Goal: Transaction & Acquisition: Purchase product/service

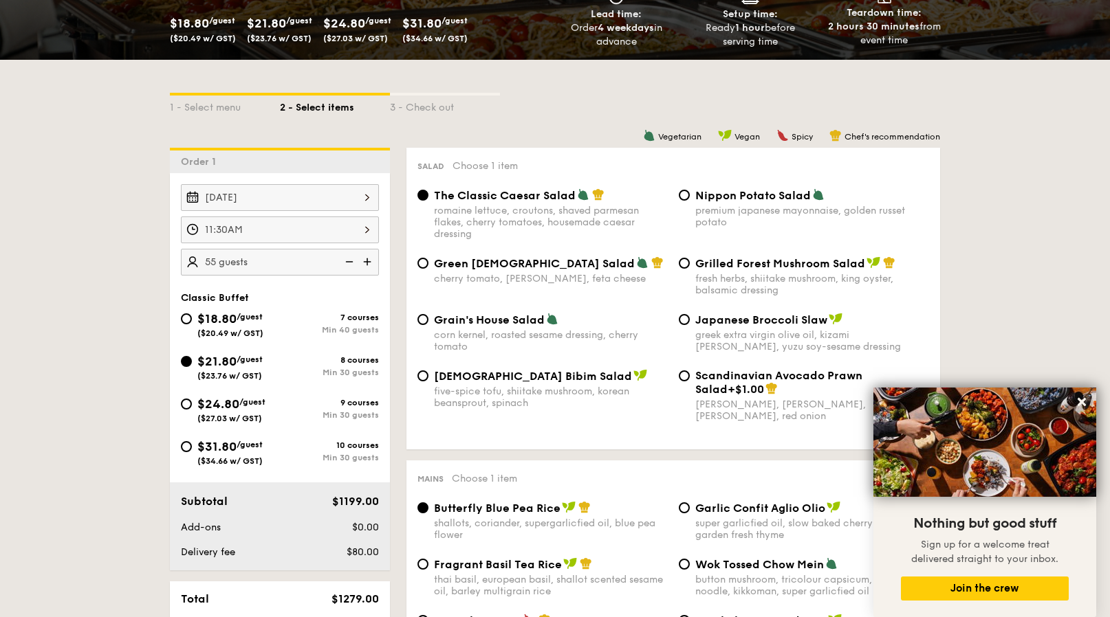
scroll to position [243, 0]
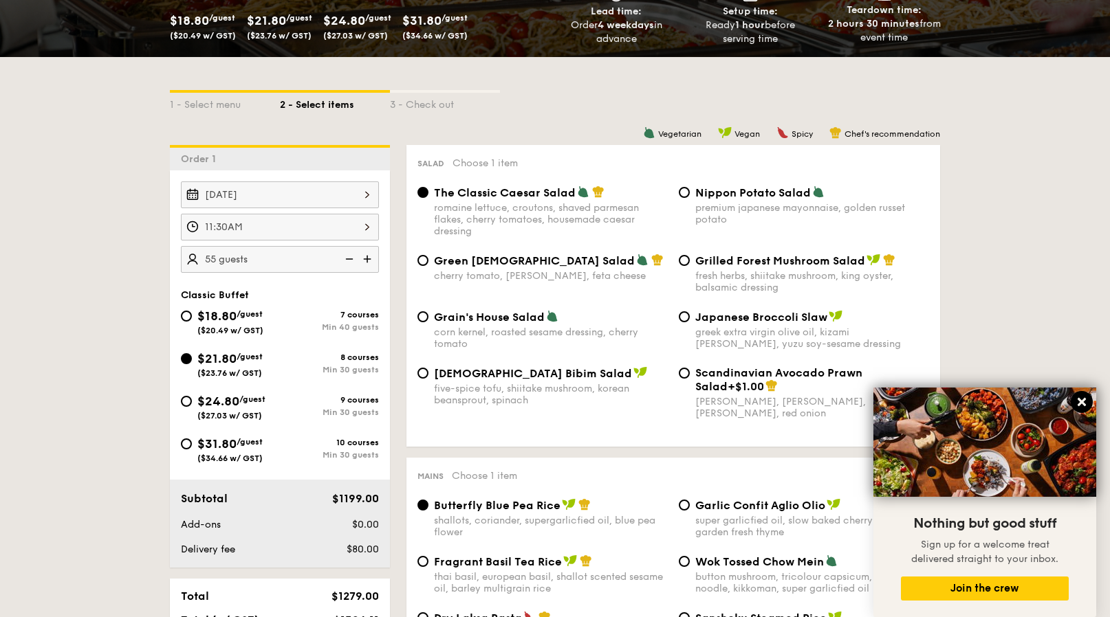
click at [1081, 403] on icon at bounding box center [1081, 402] width 8 height 8
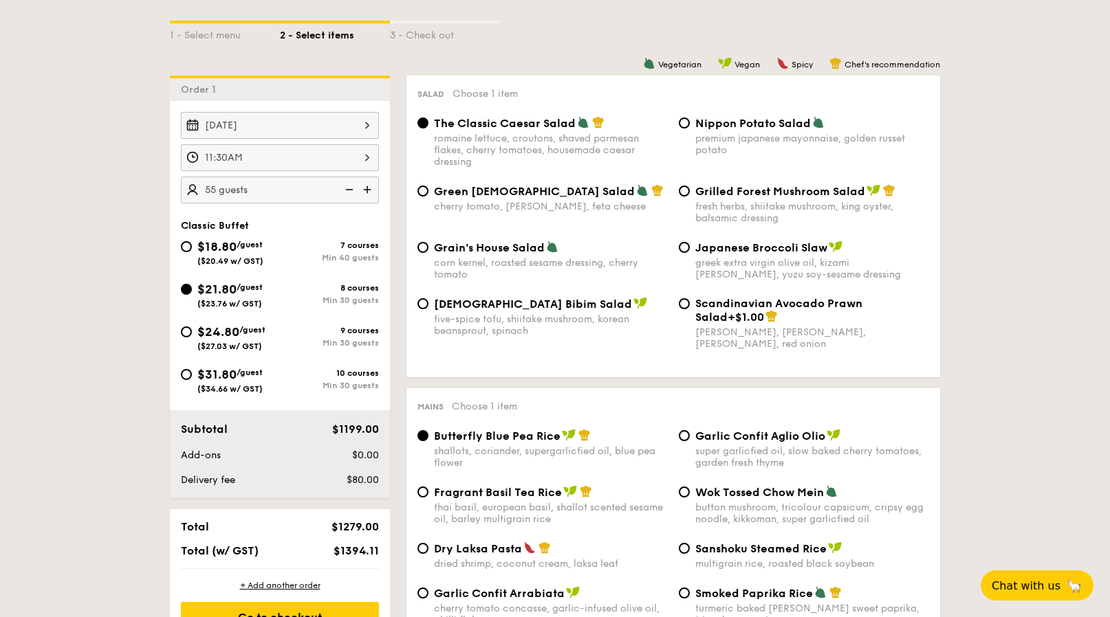
scroll to position [311, 0]
click at [684, 195] on input "Grilled Forest Mushroom Salad fresh herbs, shiitake mushroom, king oyster, bals…" at bounding box center [684, 191] width 11 height 11
radio input "true"
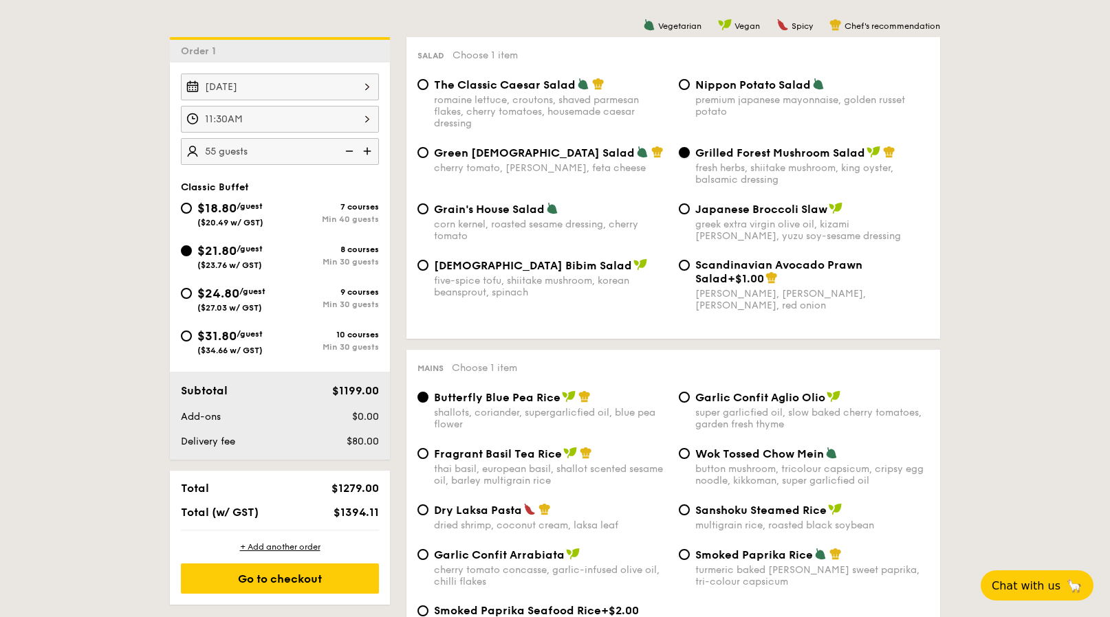
scroll to position [349, 0]
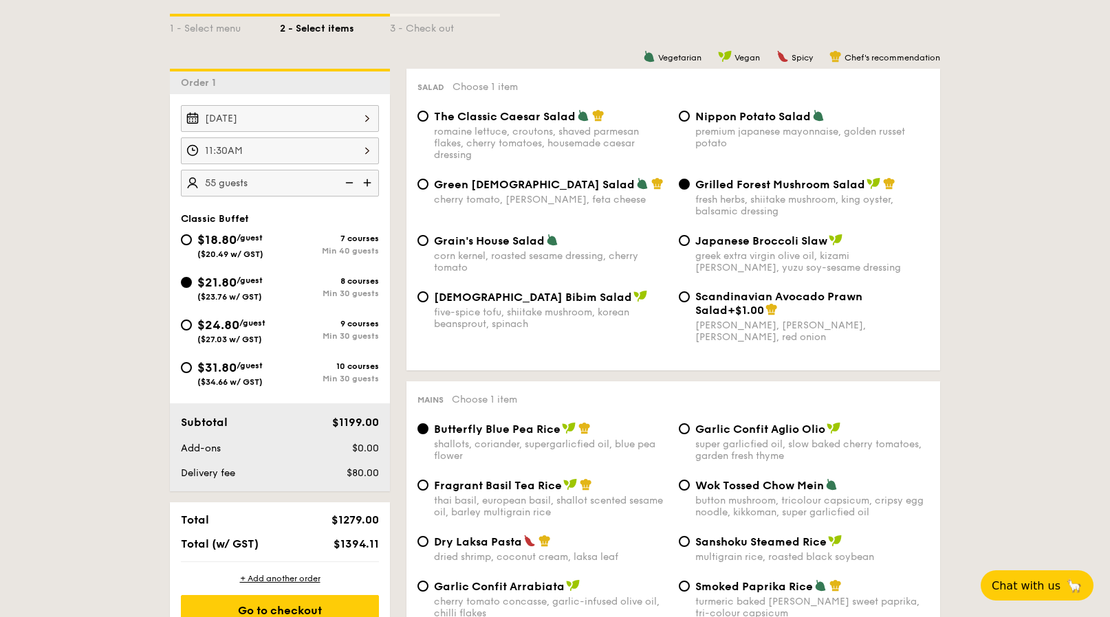
scroll to position [315, 0]
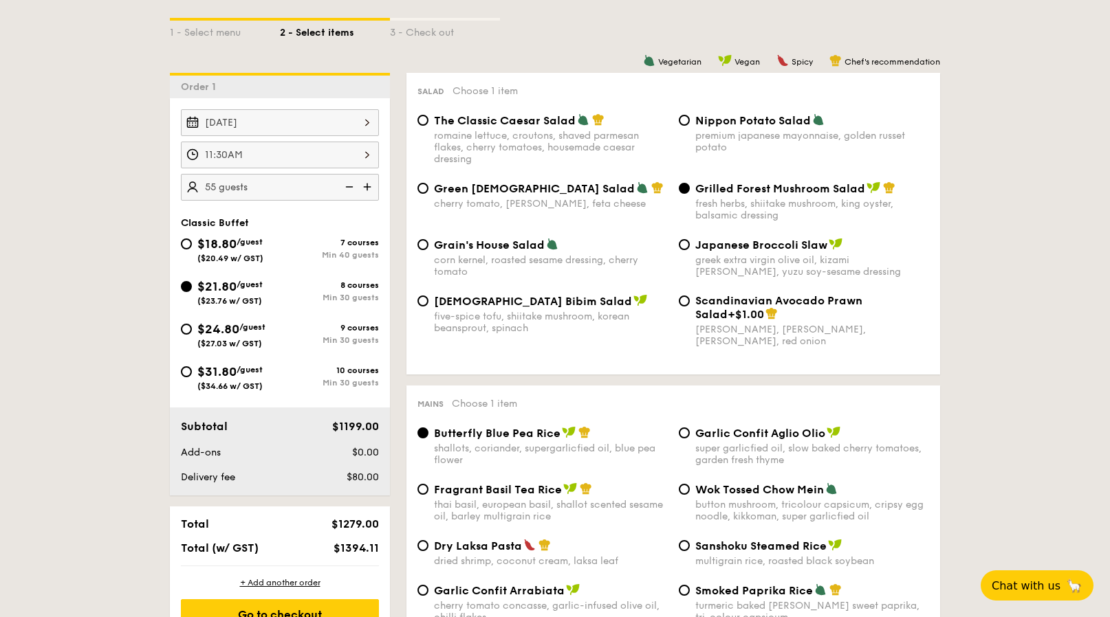
click at [349, 188] on img at bounding box center [348, 187] width 21 height 26
type input "50 guests"
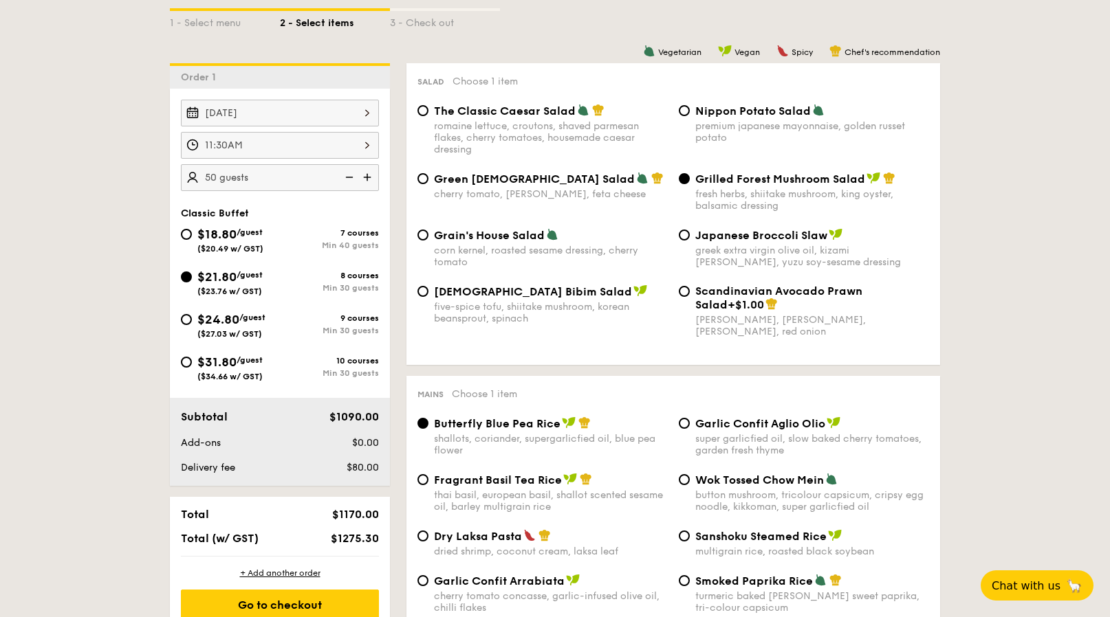
scroll to position [325, 0]
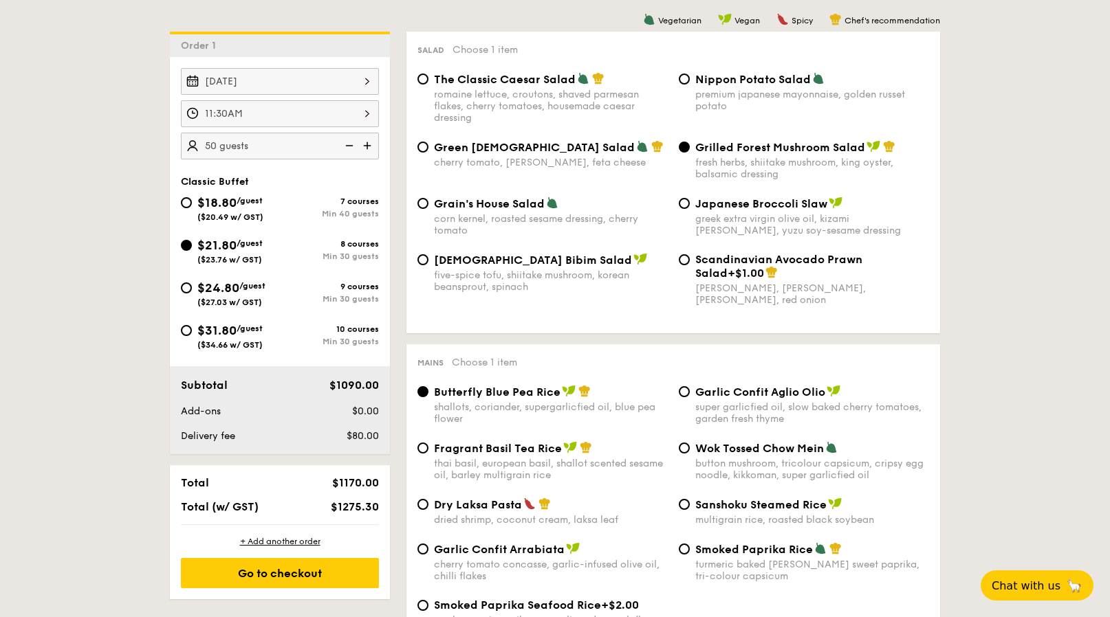
scroll to position [354, 0]
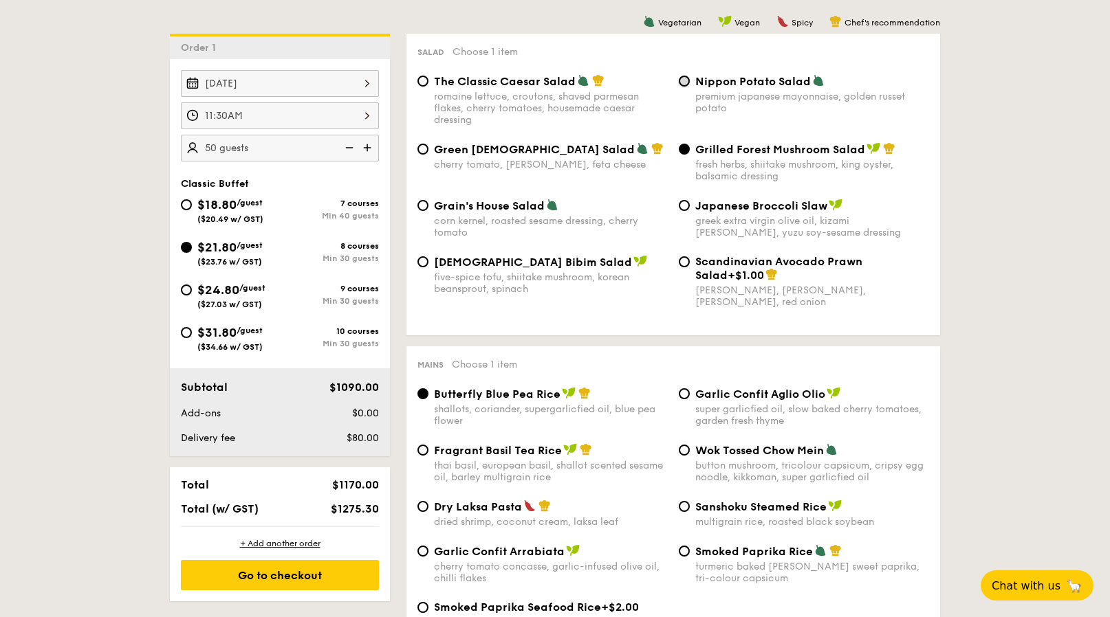
click at [681, 80] on input "Nippon Potato Salad premium japanese mayonnaise, golden russet potato" at bounding box center [684, 81] width 11 height 11
radio input "true"
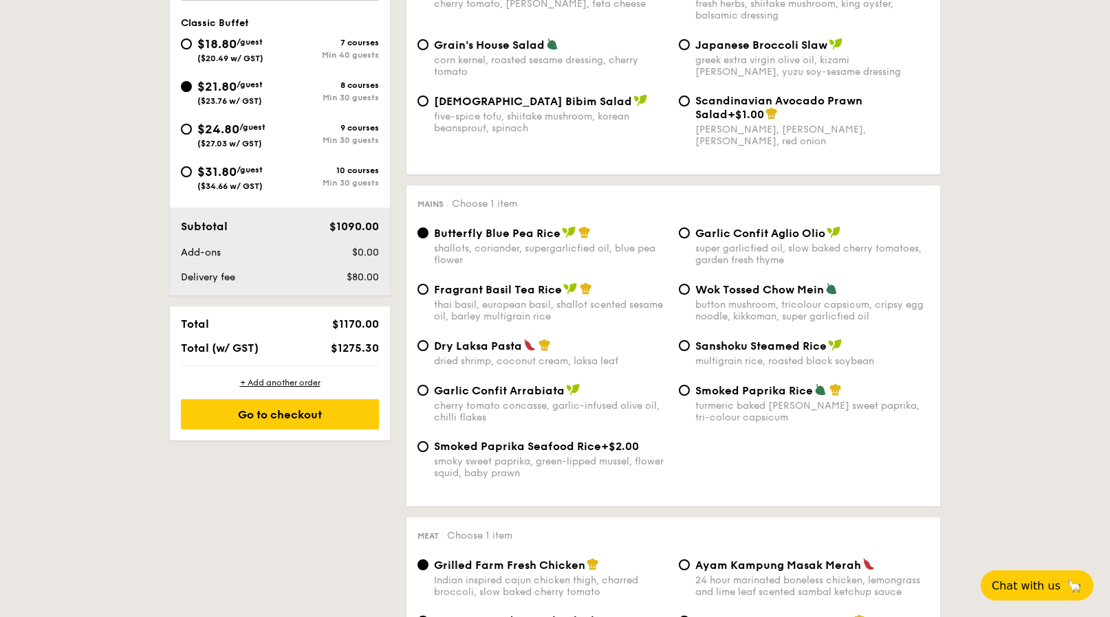
scroll to position [519, 0]
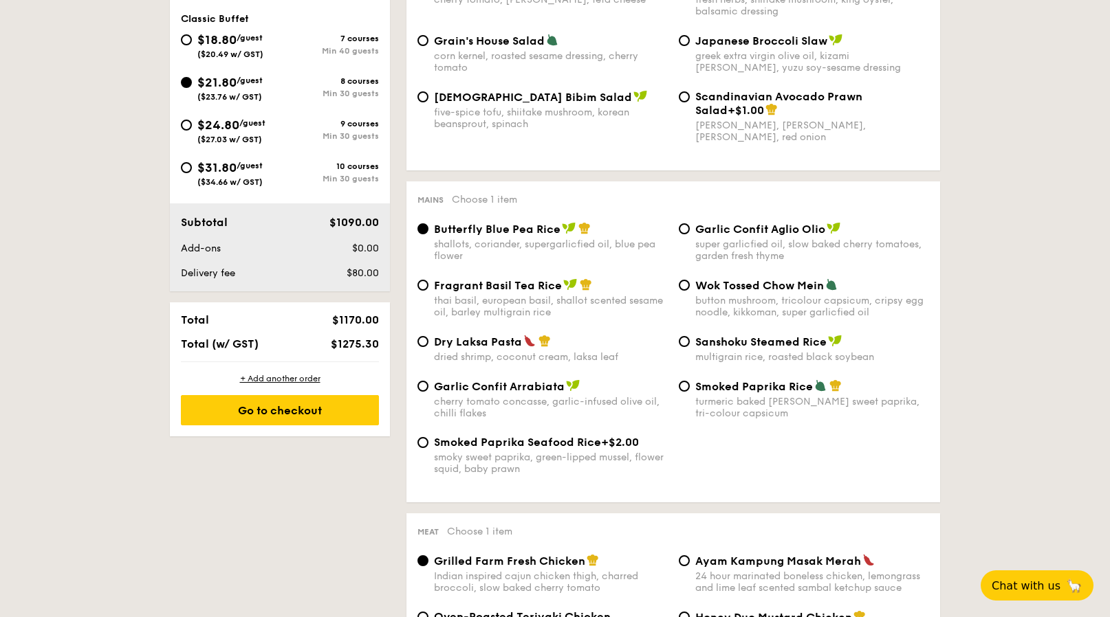
click at [467, 292] on span "Fragrant Basil Tea Rice" at bounding box center [498, 285] width 128 height 13
click at [428, 291] on input "Fragrant Basil Tea Rice thai basil, european basil, shallot scented sesame oil,…" at bounding box center [422, 285] width 11 height 11
radio input "true"
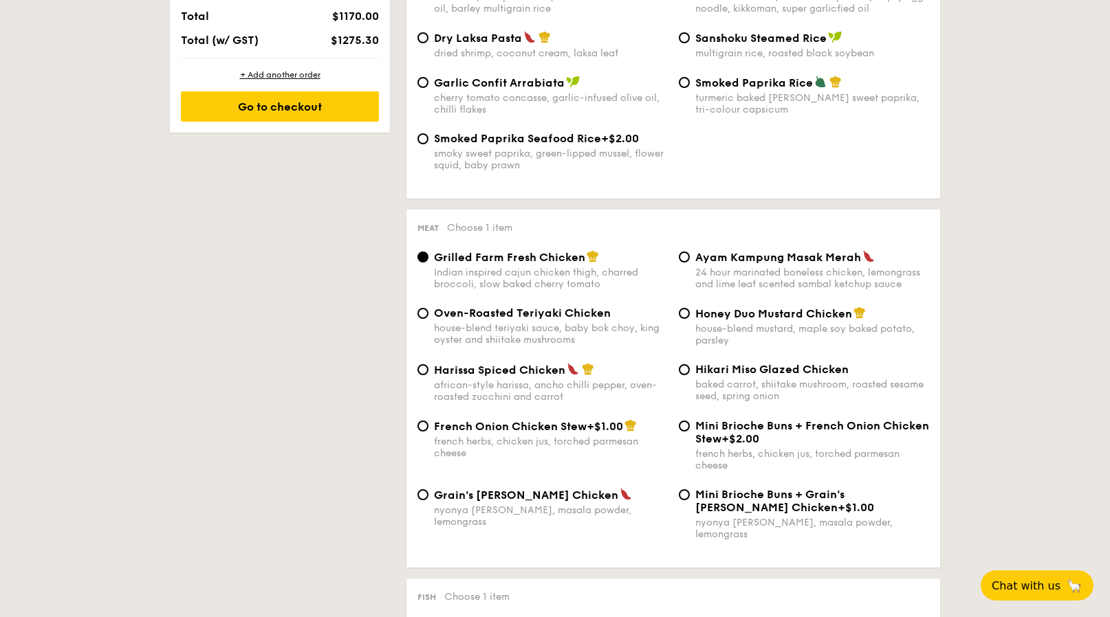
scroll to position [837, 0]
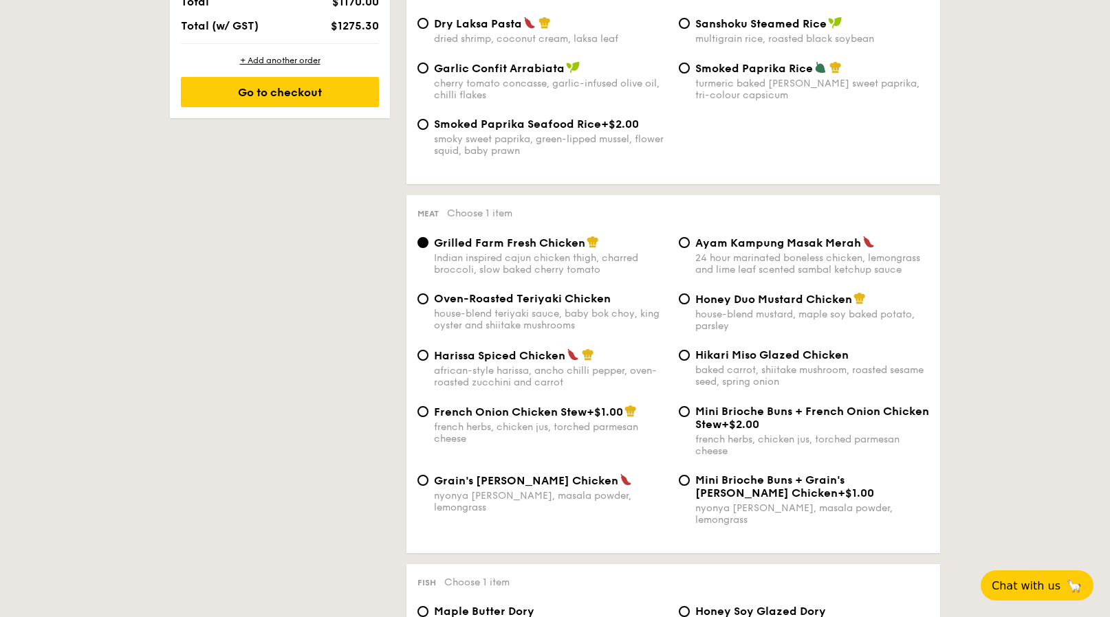
click at [701, 249] on span "Ayam Kampung Masak Merah" at bounding box center [778, 242] width 166 height 13
click at [690, 248] on input "Ayam Kampung Masak Merah 24 hour marinated boneless chicken, lemongrass and lim…" at bounding box center [684, 242] width 11 height 11
radio input "true"
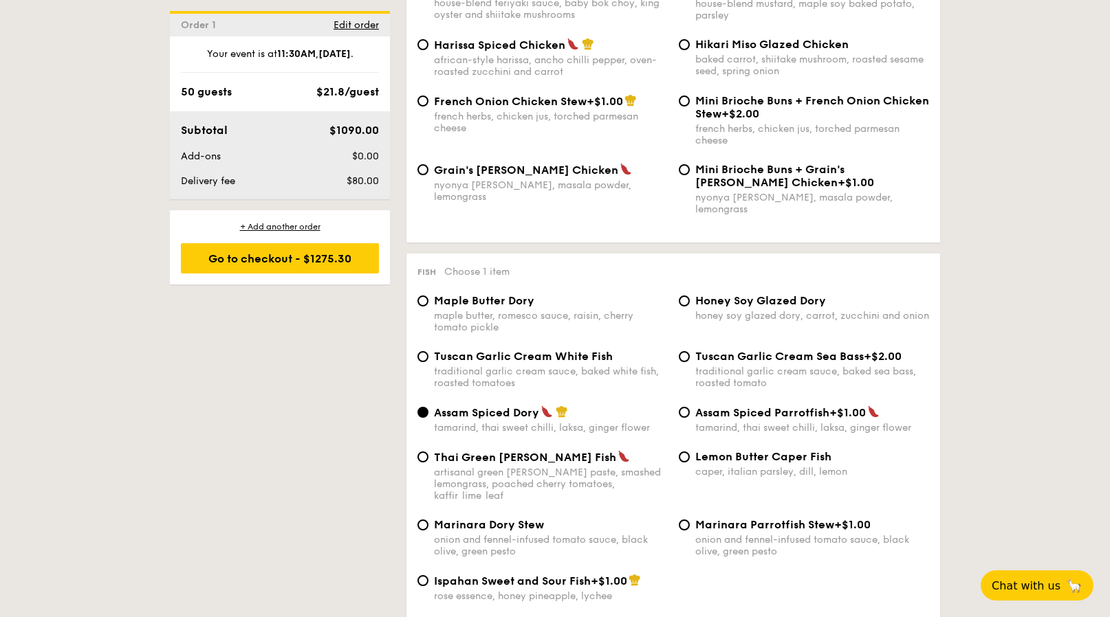
scroll to position [1147, 0]
click at [684, 295] on div "Honey Soy Glazed Dory honey soy glazed dory, carrot, zucchini and onion" at bounding box center [803, 308] width 261 height 27
click at [682, 302] on input "Honey Soy Glazed Dory honey soy glazed dory, carrot, zucchini and onion" at bounding box center [684, 301] width 11 height 11
radio input "true"
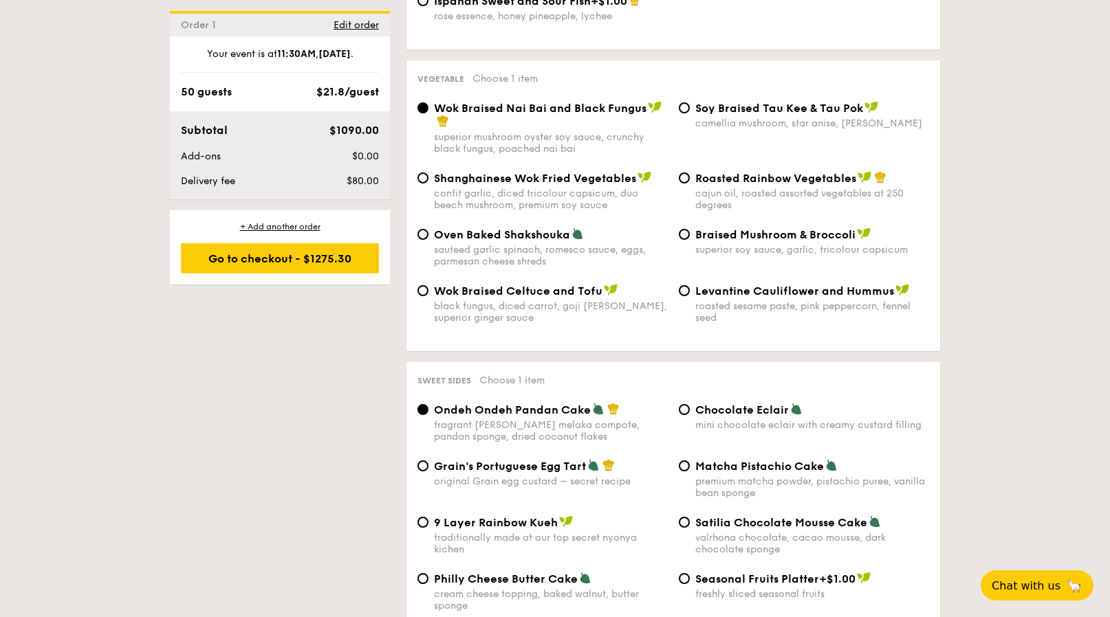
scroll to position [1718, 0]
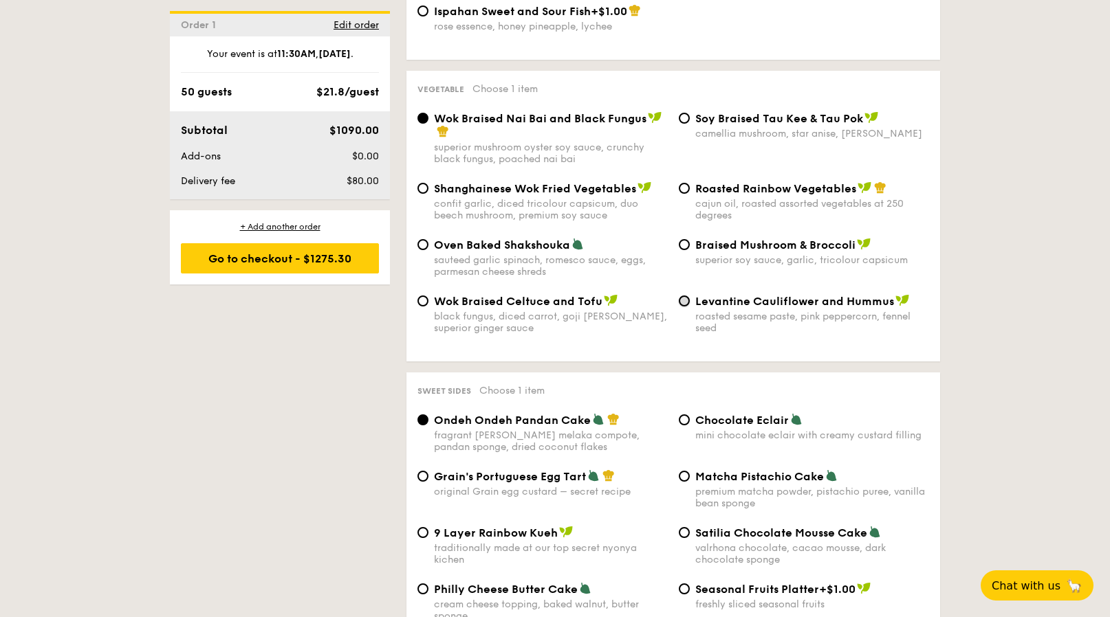
click at [687, 296] on input "Levantine Cauliflower and Hummus roasted sesame paste, pink peppercorn, fennel …" at bounding box center [684, 301] width 11 height 11
radio input "true"
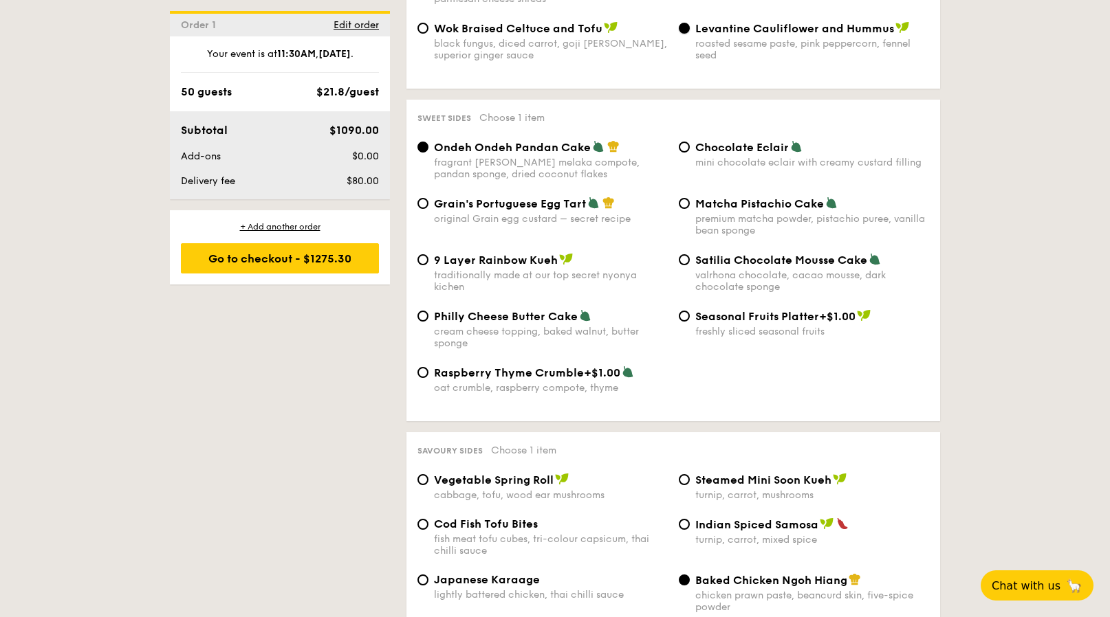
scroll to position [1992, 0]
click at [624, 196] on div "Grain's Portuguese Egg Tart" at bounding box center [551, 202] width 234 height 14
click at [428, 197] on input "Grain's Portuguese Egg Tart original Grain egg custard – secret recipe" at bounding box center [422, 202] width 11 height 11
radio input "true"
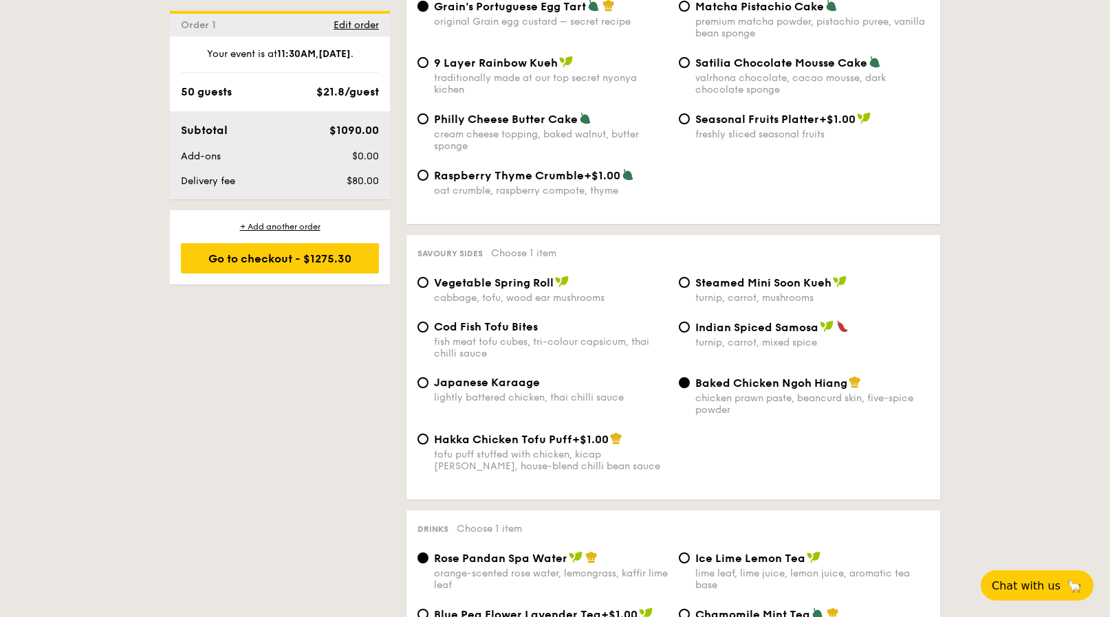
scroll to position [2190, 0]
click at [450, 376] on span "Japanese Karaage" at bounding box center [487, 381] width 106 height 13
click at [428, 376] on input "Japanese Karaage lightly battered chicken, thai chilli sauce" at bounding box center [422, 381] width 11 height 11
radio input "true"
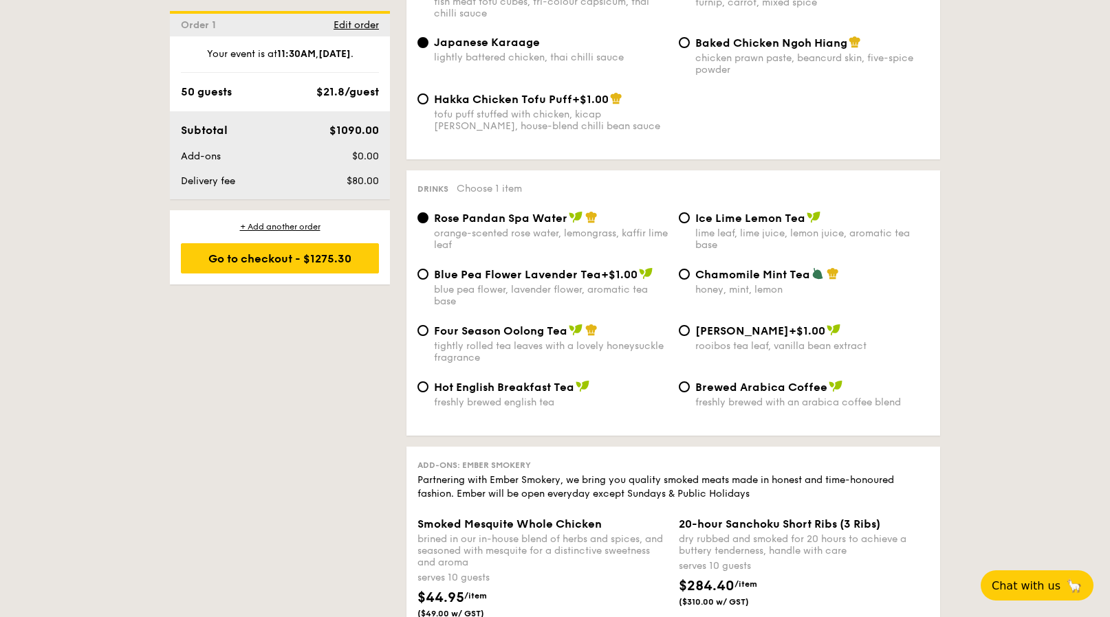
scroll to position [2533, 0]
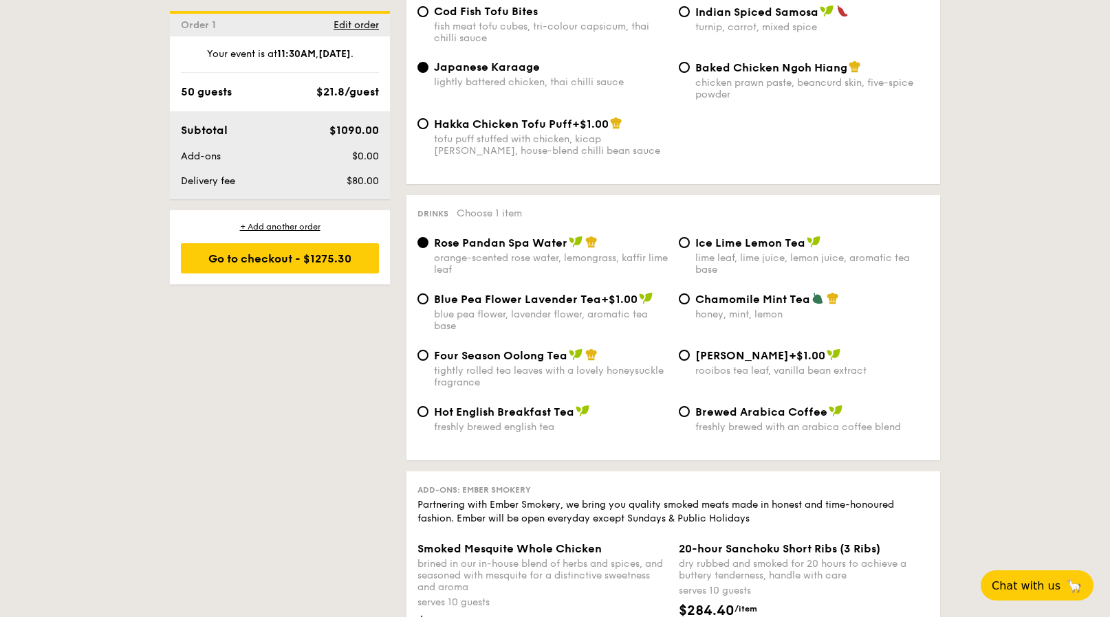
scroll to position [2512, 0]
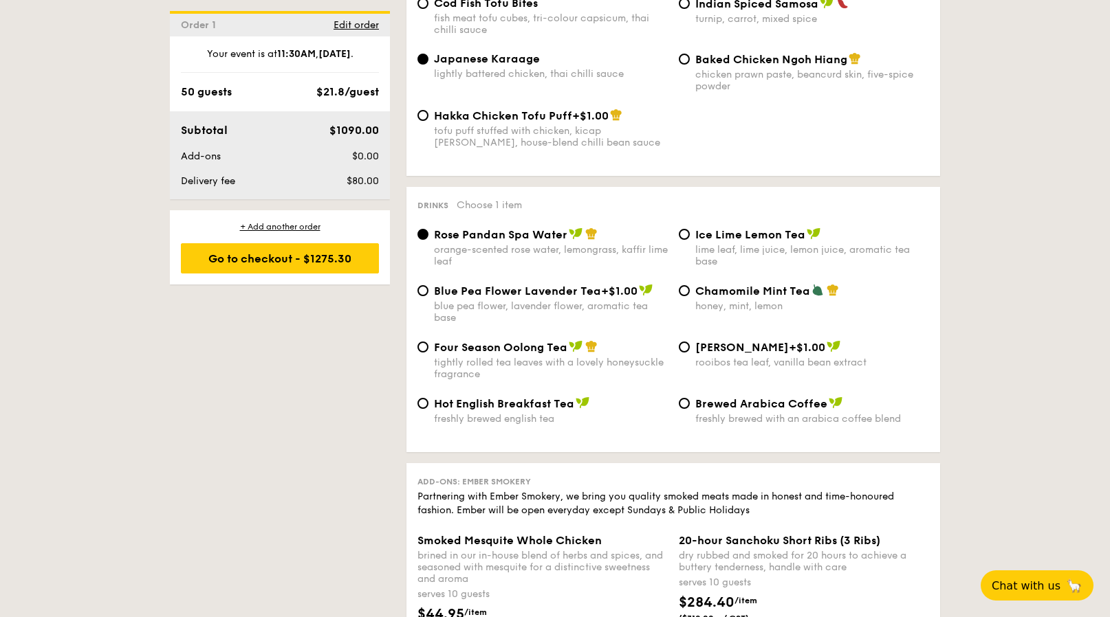
click at [717, 228] on span "Ice Lime Lemon Tea" at bounding box center [750, 234] width 110 height 13
click at [690, 229] on input "Ice Lime Lemon Tea lime leaf, lime juice, lemon juice, aromatic tea base" at bounding box center [684, 234] width 11 height 11
radio input "true"
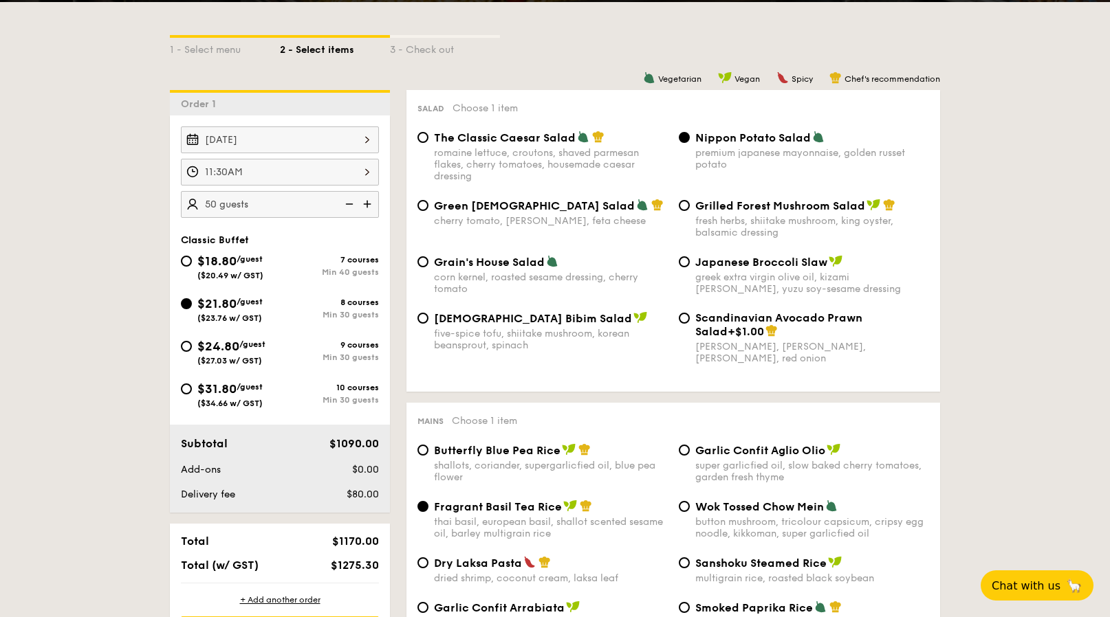
scroll to position [297, 0]
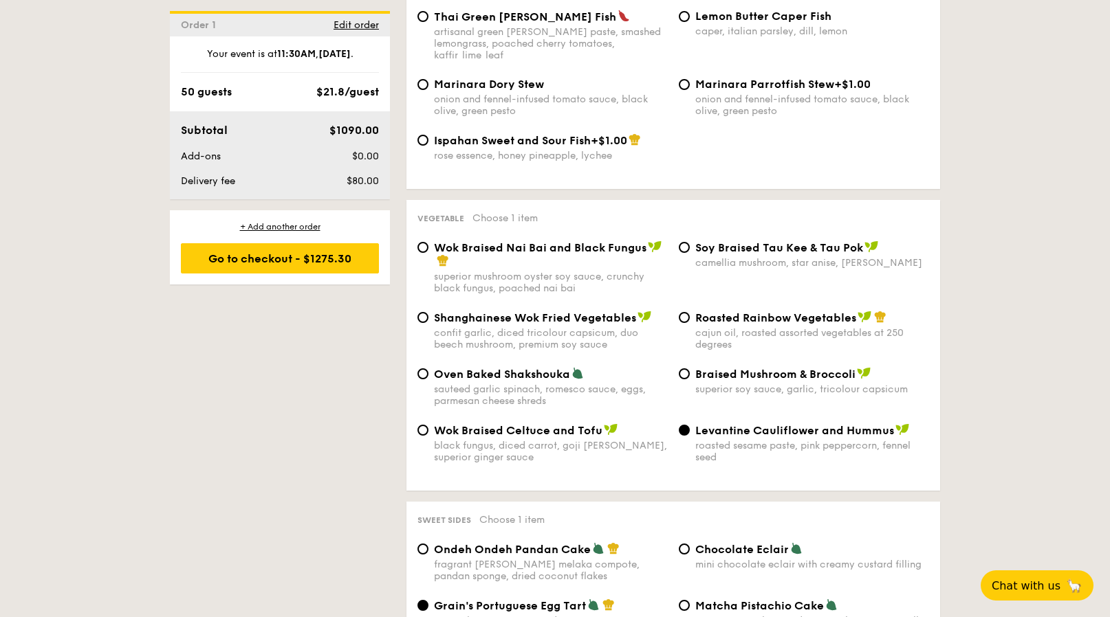
scroll to position [1590, 0]
click at [534, 310] on span "Shanghainese Wok Fried Vegetables" at bounding box center [535, 316] width 202 height 13
click at [428, 311] on input "Shanghainese Wok Fried Vegetables confit garlic, diced tricolour capsicum, duo …" at bounding box center [422, 316] width 11 height 11
radio input "true"
click at [990, 315] on div "1 - Select menu 2 - Select items 3 - Check out Order 1 Oct 11, 2025 11:30AM 50 …" at bounding box center [555, 253] width 1110 height 3087
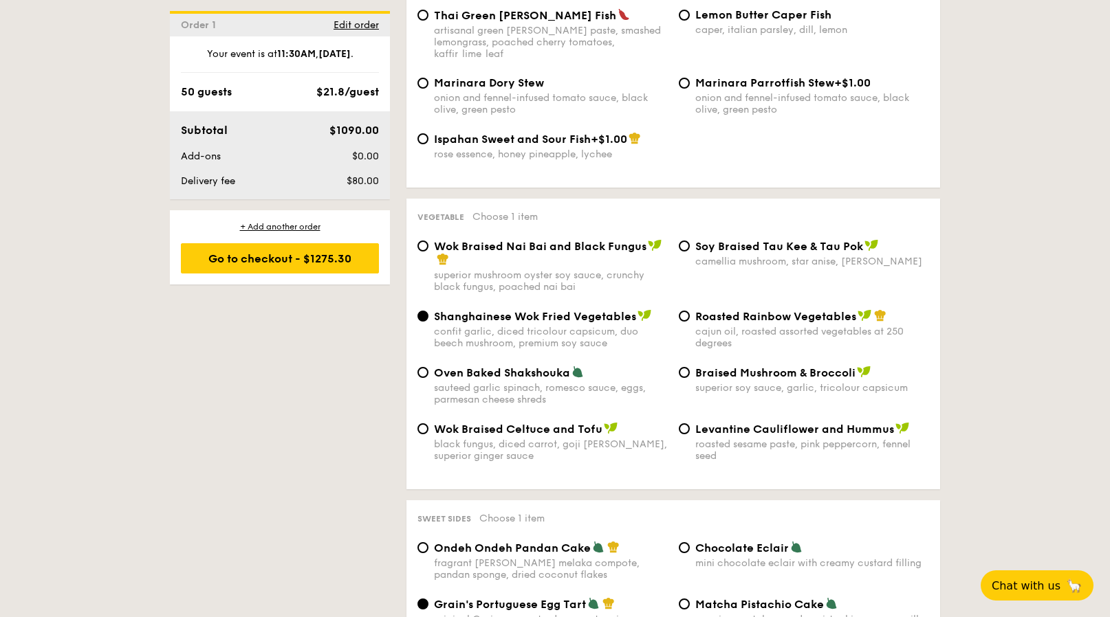
click at [949, 239] on div "1 - Select menu 2 - Select items 3 - Check out Order 1 Oct 11, 2025 11:30AM 50 …" at bounding box center [555, 253] width 792 height 3087
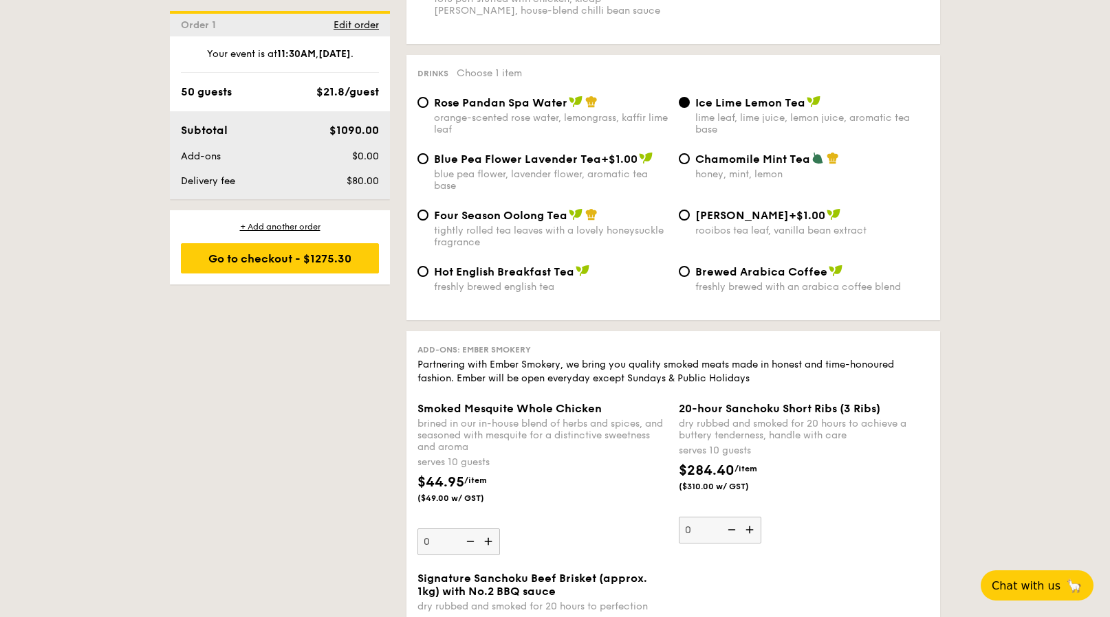
scroll to position [2626, 0]
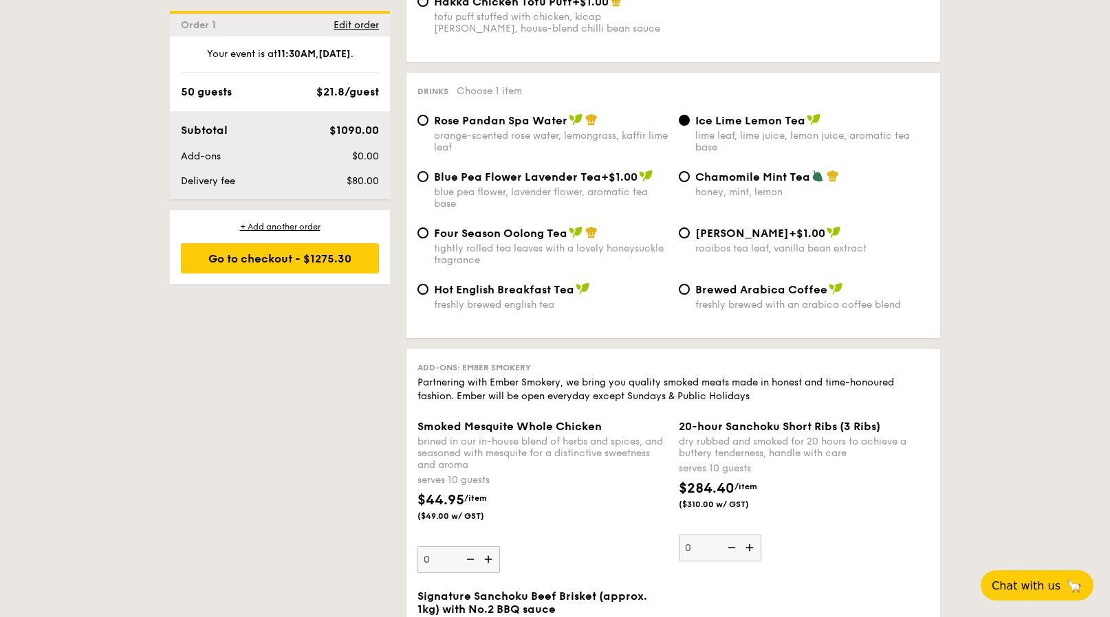
click at [461, 114] on span "Rose Pandan Spa Water" at bounding box center [500, 120] width 133 height 13
click at [428, 115] on input "Rose Pandan Spa Water orange-scented rose water, lemongrass, kaffir lime leaf" at bounding box center [422, 120] width 11 height 11
radio input "true"
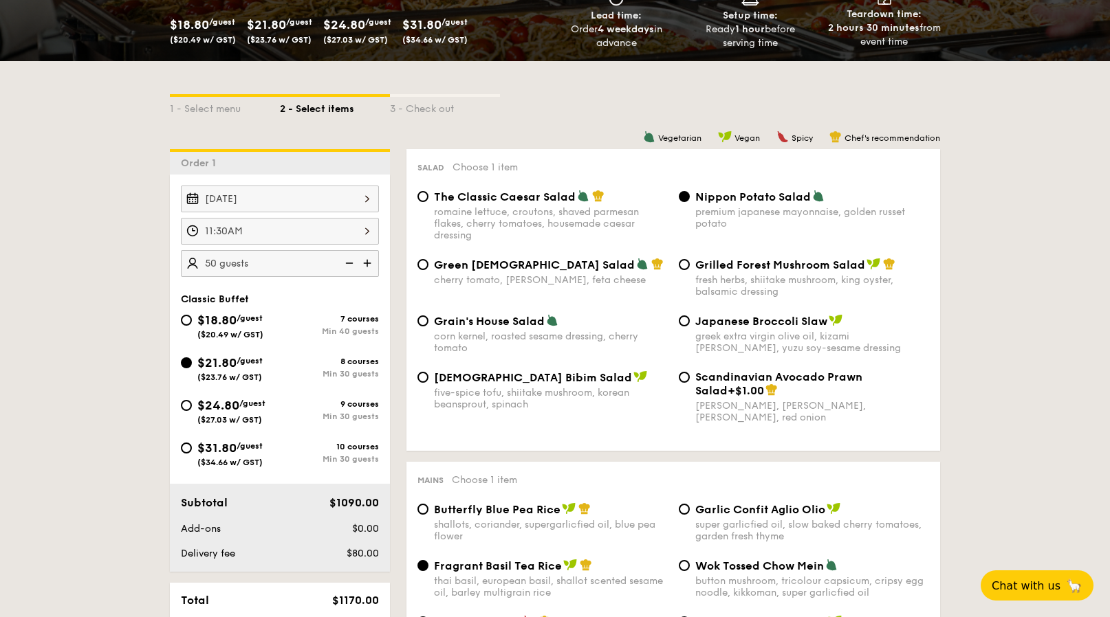
scroll to position [241, 0]
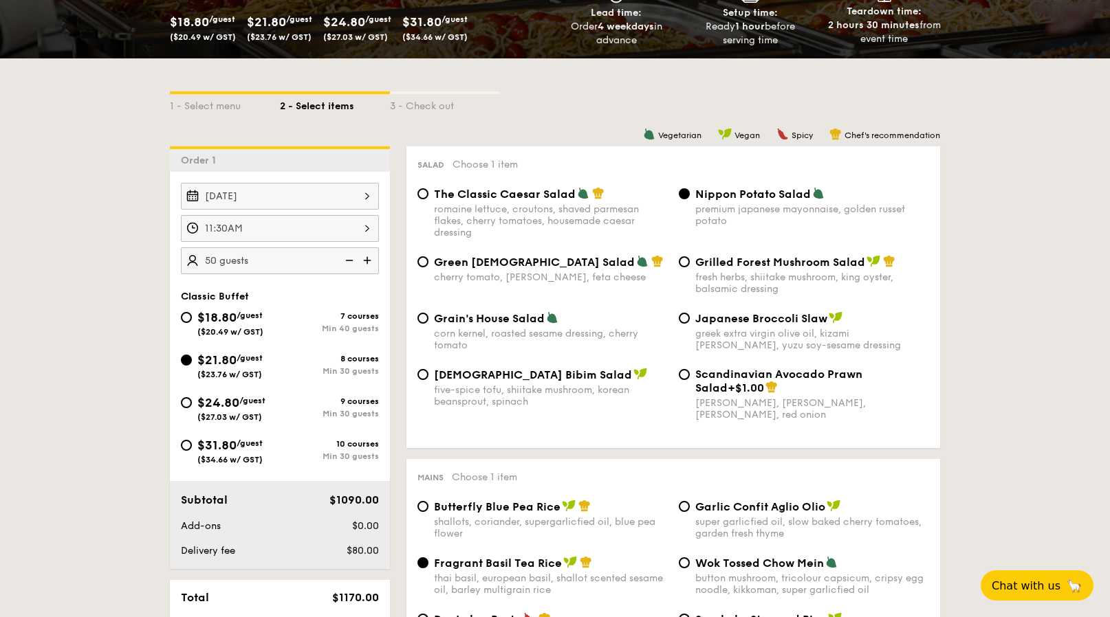
click at [505, 192] on span "The Classic Caesar Salad" at bounding box center [505, 194] width 142 height 13
click at [428, 192] on input "The Classic Caesar Salad romaine lettuce, croutons, shaved parmesan flakes, che…" at bounding box center [422, 193] width 11 height 11
radio input "true"
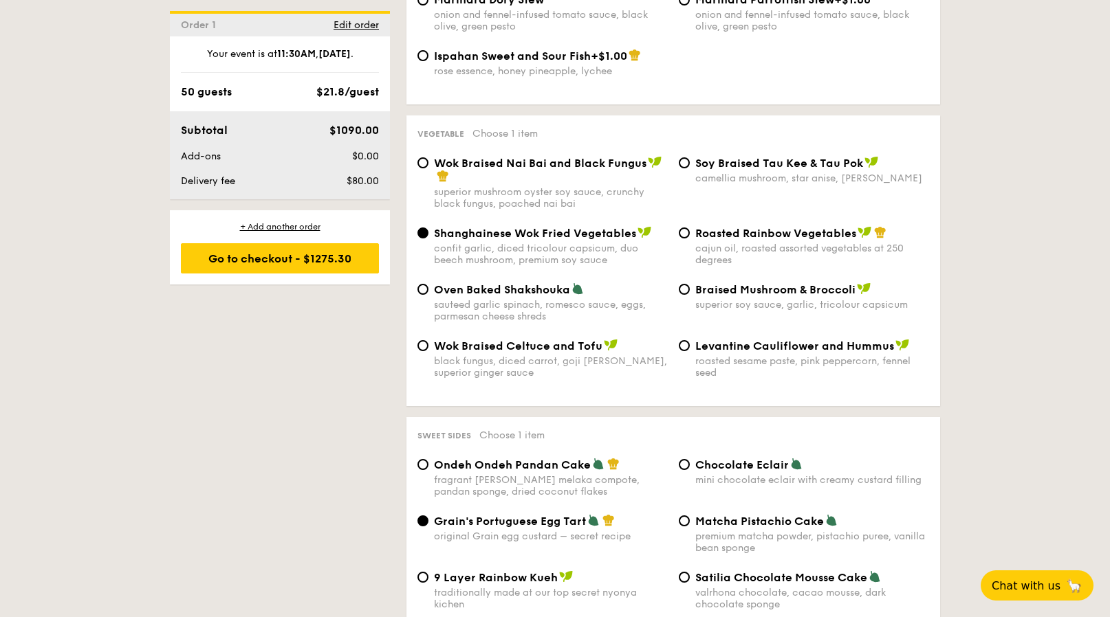
scroll to position [1673, 0]
click at [683, 341] on input "Levantine Cauliflower and Hummus roasted sesame paste, pink peppercorn, fennel …" at bounding box center [684, 346] width 11 height 11
radio input "true"
click at [1004, 250] on div "1 - Select menu 2 - Select items 3 - Check out Order 1 Oct 11, 2025 11:30AM 50 …" at bounding box center [555, 170] width 1110 height 3087
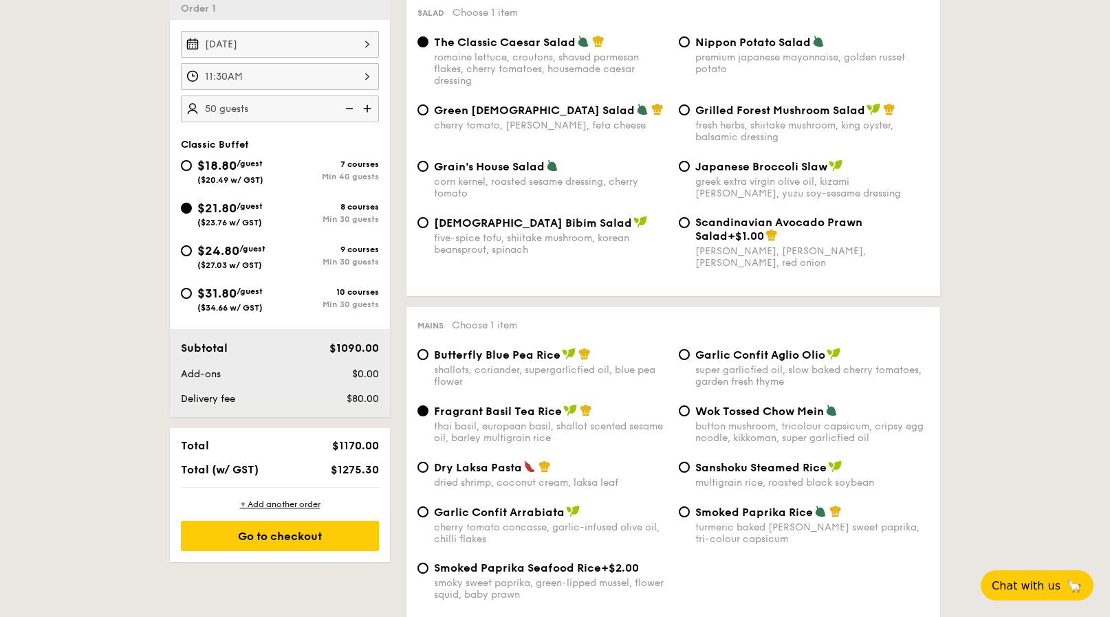
scroll to position [396, 0]
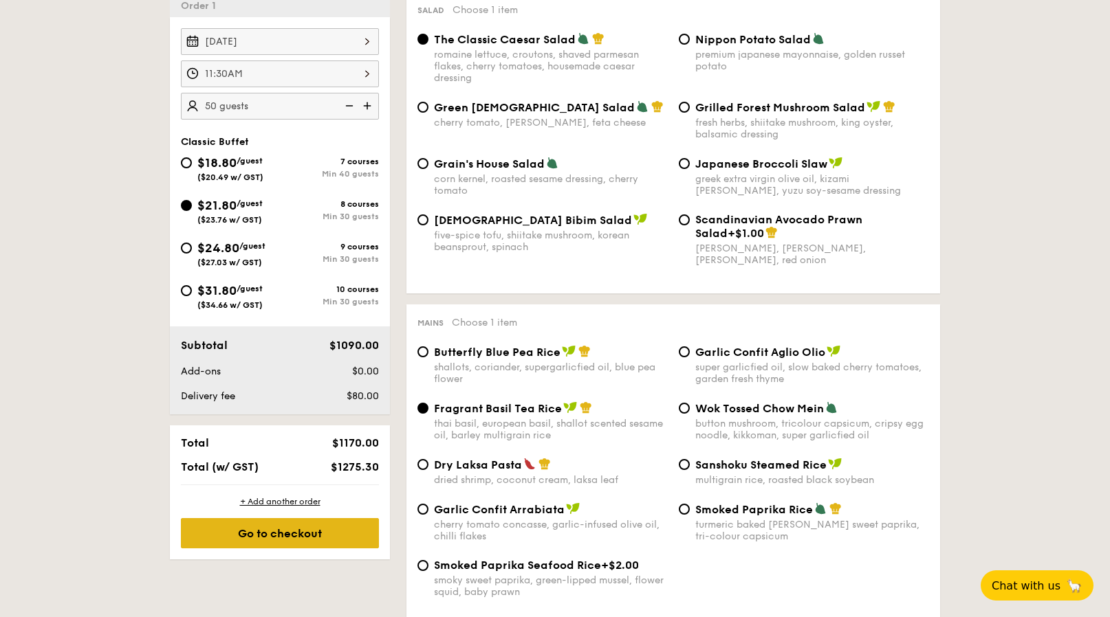
click at [263, 529] on div "Go to checkout" at bounding box center [280, 533] width 198 height 30
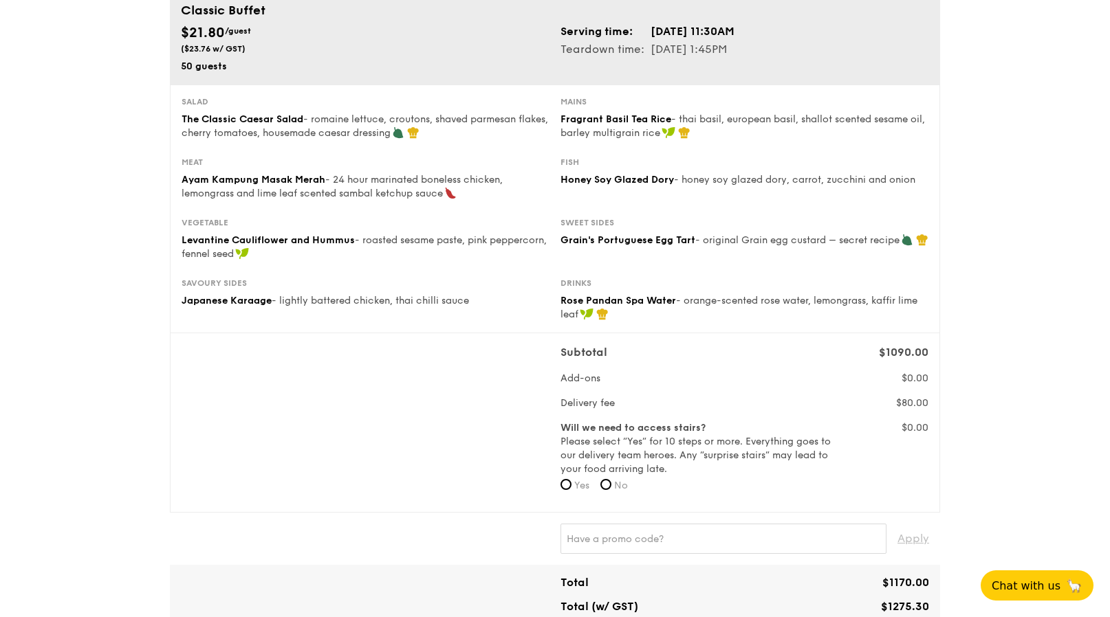
scroll to position [197, 0]
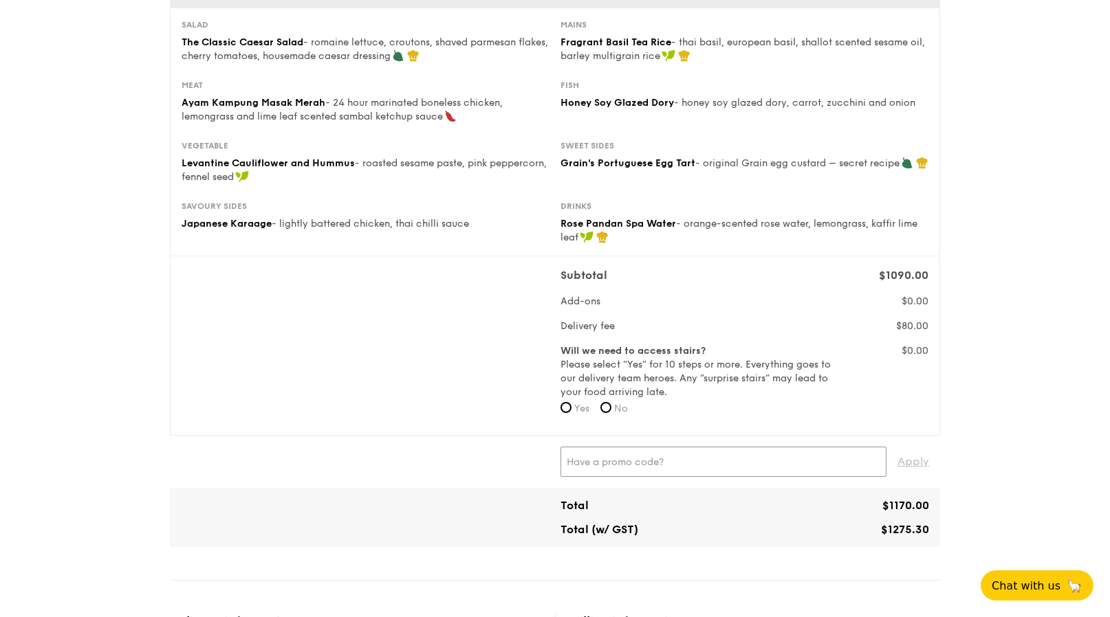
click at [608, 469] on input "text" at bounding box center [723, 462] width 326 height 30
type input "IREADGRAINADS"
click at [921, 472] on span "Apply" at bounding box center [913, 462] width 32 height 30
click at [907, 324] on span "$80.00" at bounding box center [912, 326] width 32 height 12
click at [606, 408] on input "No" at bounding box center [605, 407] width 11 height 11
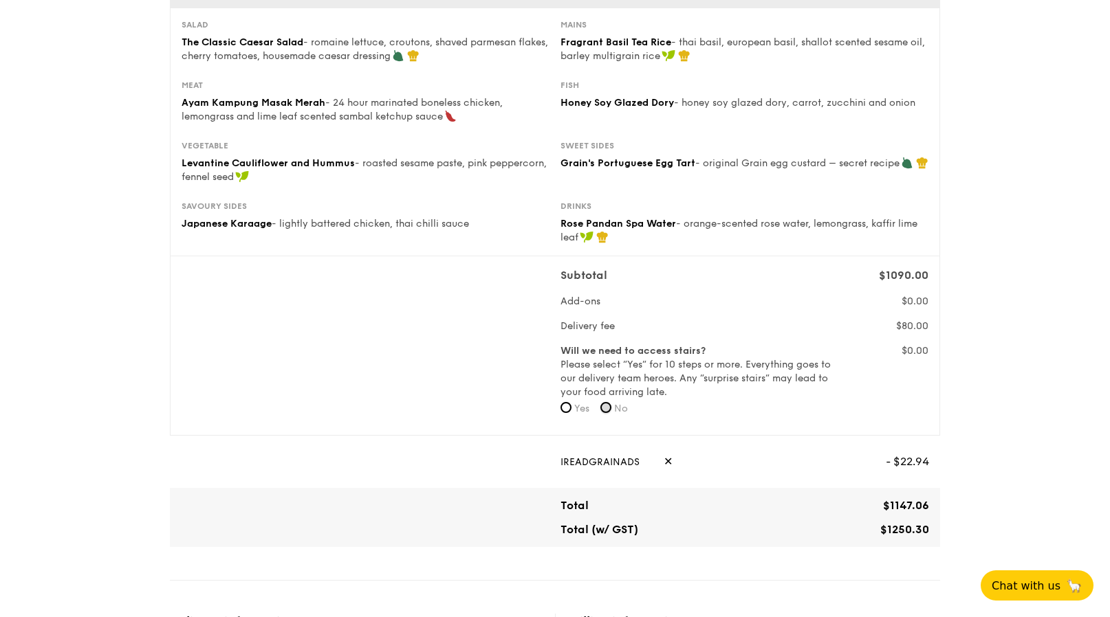
radio input "true"
click at [1037, 360] on div "1 - Select menu 2 - Select items 3 - Check out Classic Buffet $21.80 /guest ($2…" at bounding box center [555, 573] width 1110 height 1540
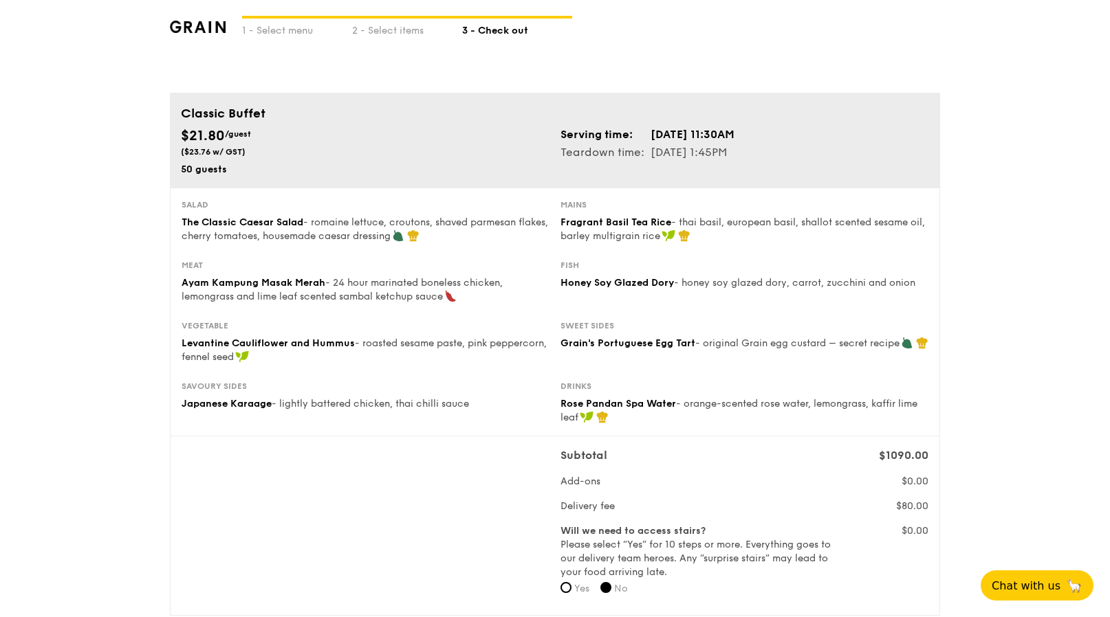
scroll to position [19, 0]
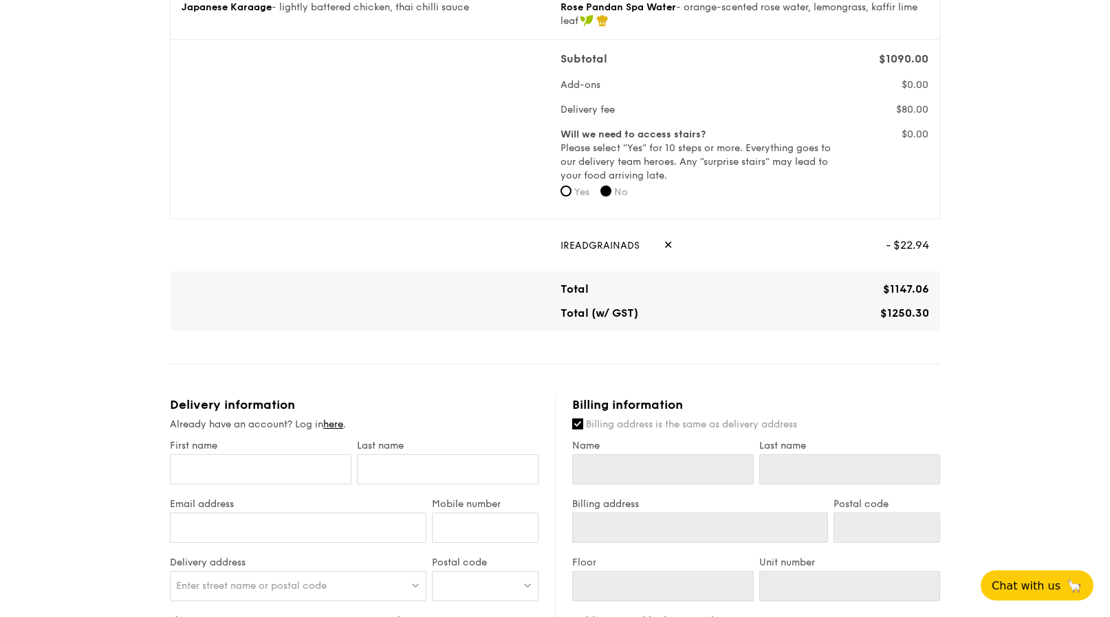
scroll to position [635, 0]
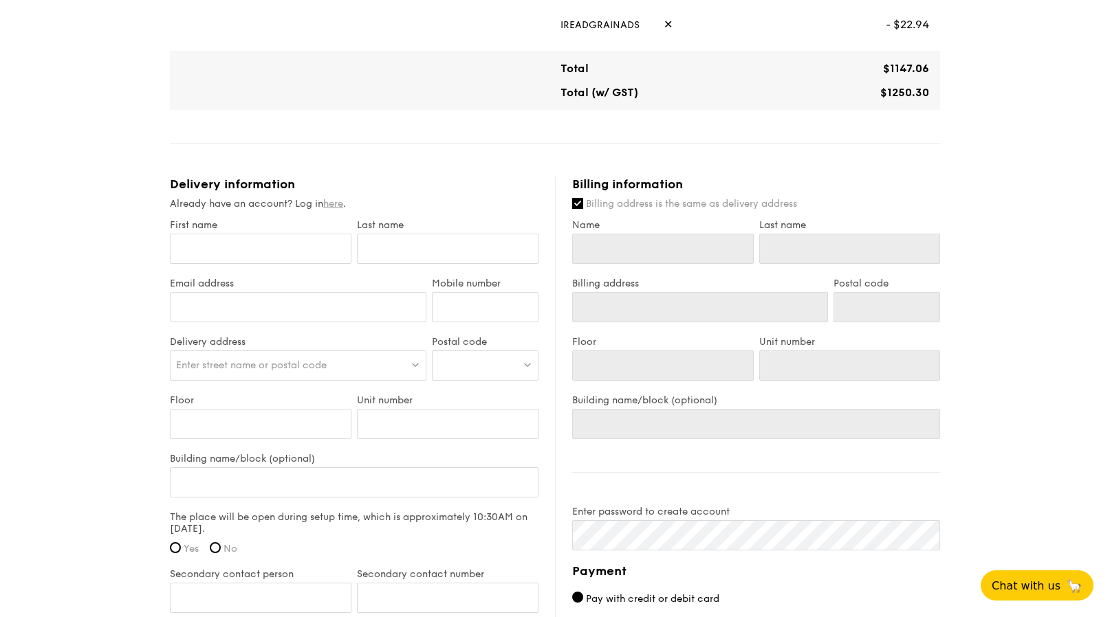
click at [338, 203] on link "here" at bounding box center [333, 204] width 20 height 12
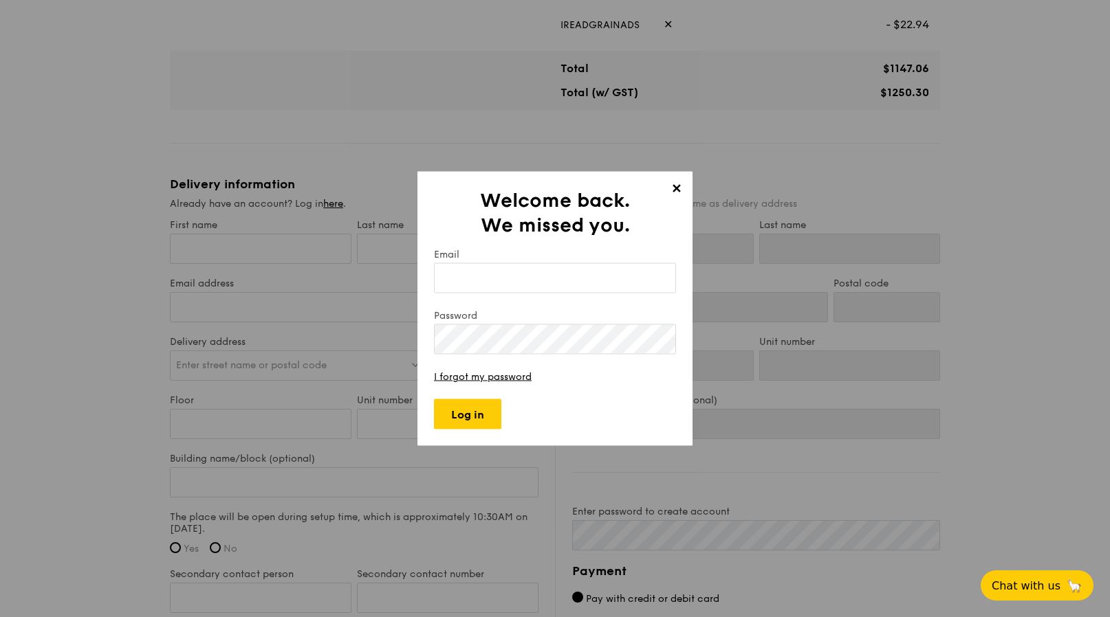
click at [676, 188] on span "✕" at bounding box center [675, 190] width 19 height 19
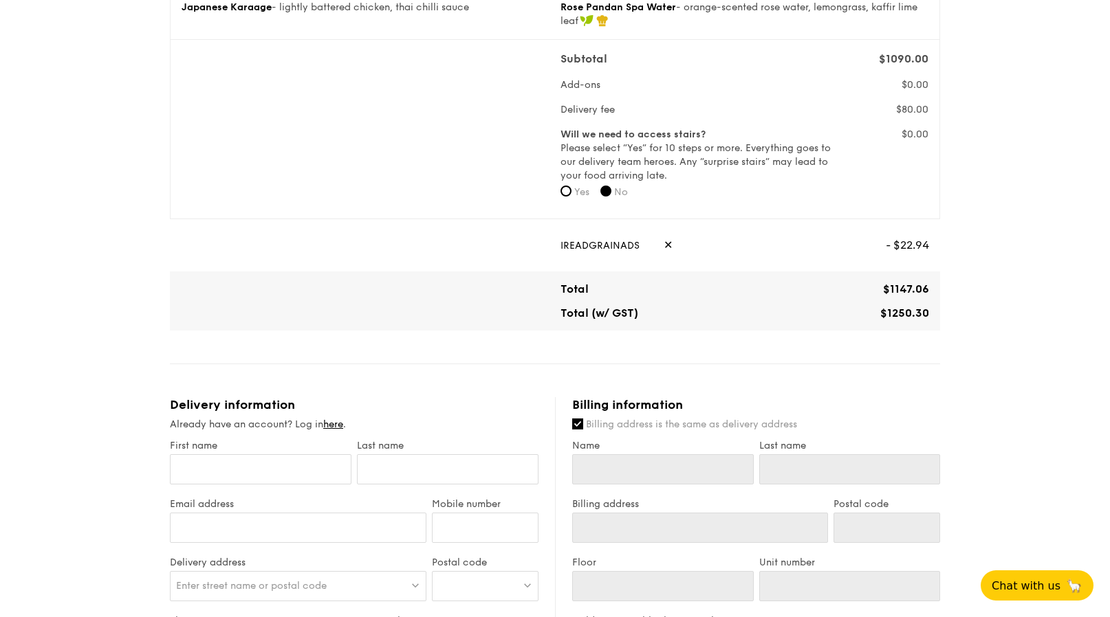
scroll to position [0, 0]
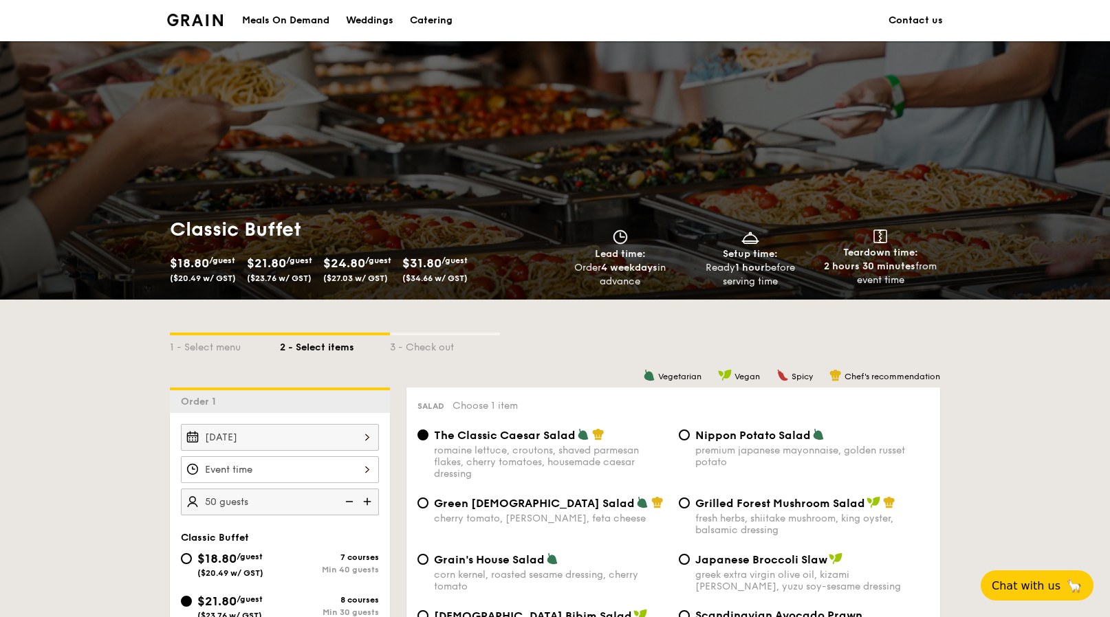
click at [210, 14] on img at bounding box center [195, 20] width 56 height 12
click at [203, 18] on img at bounding box center [195, 20] width 56 height 12
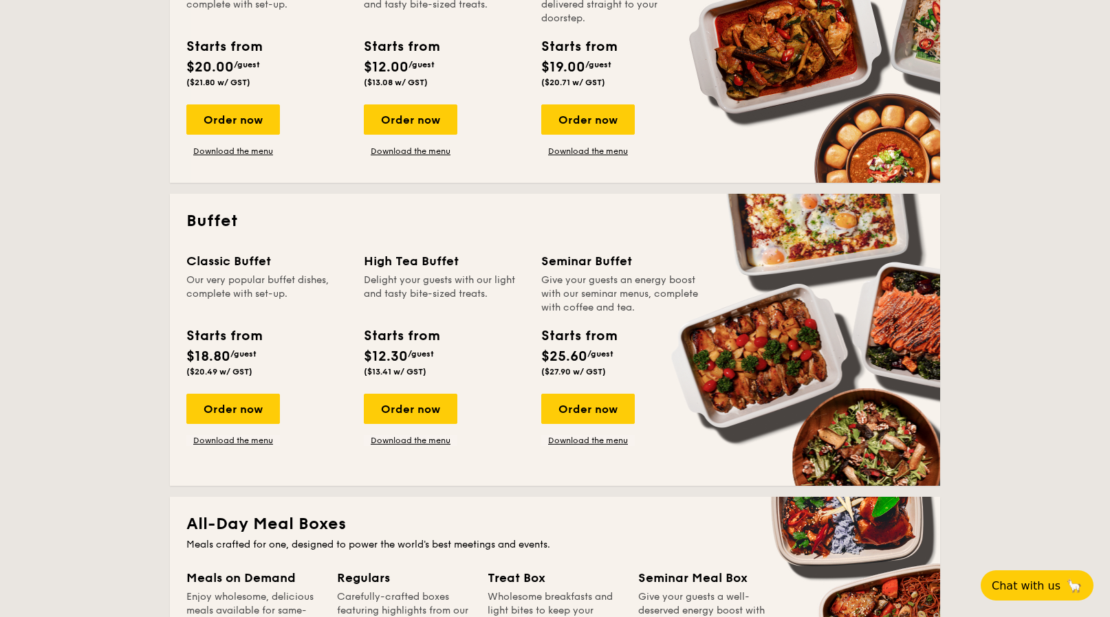
scroll to position [434, 0]
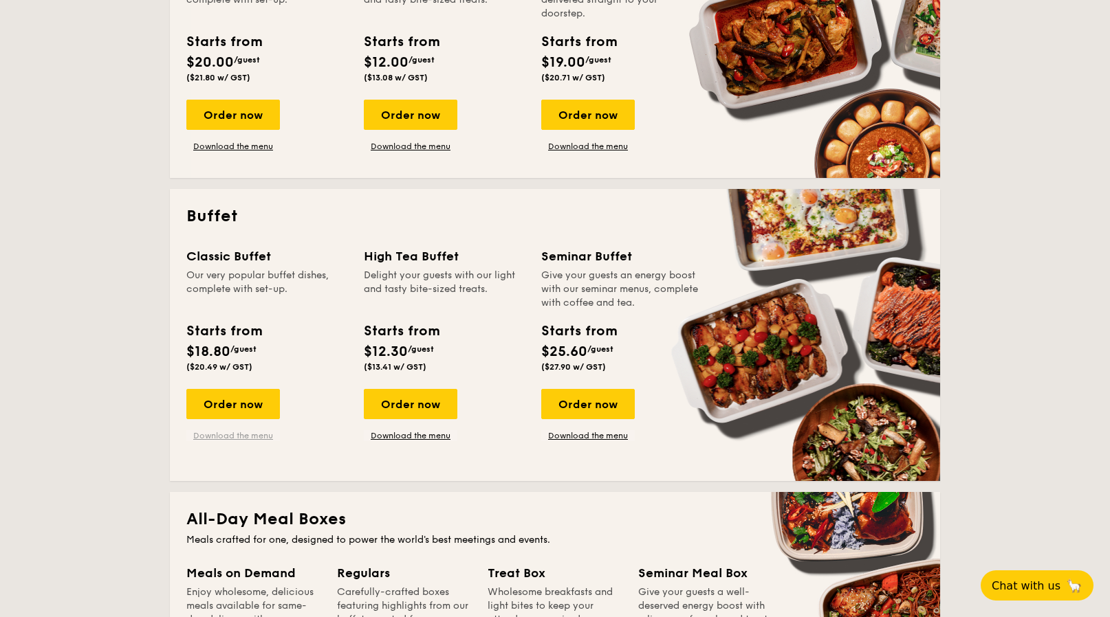
click at [262, 435] on link "Download the menu" at bounding box center [232, 435] width 93 height 11
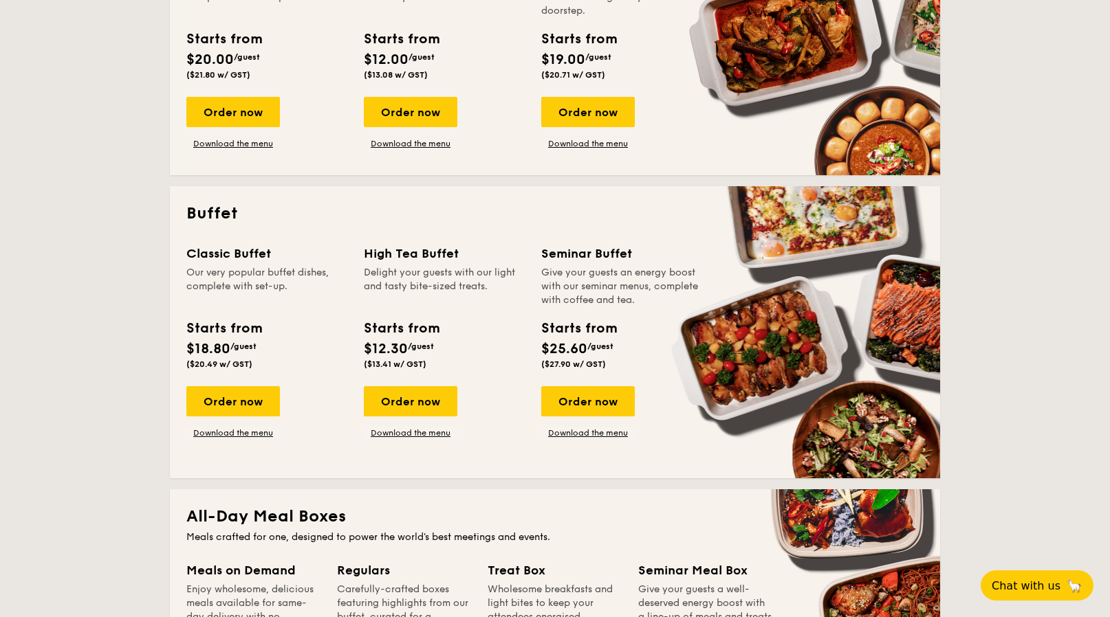
scroll to position [445, 0]
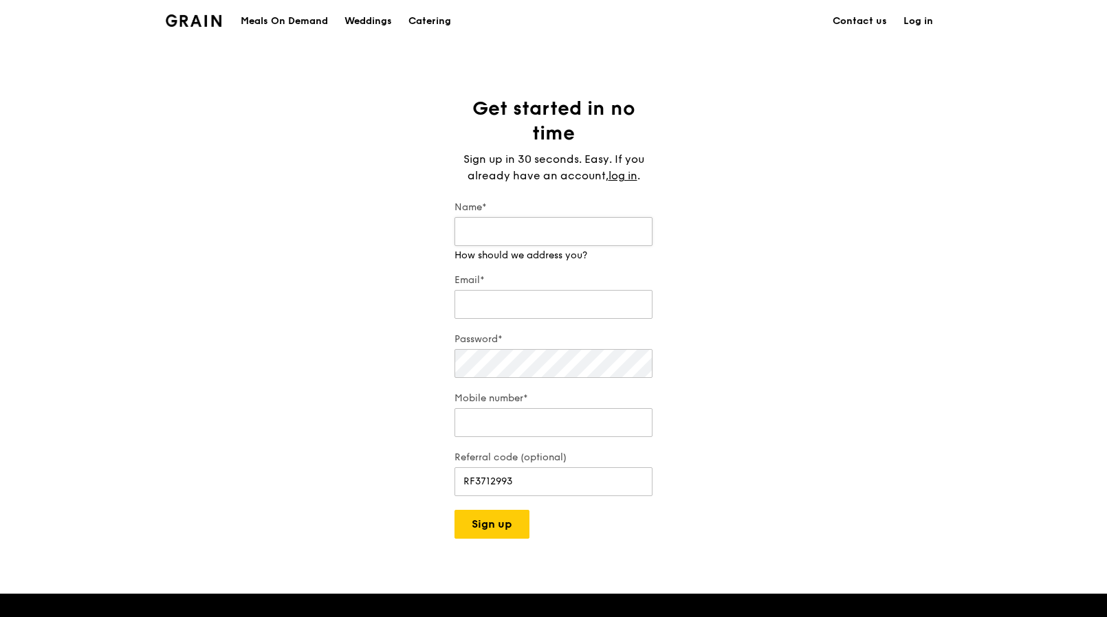
click at [573, 230] on input "Name*" at bounding box center [553, 231] width 198 height 29
type input "[PERSON_NAME]"
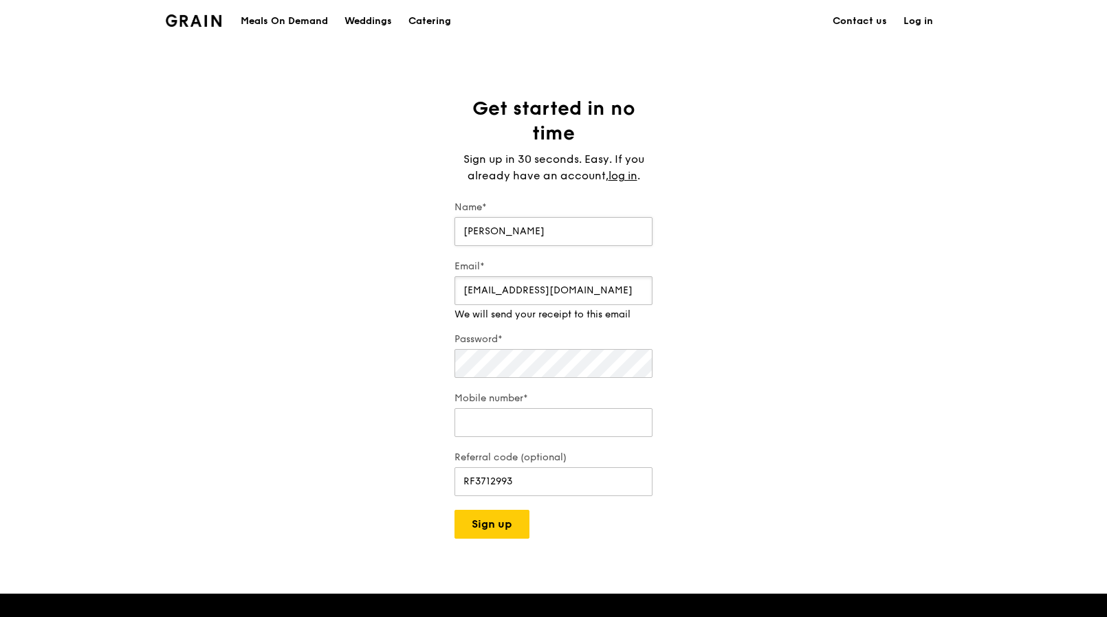
type input "[EMAIL_ADDRESS][DOMAIN_NAME]"
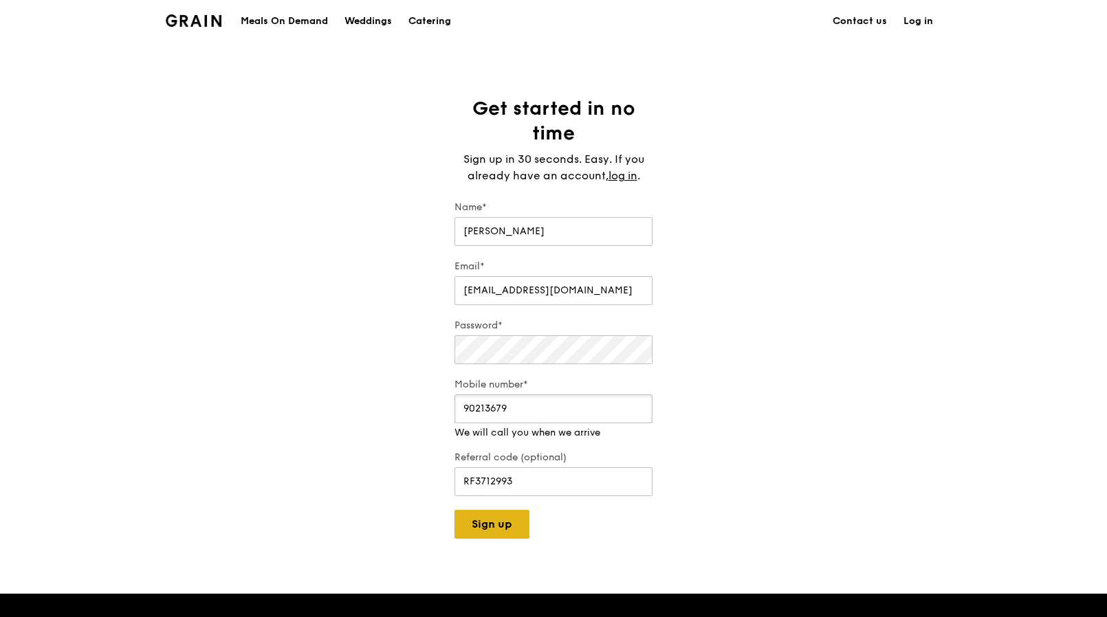
type input "90213679"
click at [487, 529] on div "Grain logo Meals On Demand Weddings Catering Contact us Log in Get started in n…" at bounding box center [553, 488] width 1107 height 976
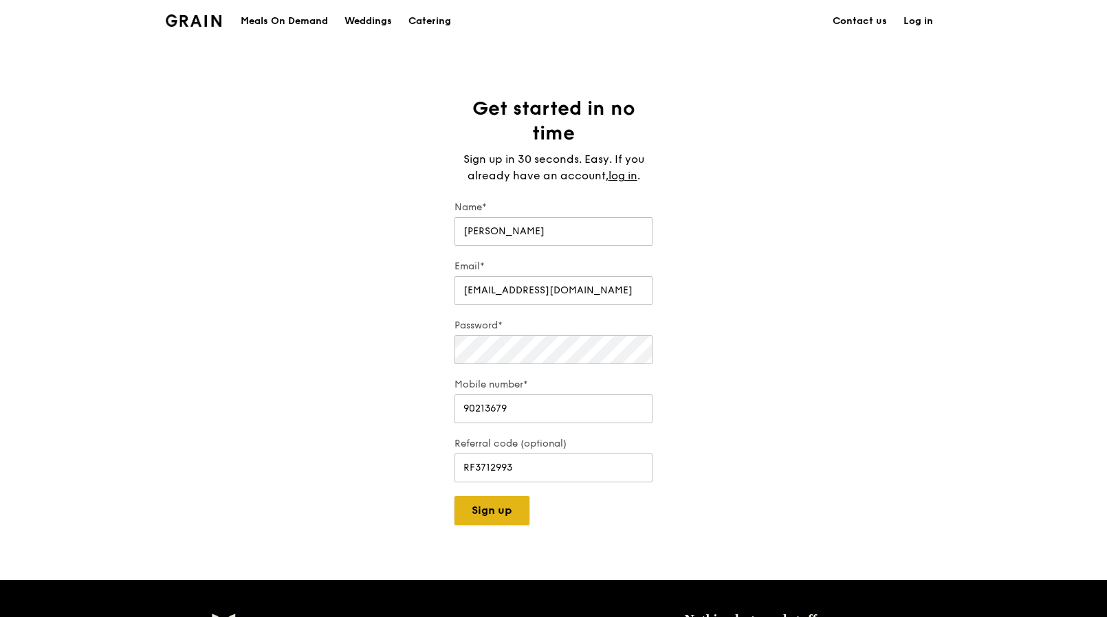
click at [489, 515] on button "Sign up" at bounding box center [491, 510] width 75 height 29
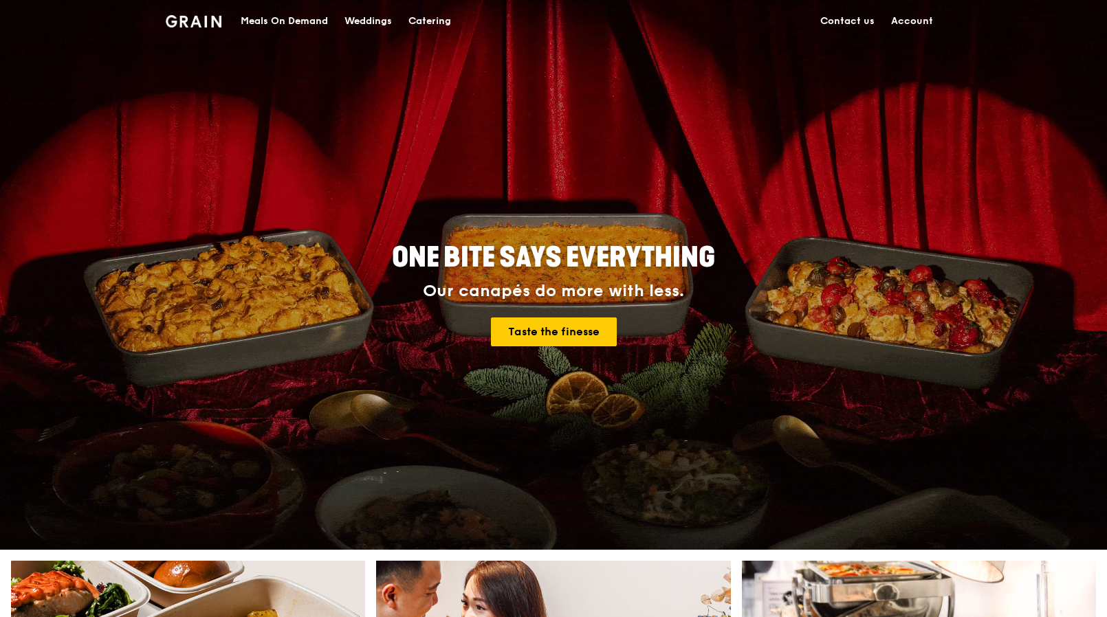
click at [199, 24] on img at bounding box center [194, 21] width 56 height 12
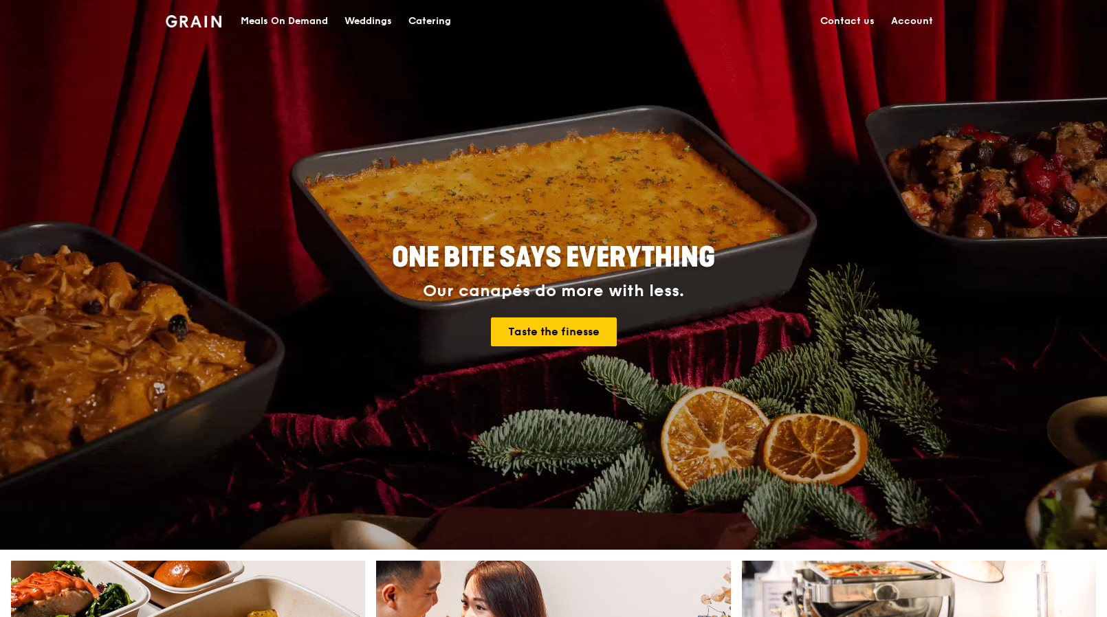
click at [425, 20] on div "Catering" at bounding box center [429, 21] width 43 height 41
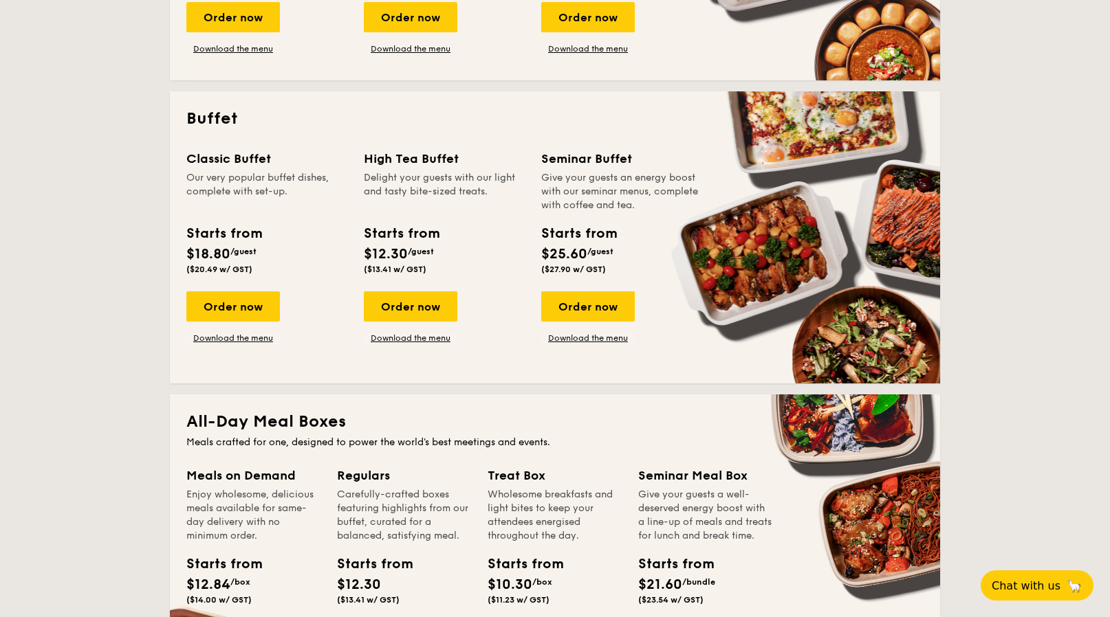
scroll to position [583, 0]
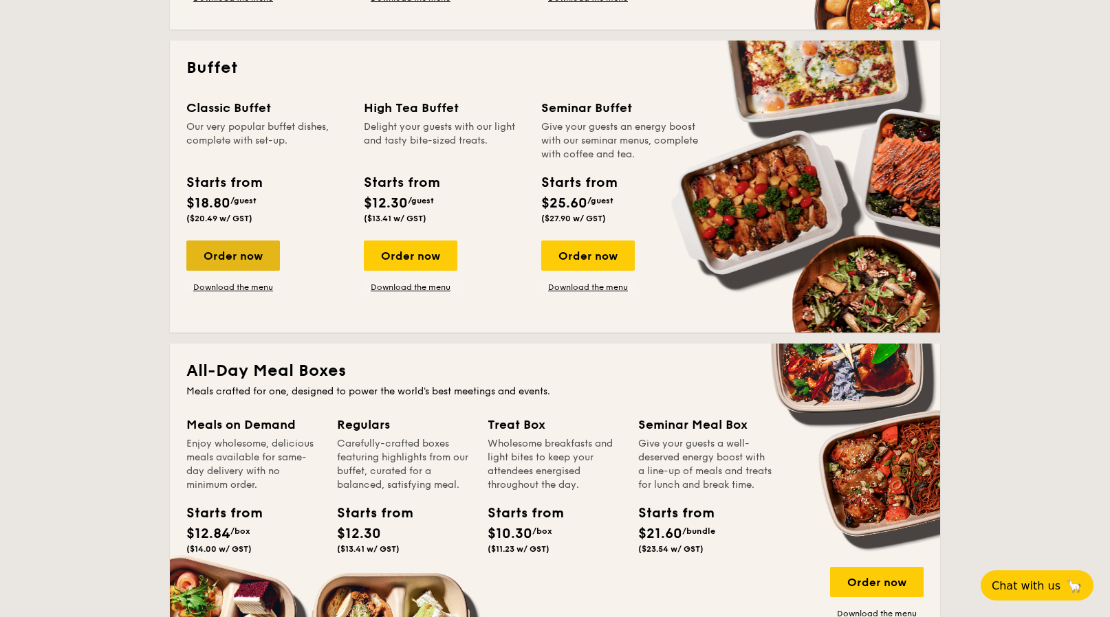
click at [221, 266] on div "Order now" at bounding box center [232, 256] width 93 height 30
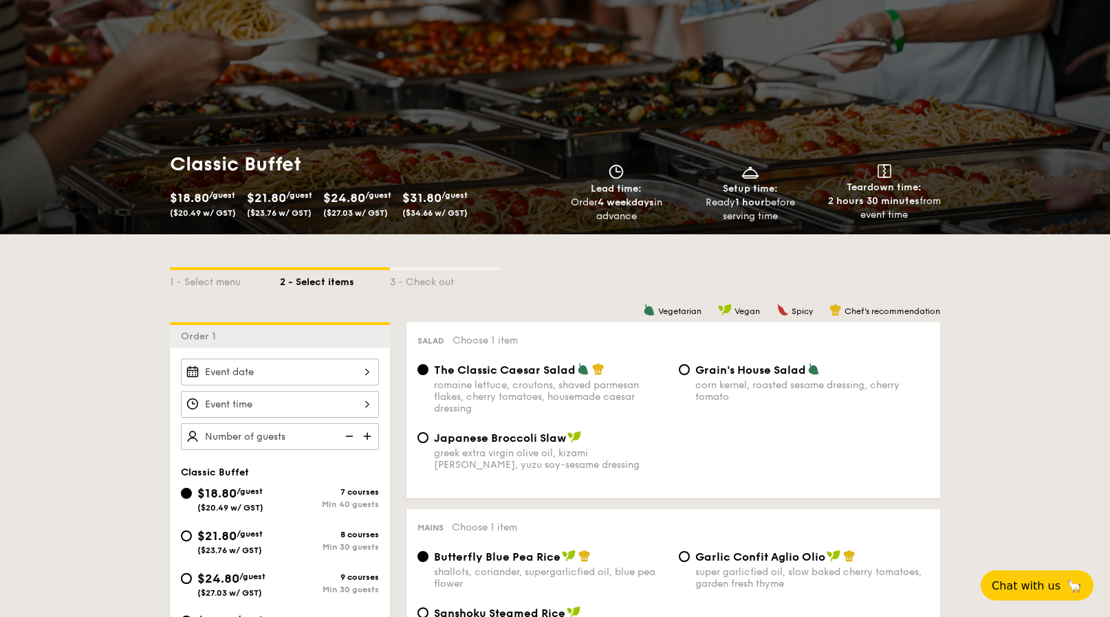
scroll to position [228, 0]
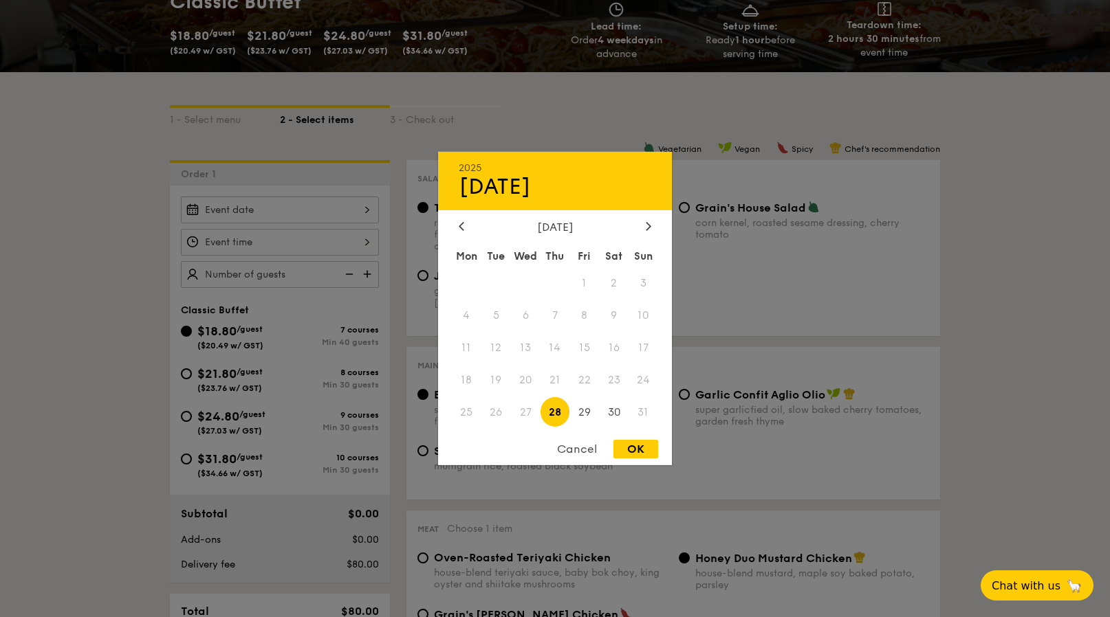
click at [309, 210] on div "2025 Aug [DATE] Tue Wed Thu Fri Sat Sun 1 2 3 4 5 6 7 8 9 10 11 12 13 14 15 16 …" at bounding box center [280, 210] width 198 height 27
click at [632, 226] on div "August 2025" at bounding box center [555, 227] width 192 height 13
click at [643, 226] on div at bounding box center [648, 227] width 12 height 13
click at [615, 312] on span "11" at bounding box center [614, 316] width 30 height 30
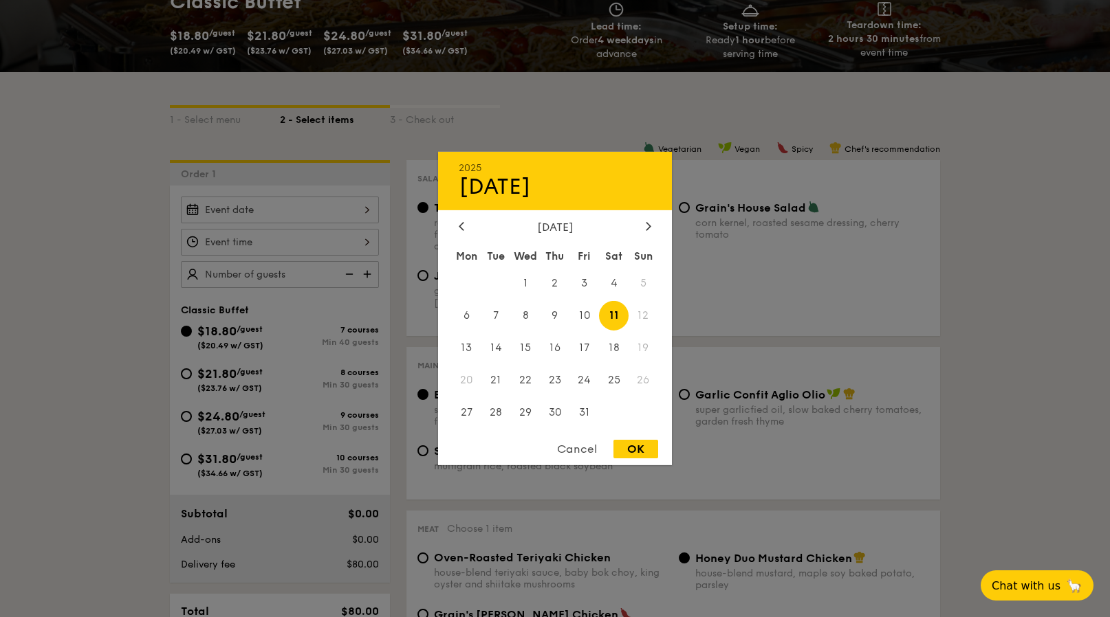
click at [626, 450] on div "OK" at bounding box center [635, 449] width 45 height 19
type input "[DATE]"
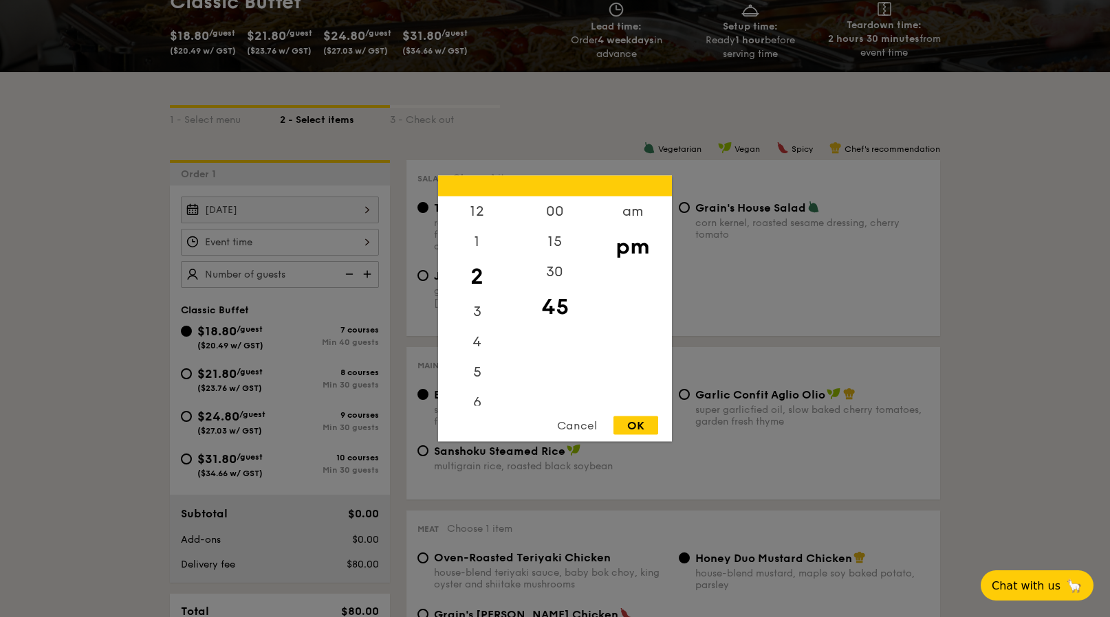
click at [296, 249] on div "12 1 2 3 4 5 6 7 8 9 10 11 00 15 30 45 am pm Cancel OK" at bounding box center [280, 242] width 198 height 27
drag, startPoint x: 470, startPoint y: 247, endPoint x: 474, endPoint y: 389, distance: 141.7
click at [474, 391] on div "12 1 2 3 4 5 6 7 8 9 10 11" at bounding box center [477, 302] width 78 height 210
click at [480, 210] on div "12" at bounding box center [477, 217] width 78 height 40
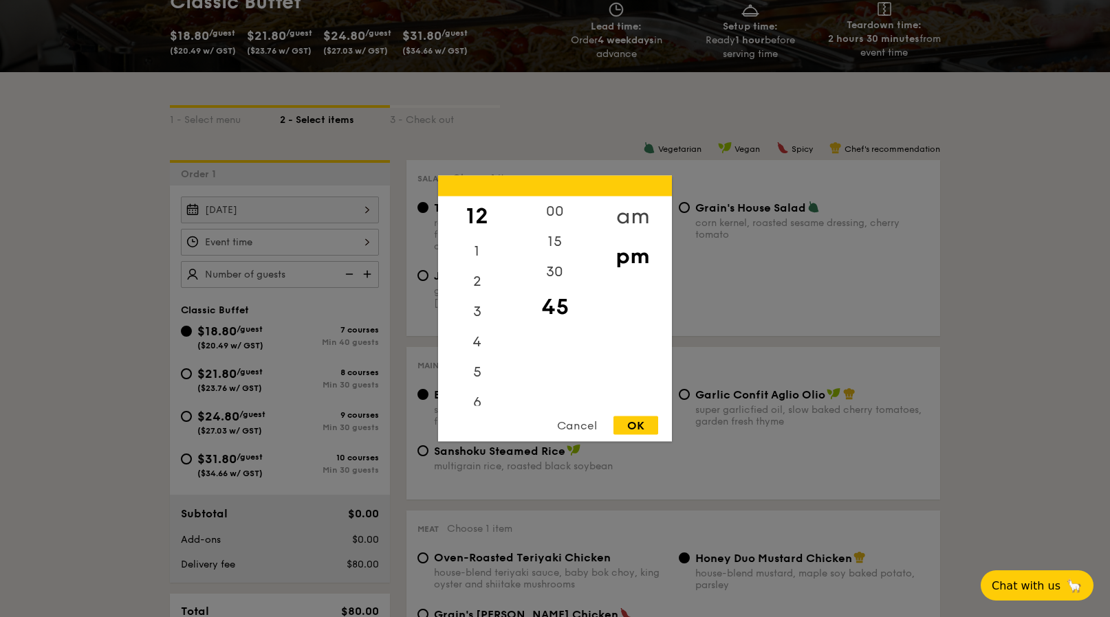
click at [647, 216] on div "am" at bounding box center [632, 217] width 78 height 40
click at [475, 390] on div "11" at bounding box center [477, 396] width 78 height 40
click at [553, 274] on div "30" at bounding box center [555, 277] width 78 height 40
click at [635, 433] on div "OK" at bounding box center [635, 426] width 45 height 19
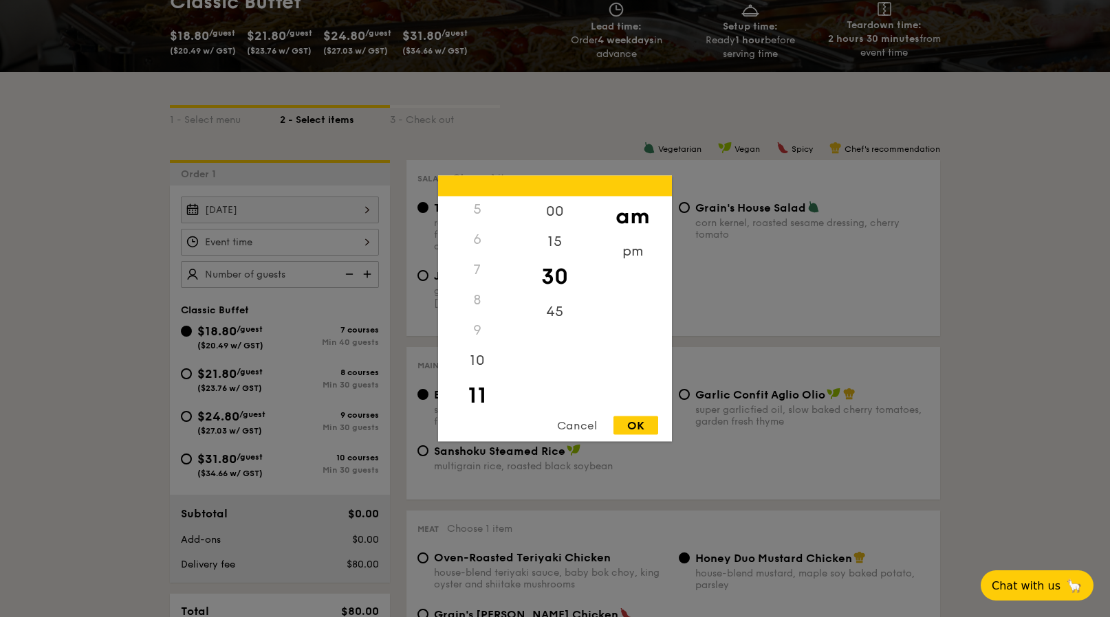
type input "11:30AM"
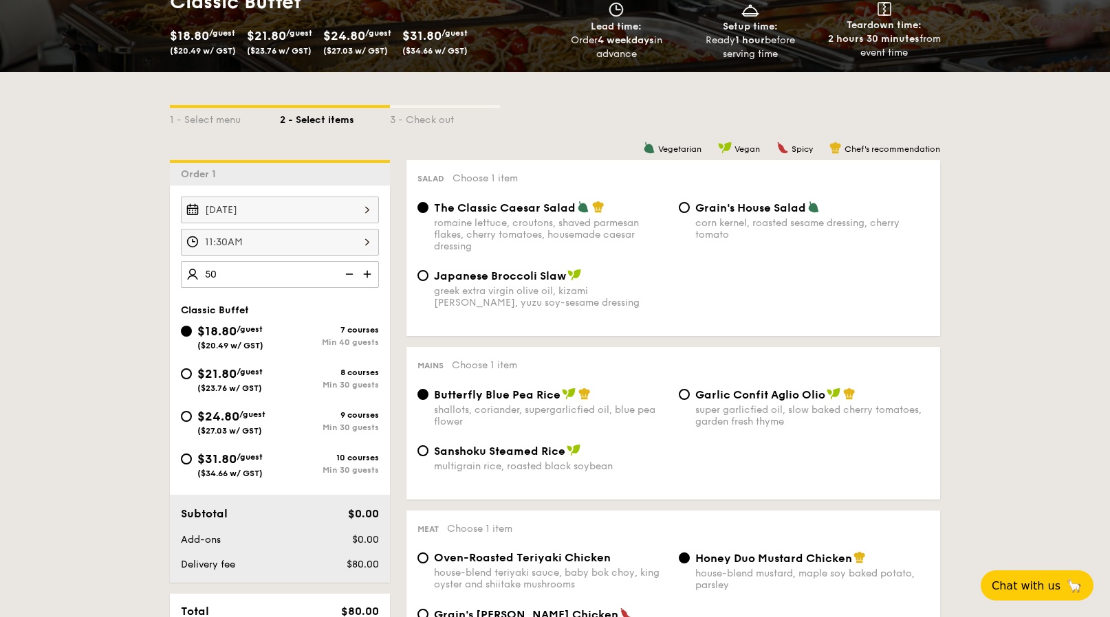
type input "50 guests"
click at [185, 379] on div "$21.80 /guest ($23.76 w/ GST)" at bounding box center [230, 378] width 99 height 29
click at [185, 379] on input "$21.80 /guest ($23.76 w/ GST) 8 courses Min 30 guests" at bounding box center [186, 373] width 11 height 11
radio input "true"
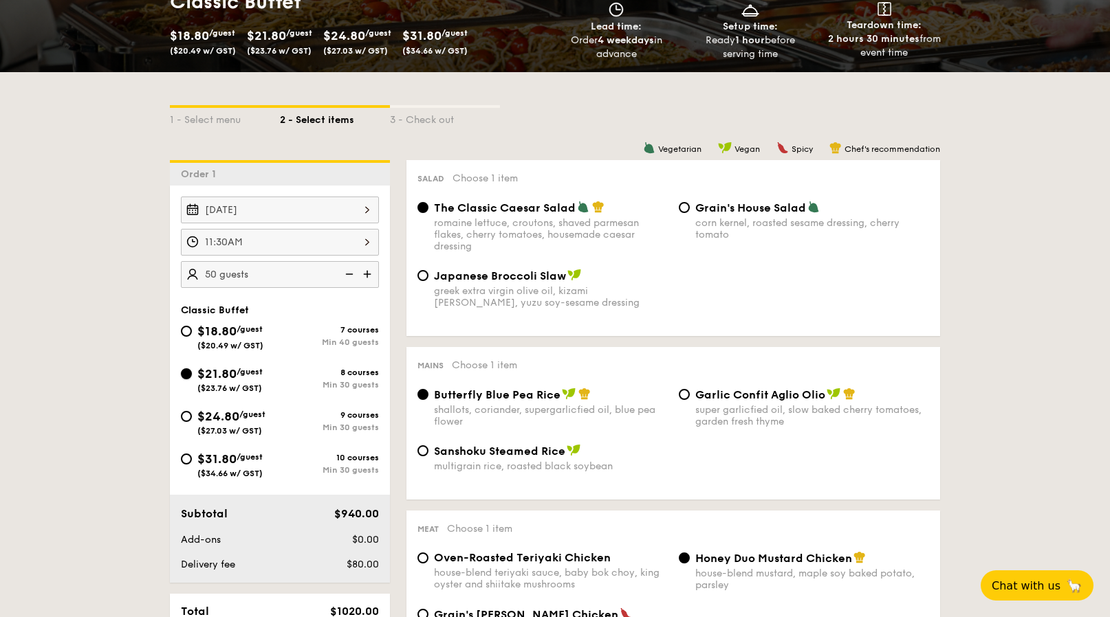
radio input "true"
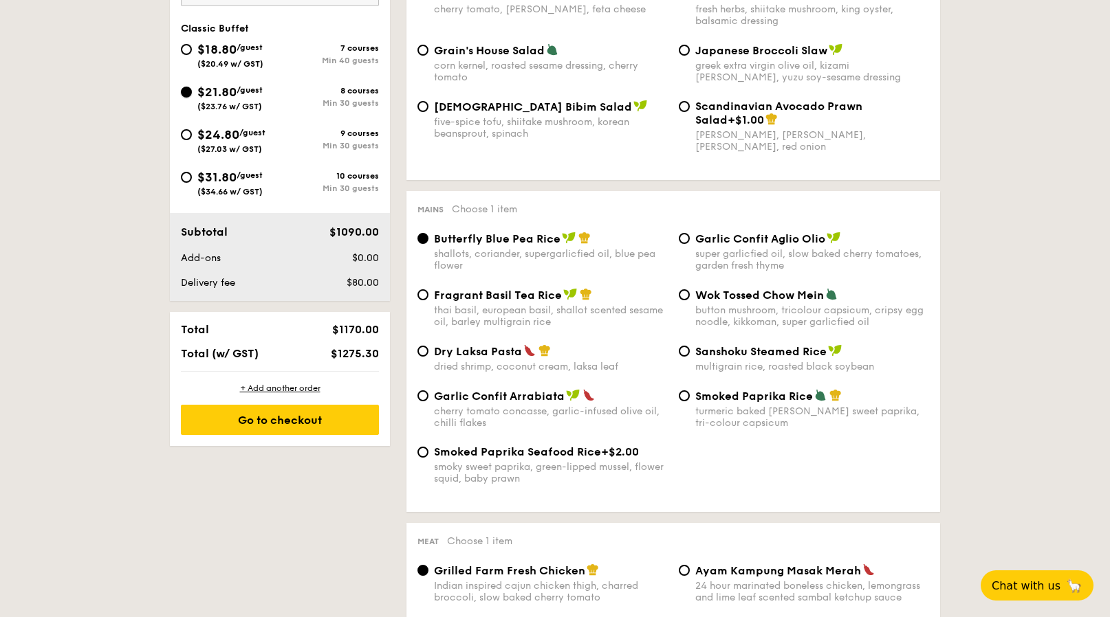
scroll to position [518, 0]
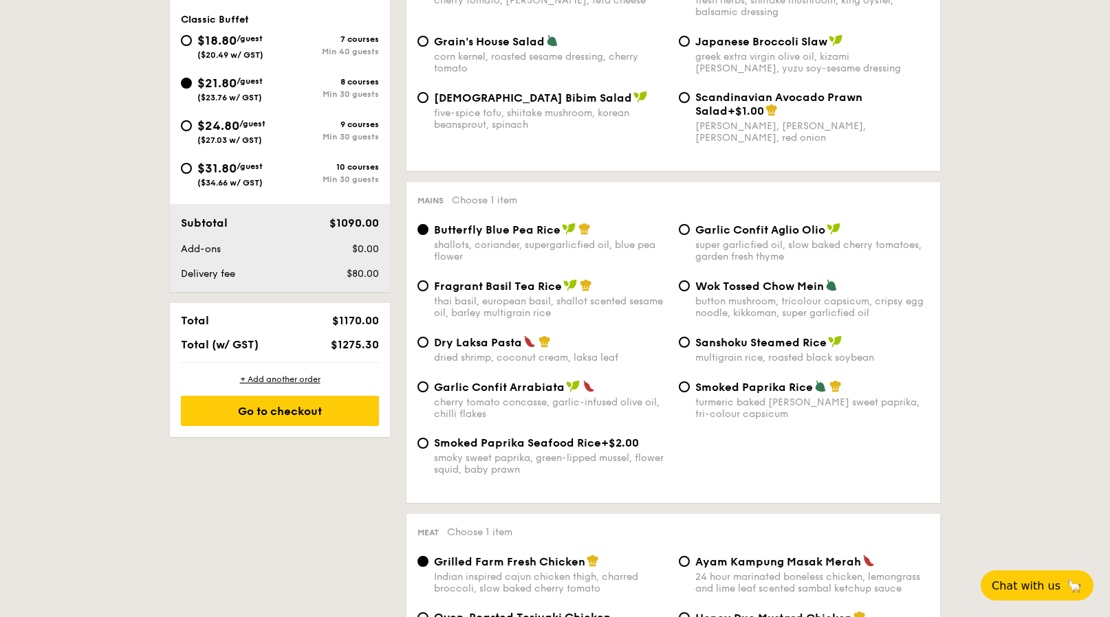
click at [531, 285] on span "Fragrant Basil Tea Rice" at bounding box center [498, 286] width 128 height 13
click at [428, 285] on input "Fragrant Basil Tea Rice thai basil, european basil, shallot scented sesame oil,…" at bounding box center [422, 285] width 11 height 11
radio input "true"
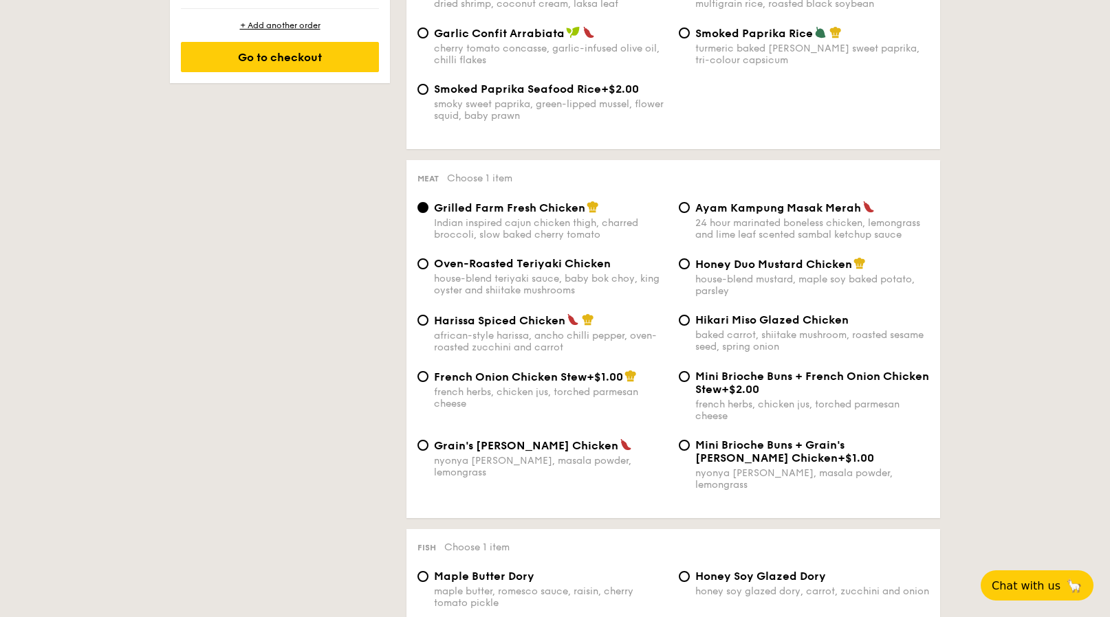
scroll to position [873, 0]
click at [711, 210] on span "Ayam Kampung Masak Merah" at bounding box center [778, 207] width 166 height 13
click at [690, 210] on input "Ayam Kampung Masak Merah 24 hour marinated boneless chicken, lemongrass and lim…" at bounding box center [684, 206] width 11 height 11
radio input "true"
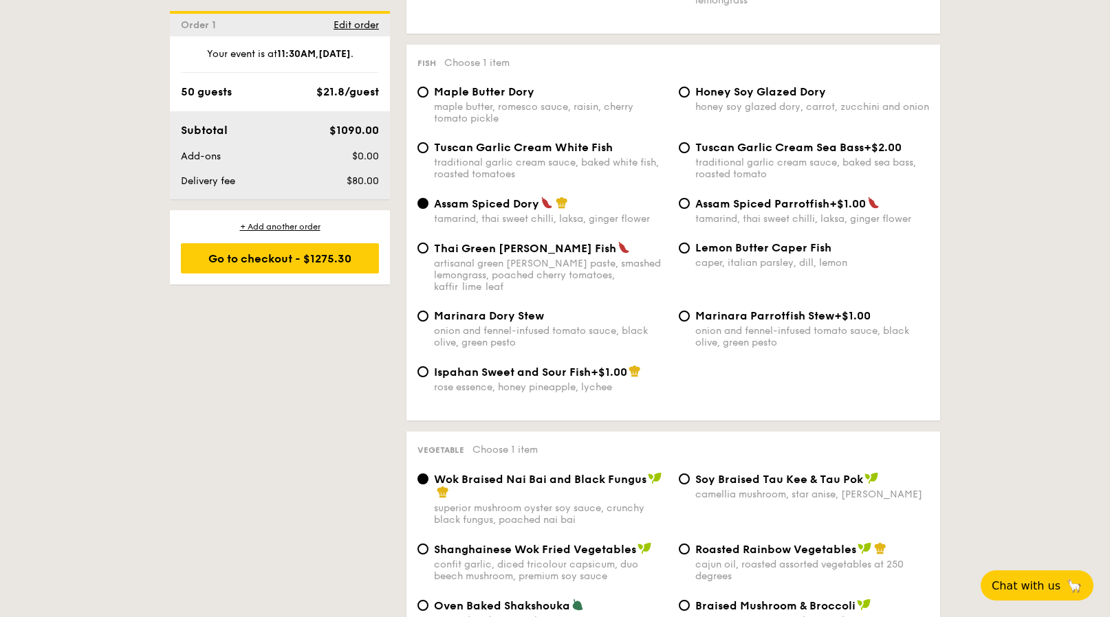
scroll to position [1369, 0]
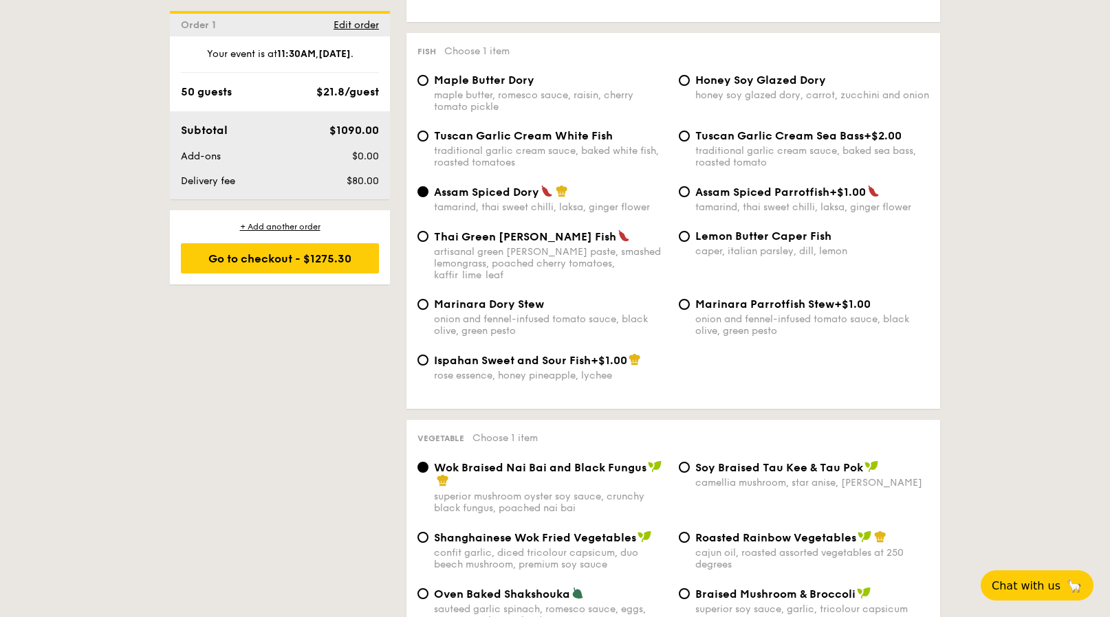
click at [689, 84] on div "Honey Soy Glazed Dory honey soy glazed dory, carrot, zucchini and onion" at bounding box center [803, 87] width 261 height 27
click at [685, 77] on input "Honey Soy Glazed Dory honey soy glazed dory, carrot, zucchini and onion" at bounding box center [684, 80] width 11 height 11
radio input "true"
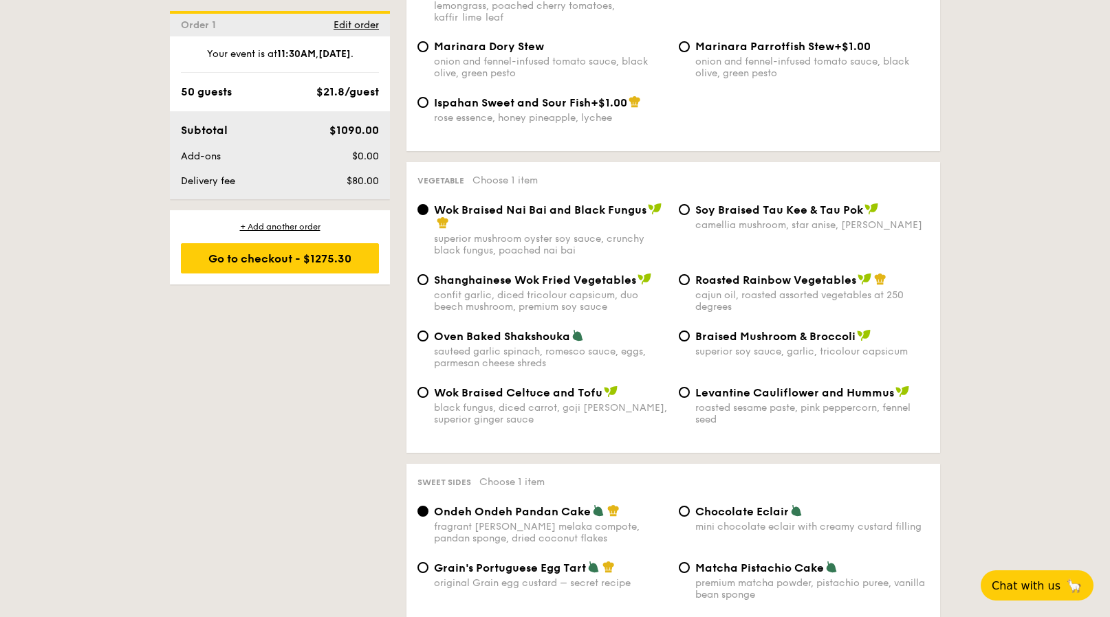
scroll to position [1697, 0]
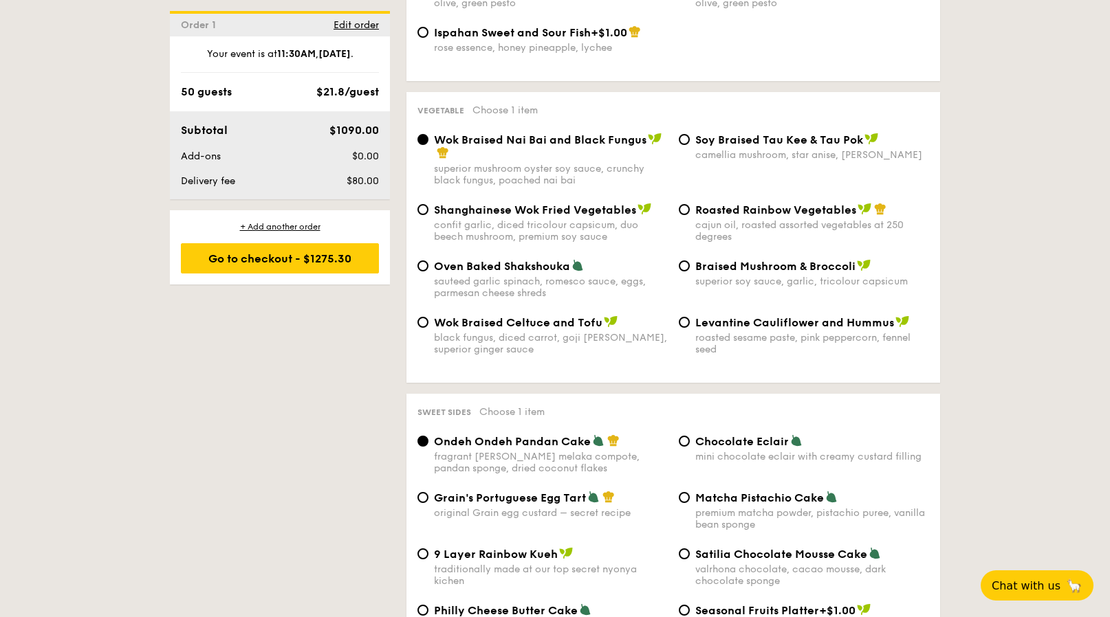
click at [691, 316] on div "Levantine Cauliflower and Hummus roasted sesame paste, pink peppercorn, fennel …" at bounding box center [803, 336] width 261 height 40
click at [682, 317] on input "Levantine Cauliflower and Hummus roasted sesame paste, pink peppercorn, fennel …" at bounding box center [684, 322] width 11 height 11
radio input "true"
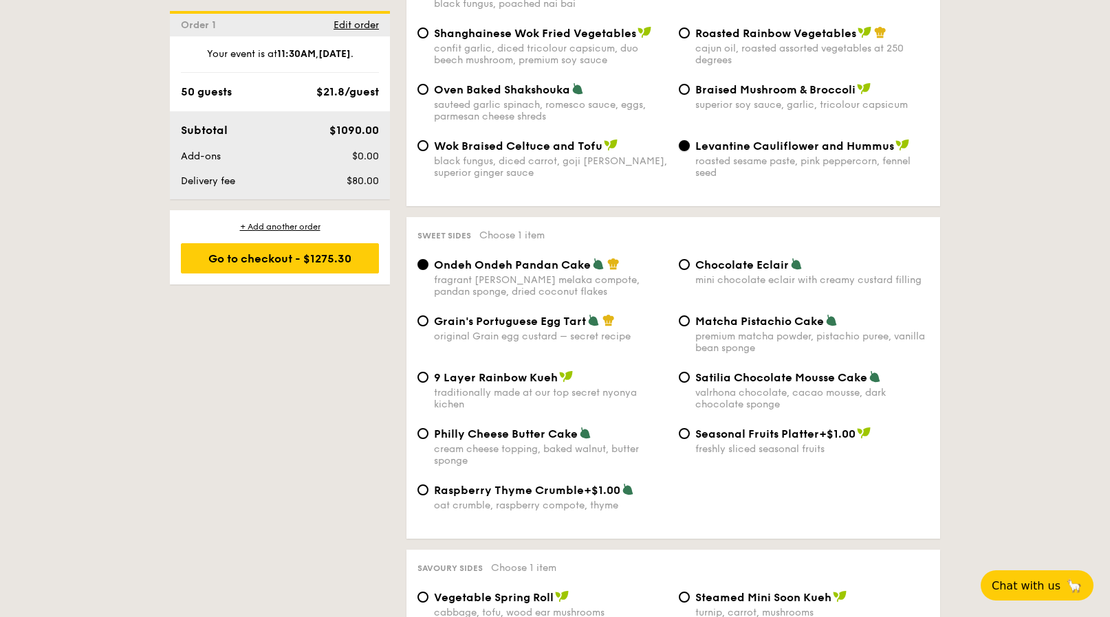
scroll to position [1875, 0]
click at [514, 313] on span "Grain's Portuguese Egg Tart" at bounding box center [510, 319] width 152 height 13
click at [428, 314] on input "Grain's Portuguese Egg Tart original Grain egg custard – secret recipe" at bounding box center [422, 319] width 11 height 11
radio input "true"
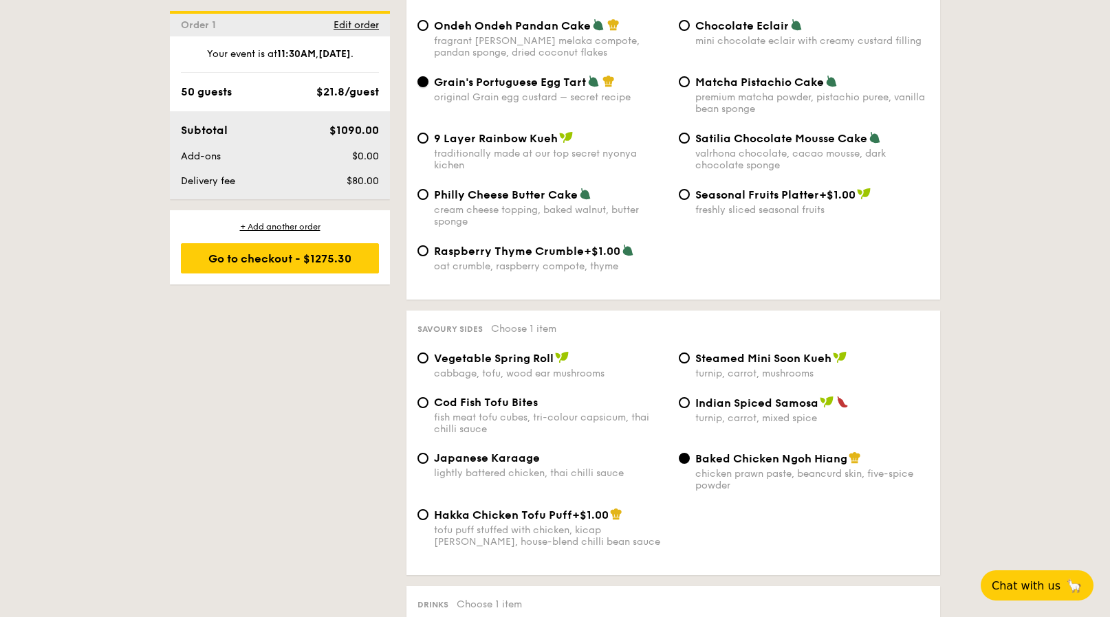
scroll to position [2168, 0]
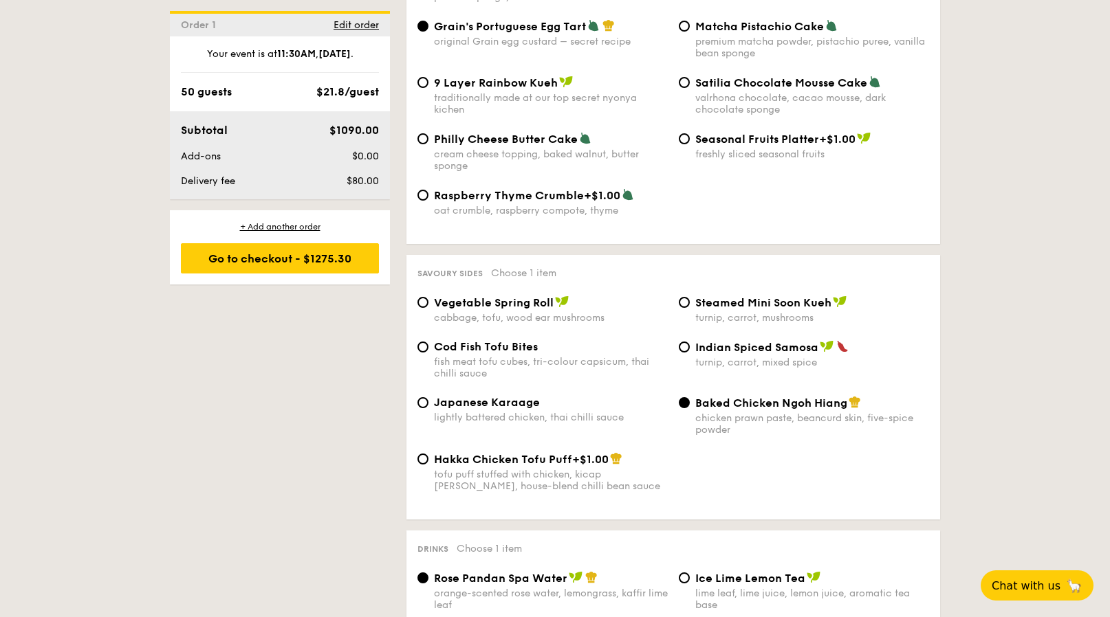
click at [509, 402] on span "Japanese Karaage" at bounding box center [487, 402] width 106 height 13
click at [428, 402] on input "Japanese Karaage lightly battered chicken, thai chilli sauce" at bounding box center [422, 402] width 11 height 11
radio input "true"
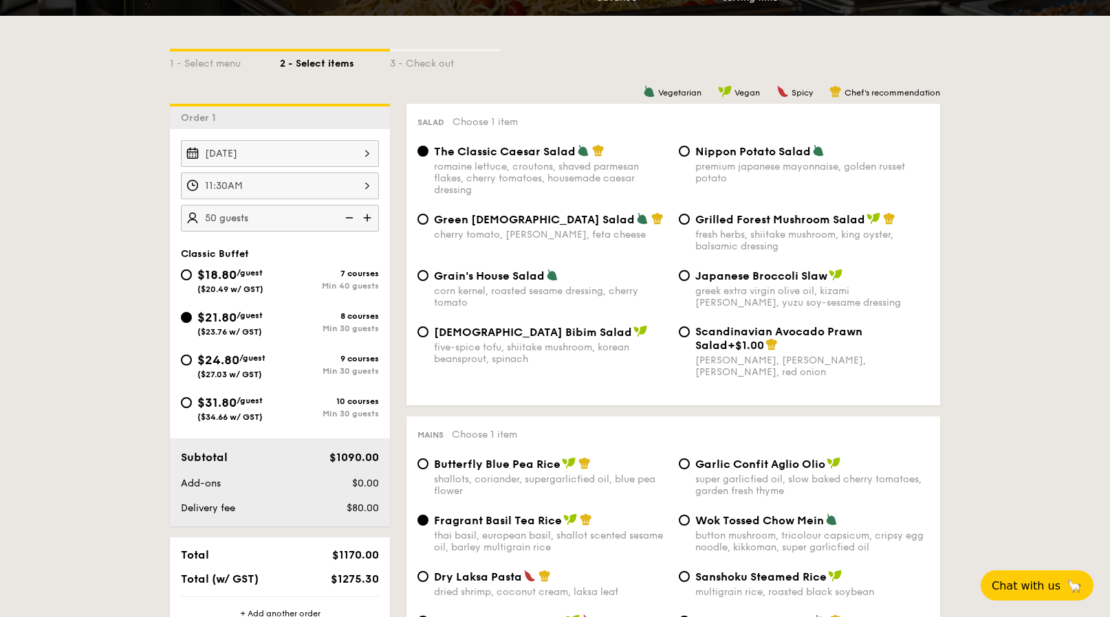
scroll to position [395, 0]
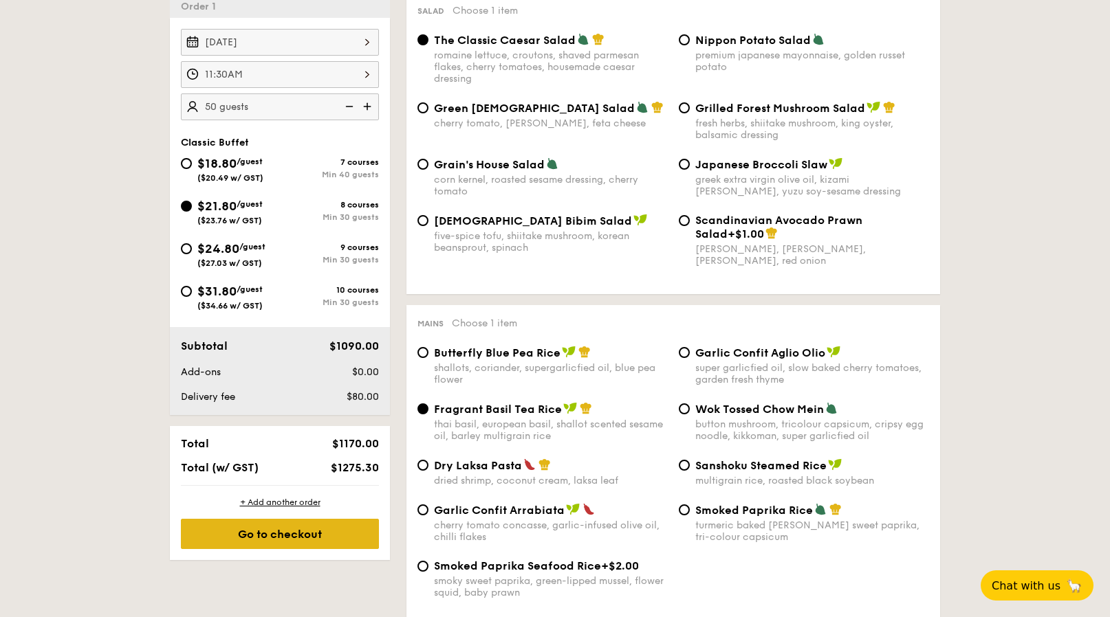
click at [247, 527] on div "Go to checkout" at bounding box center [280, 534] width 198 height 30
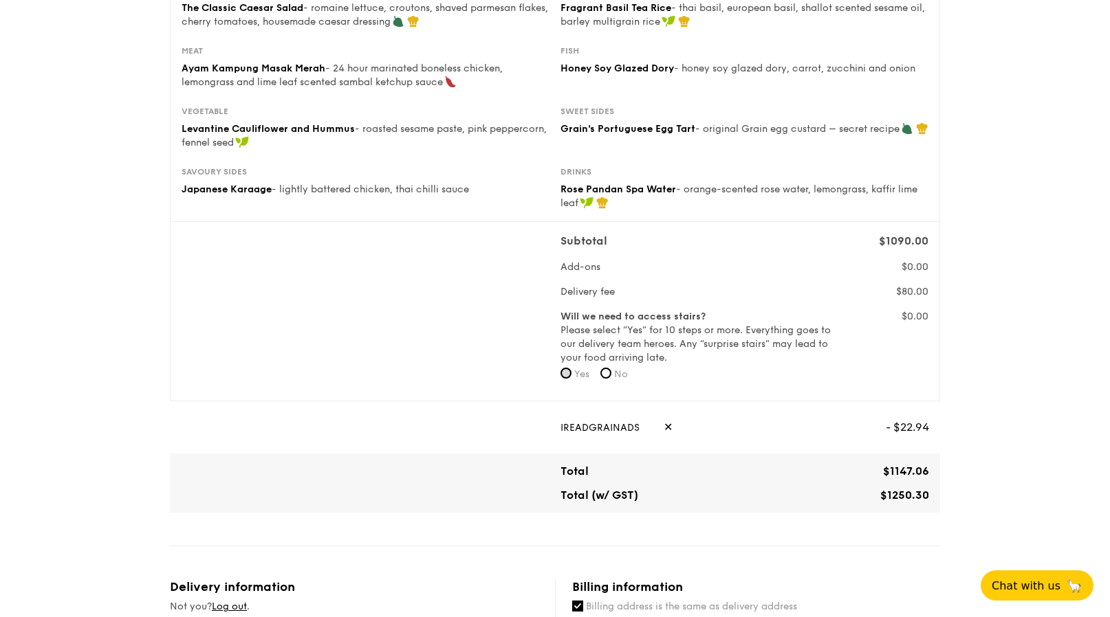
scroll to position [247, 0]
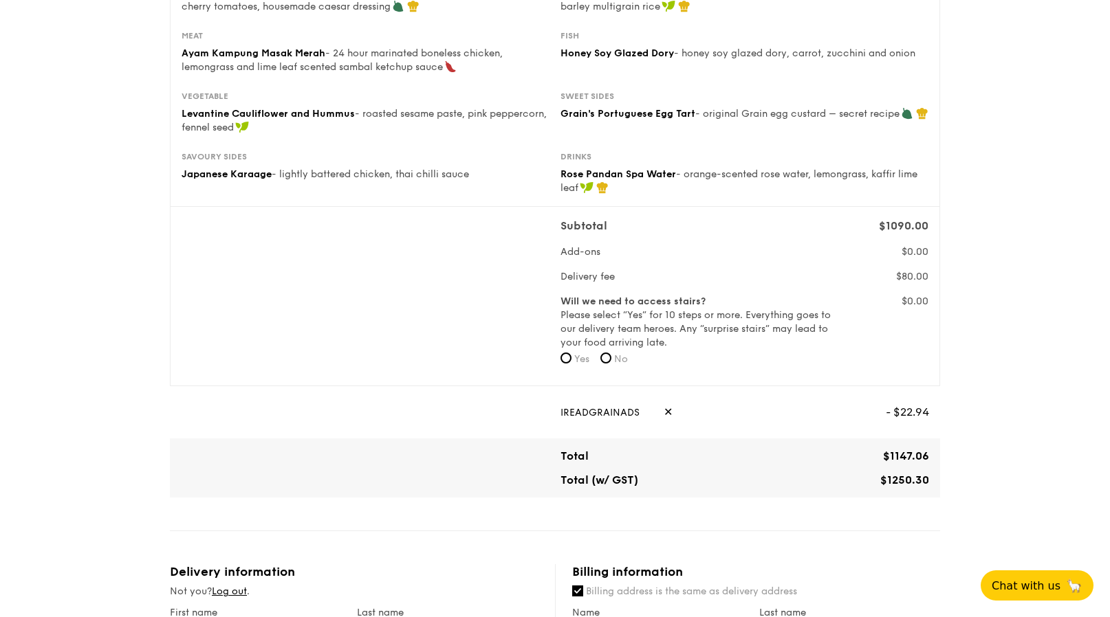
click at [663, 407] on span "✕" at bounding box center [667, 412] width 9 height 30
click at [645, 417] on input "text" at bounding box center [723, 412] width 326 height 30
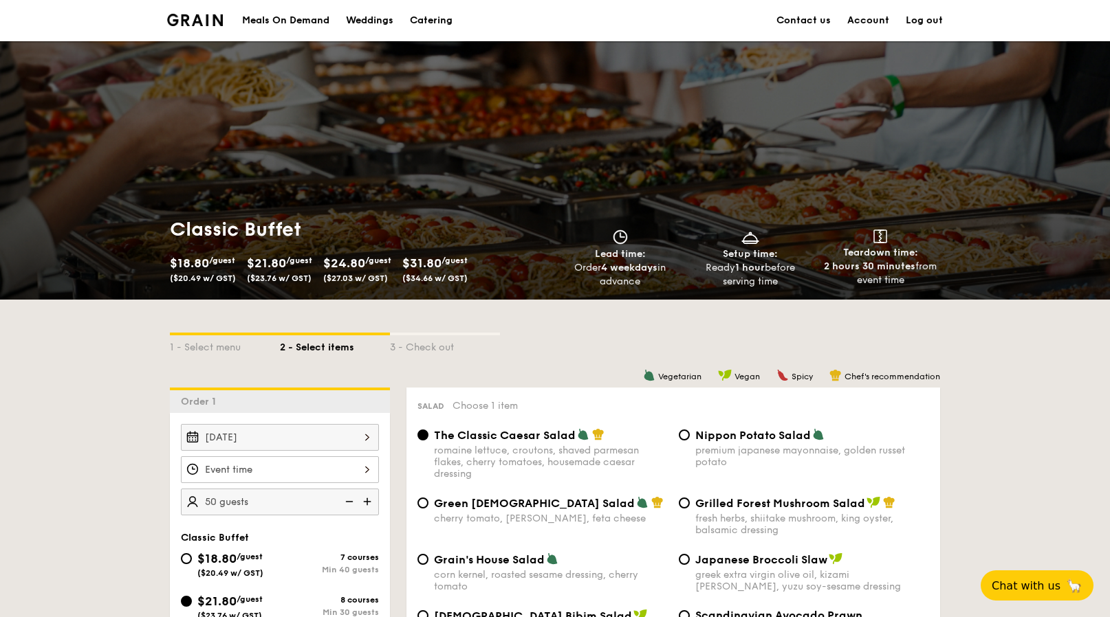
click at [862, 15] on link "Account" at bounding box center [868, 20] width 42 height 41
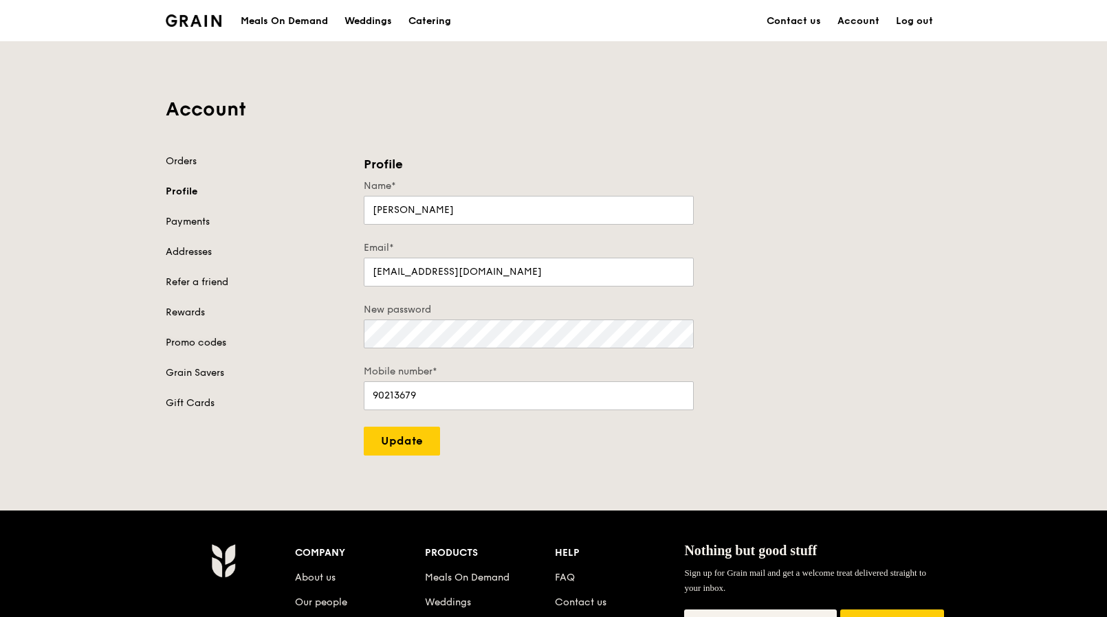
click at [228, 343] on link "Promo codes" at bounding box center [256, 343] width 181 height 14
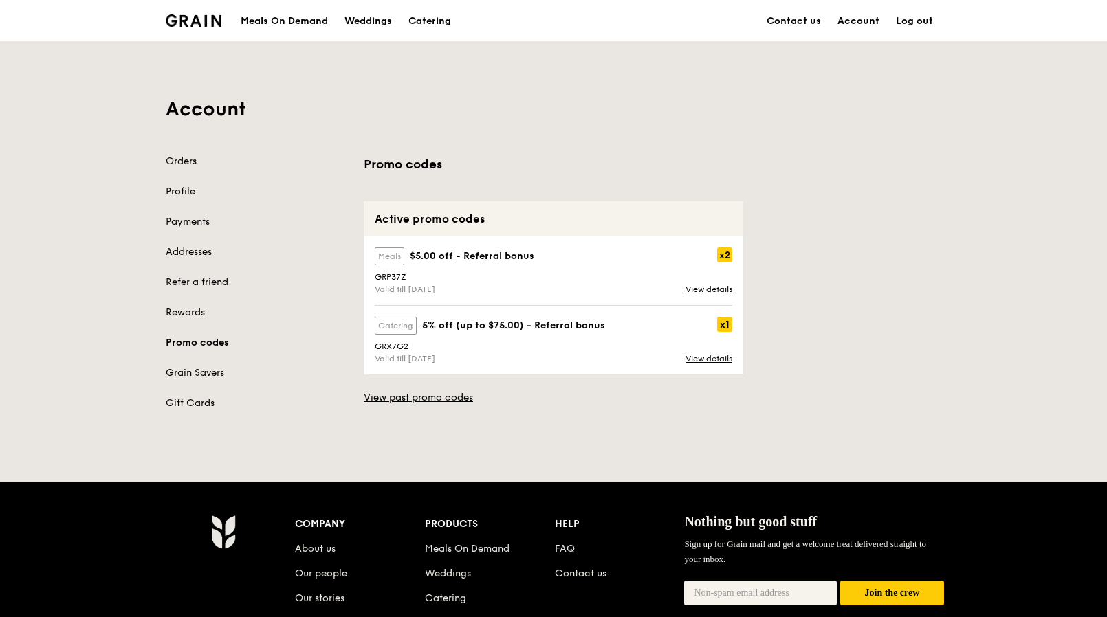
click at [384, 346] on div "GRX7G2" at bounding box center [553, 347] width 374 height 10
copy div "GRX7G2"
click at [204, 28] on div "Grain logo" at bounding box center [194, 19] width 56 height 41
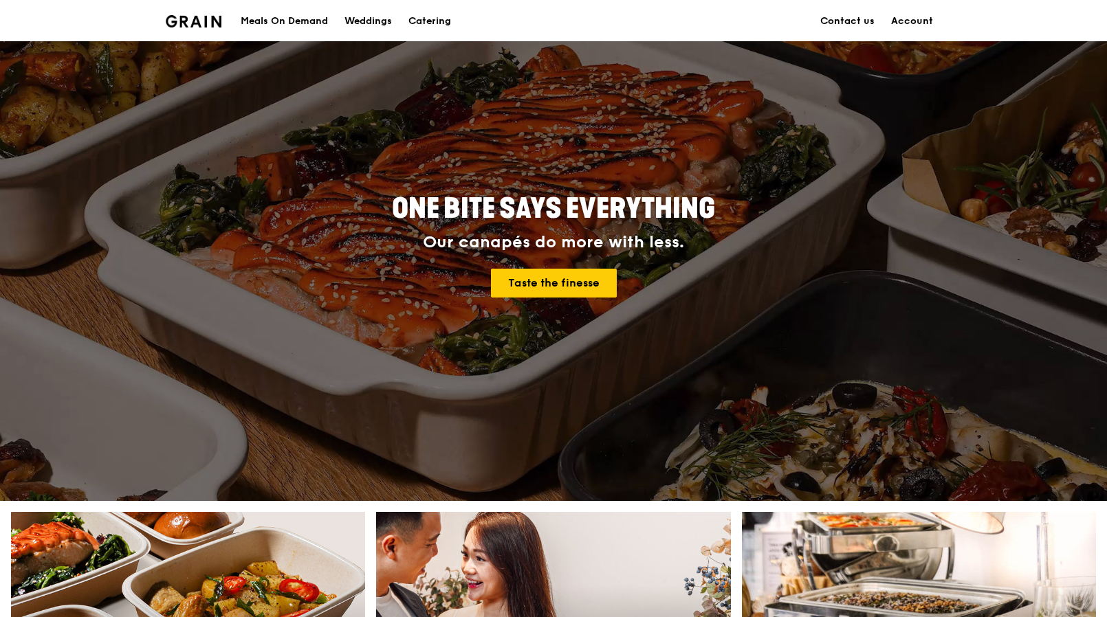
scroll to position [45, 0]
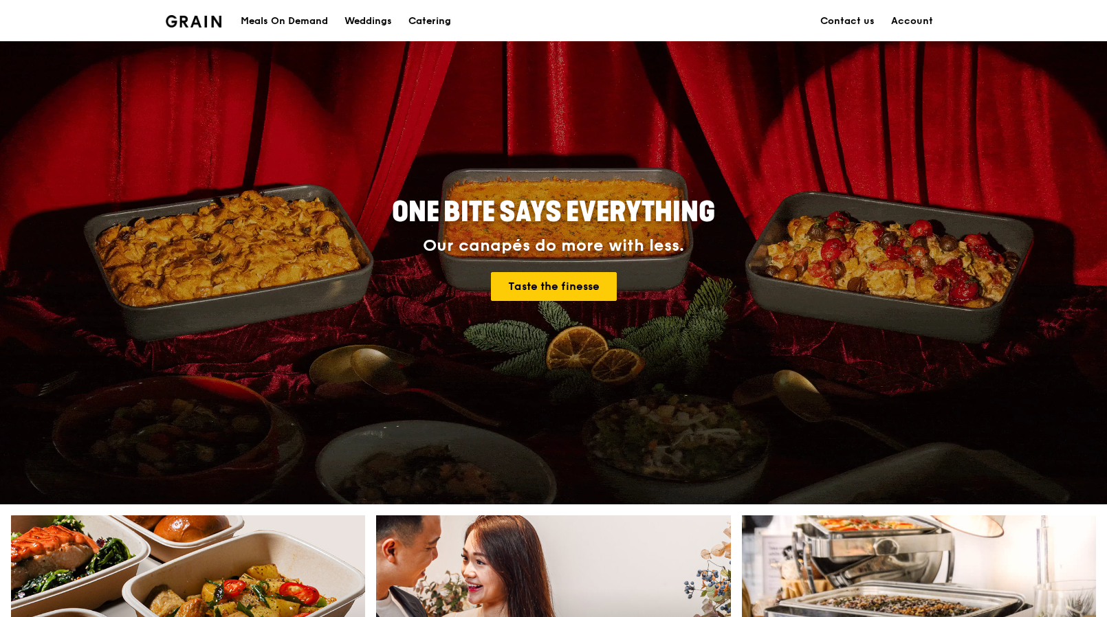
click at [450, 19] on div "Catering" at bounding box center [429, 21] width 43 height 41
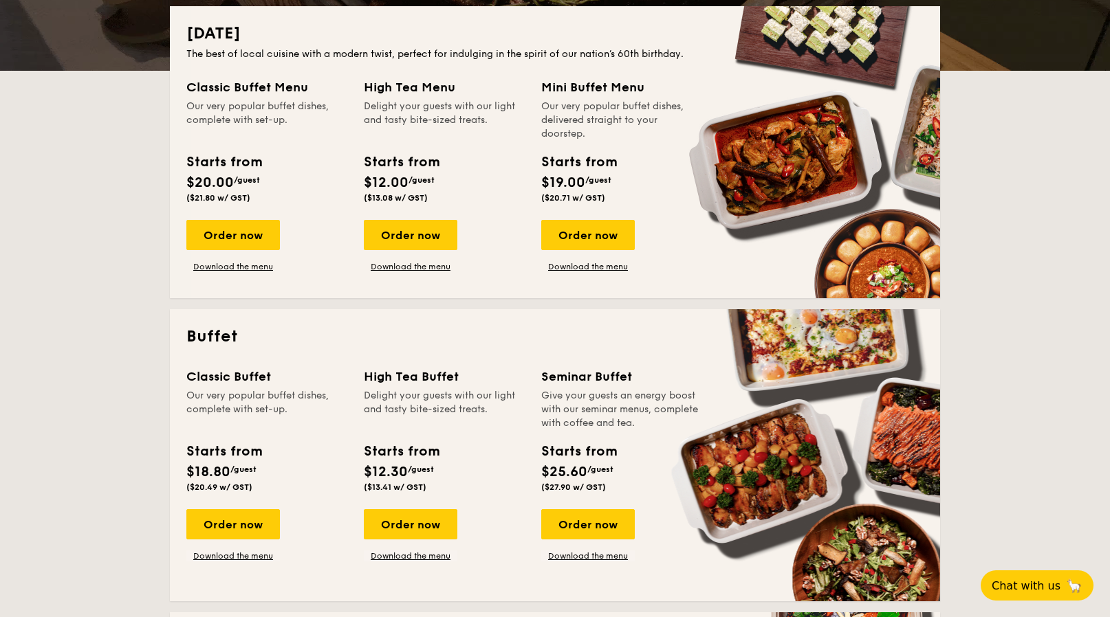
scroll to position [456, 0]
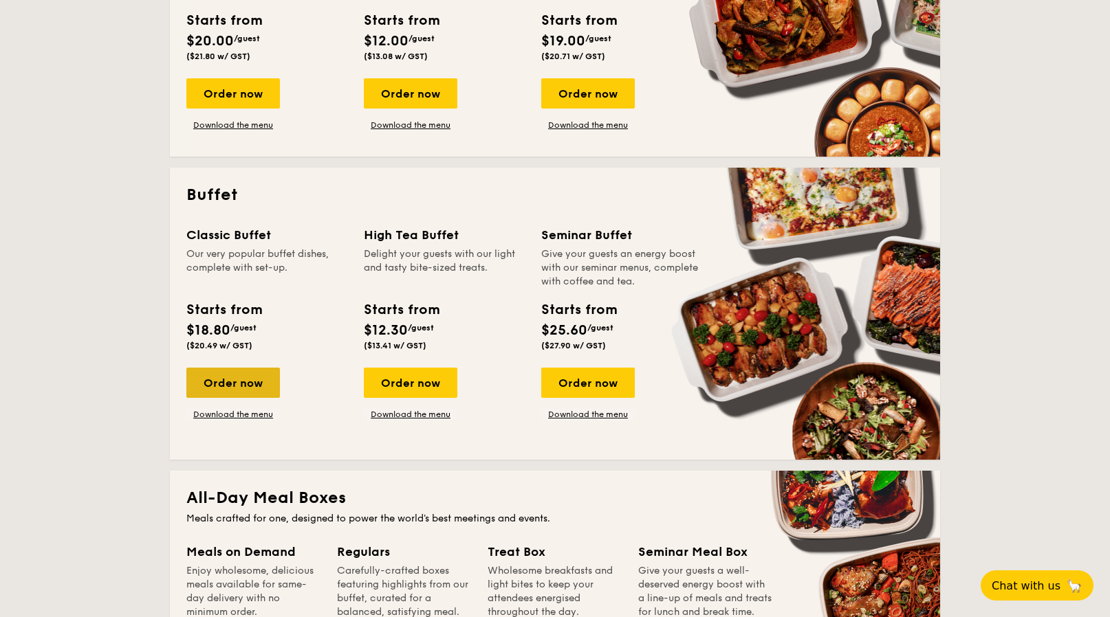
click at [248, 386] on div "Order now" at bounding box center [232, 383] width 93 height 30
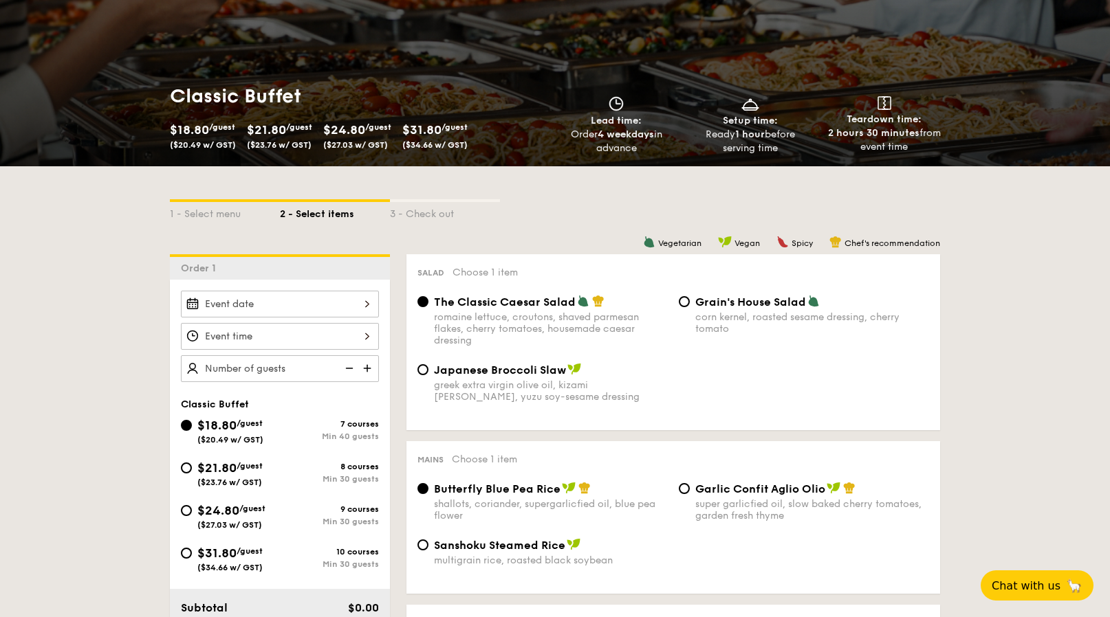
scroll to position [176, 0]
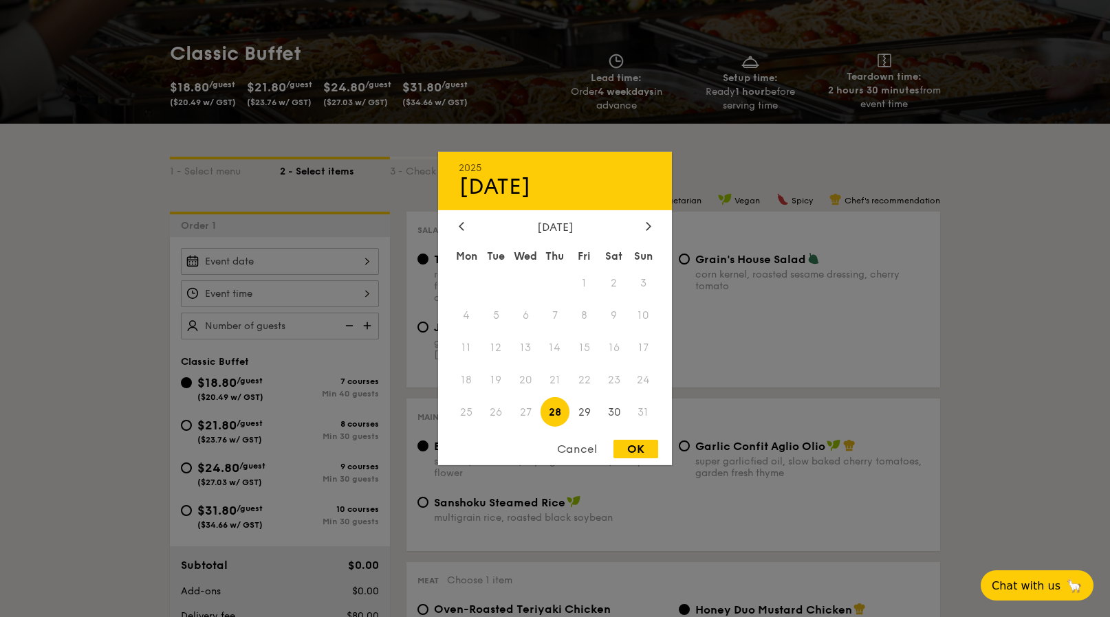
click at [338, 256] on div "2025 Aug [DATE] Tue Wed Thu Fri Sat Sun 1 2 3 4 5 6 7 8 9 10 11 12 13 14 15 16 …" at bounding box center [280, 261] width 198 height 27
click at [644, 233] on div "[DATE] Mon Tue Wed Thu Fri Sat Sun 1 2 3 4 5 6 7 8 9 10 11 12 13 14 15 16 17 18…" at bounding box center [555, 325] width 234 height 209
click at [647, 226] on icon at bounding box center [648, 225] width 5 height 9
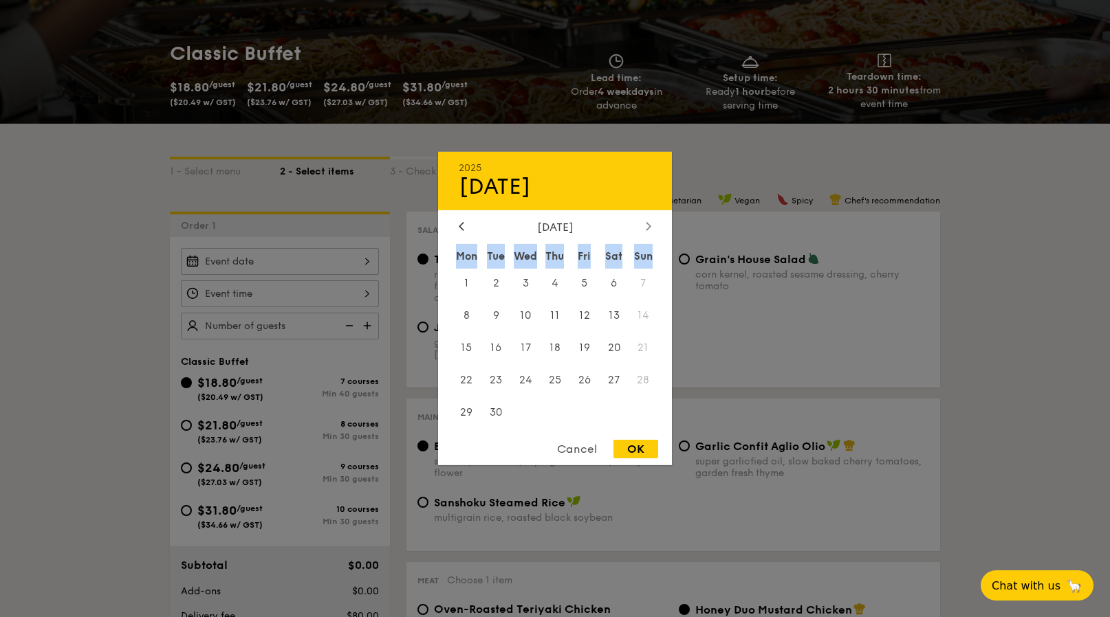
click at [647, 226] on icon at bounding box center [648, 225] width 5 height 9
click at [614, 313] on span "11" at bounding box center [614, 316] width 30 height 30
click at [246, 297] on div at bounding box center [555, 308] width 1110 height 617
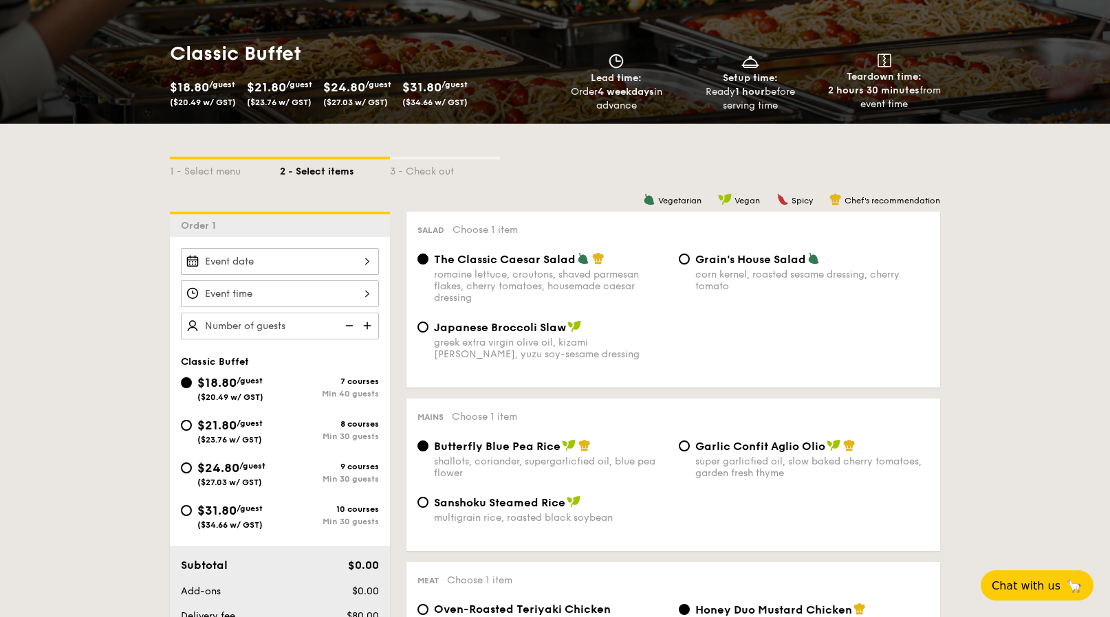
click at [370, 272] on div "2025 Aug [DATE] Tue Wed Thu Fri Sat Sun 1 2 3 4 5 6 7 8 9 10 11 12 13 14 15 16 …" at bounding box center [280, 261] width 198 height 27
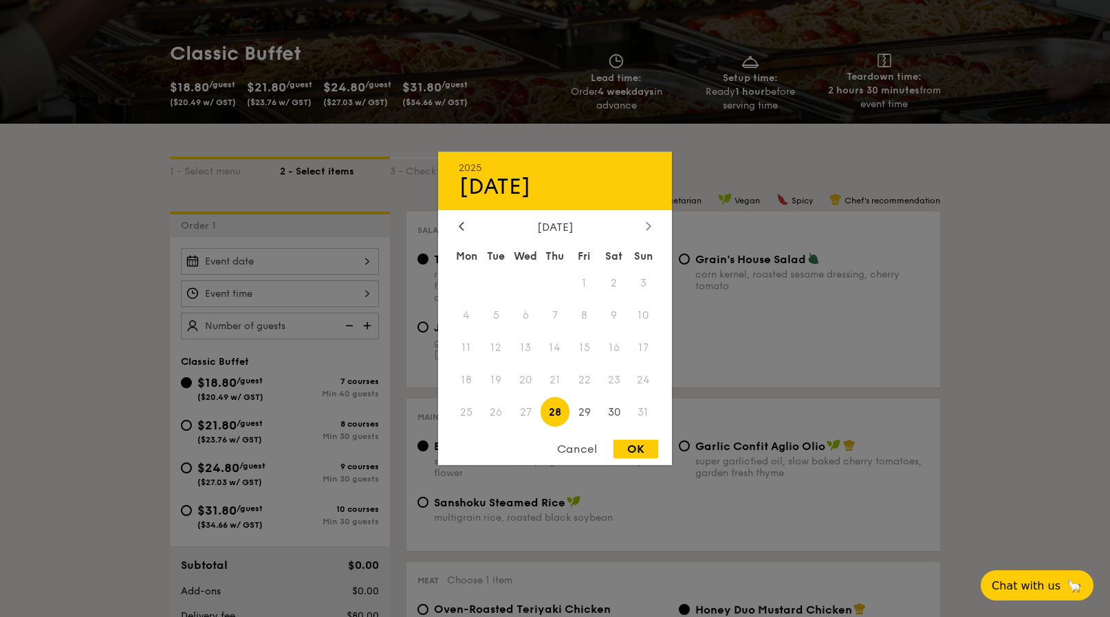
click at [642, 229] on div at bounding box center [648, 227] width 12 height 13
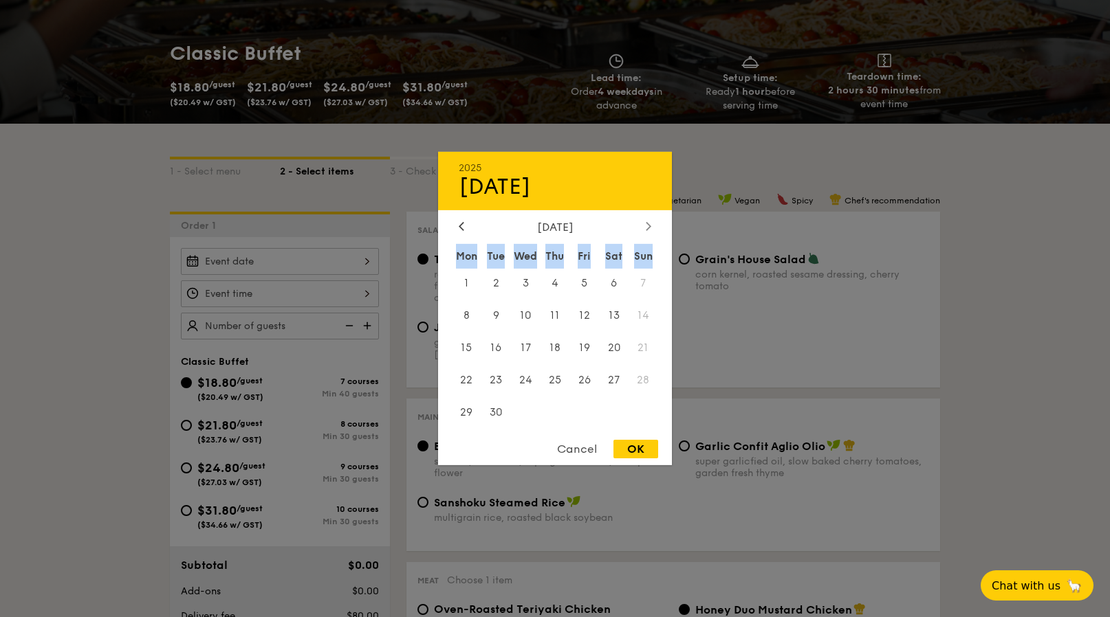
click at [642, 229] on div at bounding box center [648, 227] width 12 height 13
click at [608, 320] on span "11" at bounding box center [614, 316] width 30 height 30
click at [622, 445] on div "OK" at bounding box center [635, 449] width 45 height 19
type input "[DATE]"
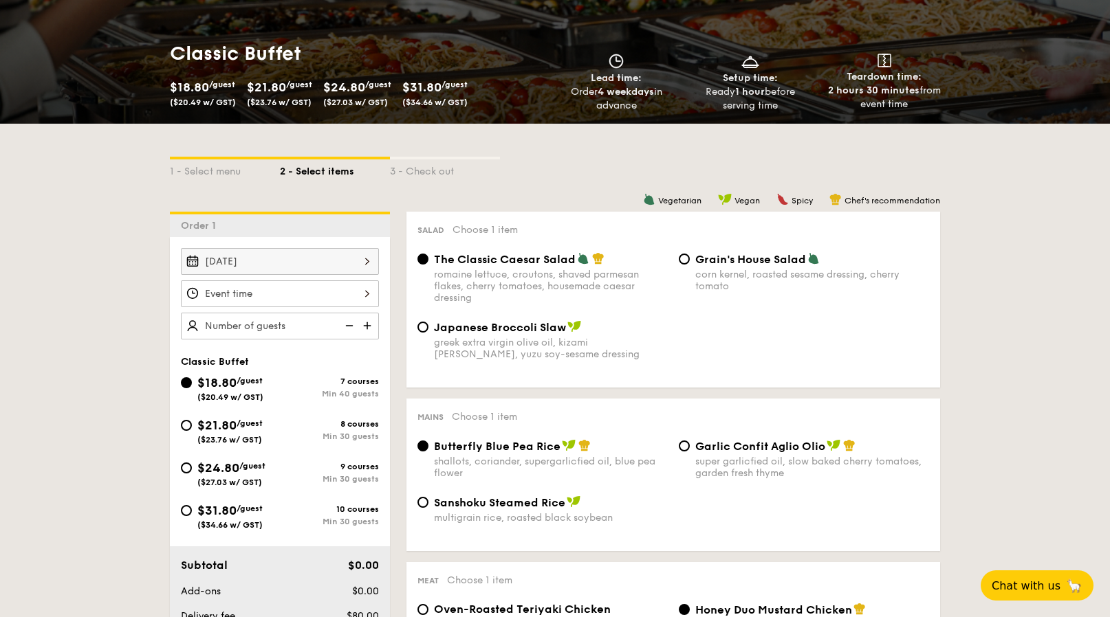
click at [301, 294] on div at bounding box center [280, 293] width 198 height 27
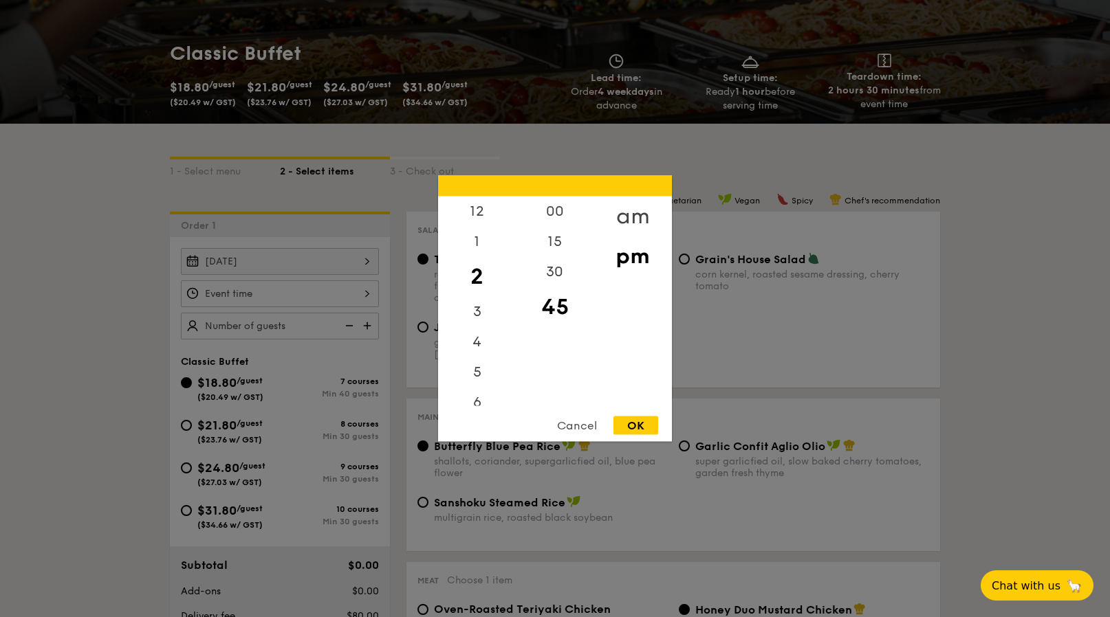
click at [622, 222] on div "am" at bounding box center [632, 217] width 78 height 40
click at [478, 390] on div "11" at bounding box center [477, 396] width 78 height 40
click at [547, 271] on div "30" at bounding box center [555, 277] width 78 height 40
click at [628, 417] on div "OK" at bounding box center [635, 426] width 45 height 19
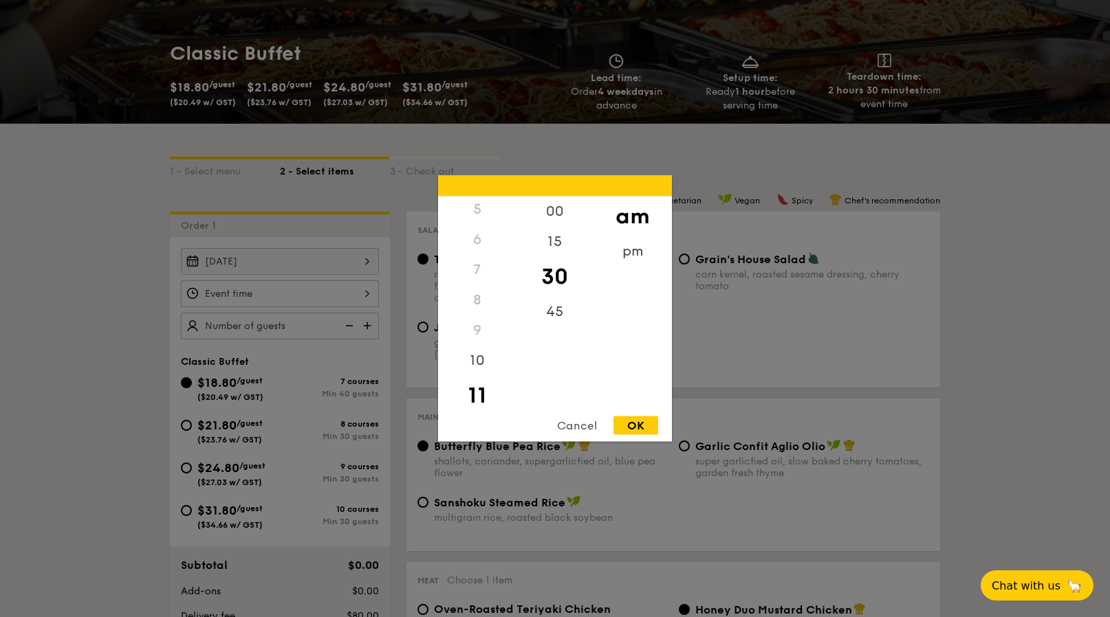
type input "11:30AM"
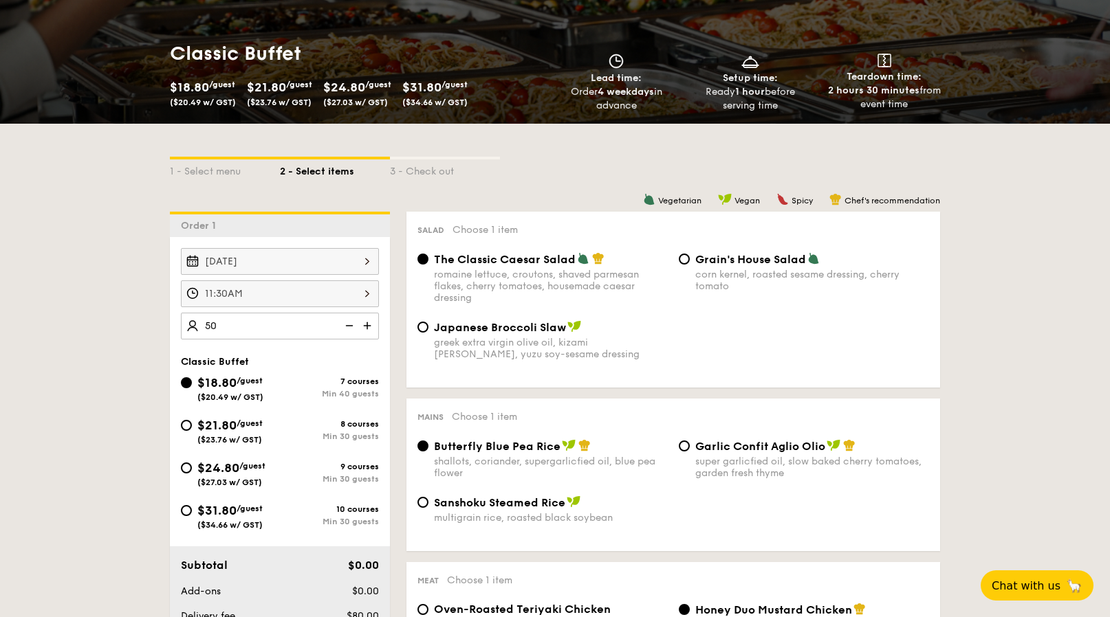
type input "50 guests"
click at [192, 430] on div "$21.80 /guest ($23.76 w/ GST)" at bounding box center [230, 430] width 99 height 29
click at [192, 430] on input "$21.80 /guest ($23.76 w/ GST) 8 courses Min 30 guests" at bounding box center [186, 425] width 11 height 11
radio input "true"
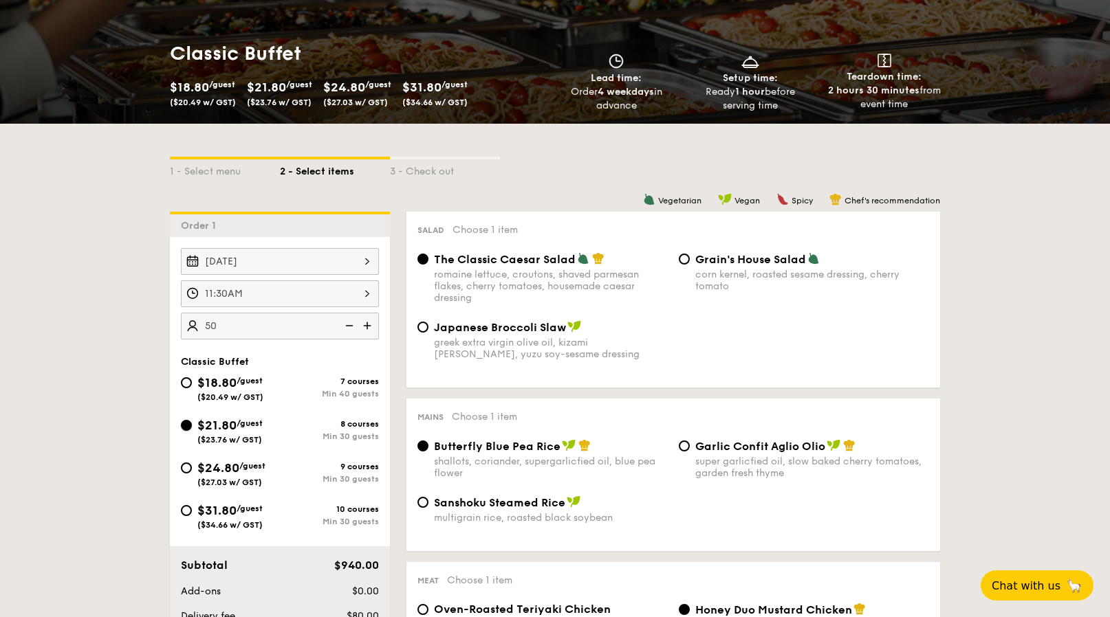
radio input "true"
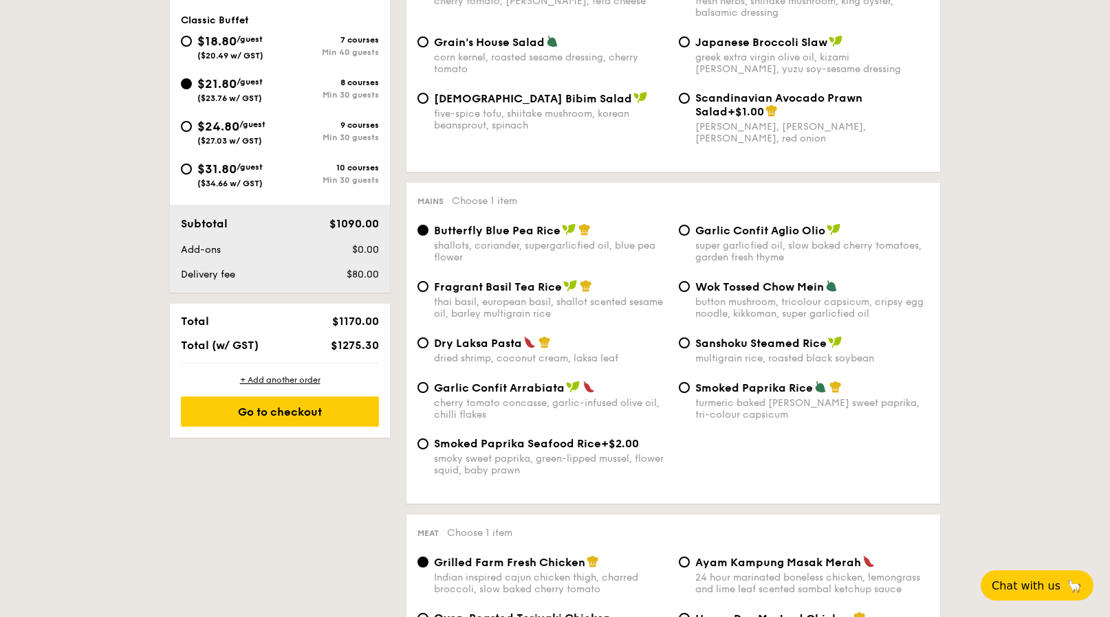
click at [544, 289] on span "Fragrant Basil Tea Rice" at bounding box center [498, 286] width 128 height 13
click at [428, 289] on input "Fragrant Basil Tea Rice thai basil, european basil, shallot scented sesame oil,…" at bounding box center [422, 286] width 11 height 11
radio input "true"
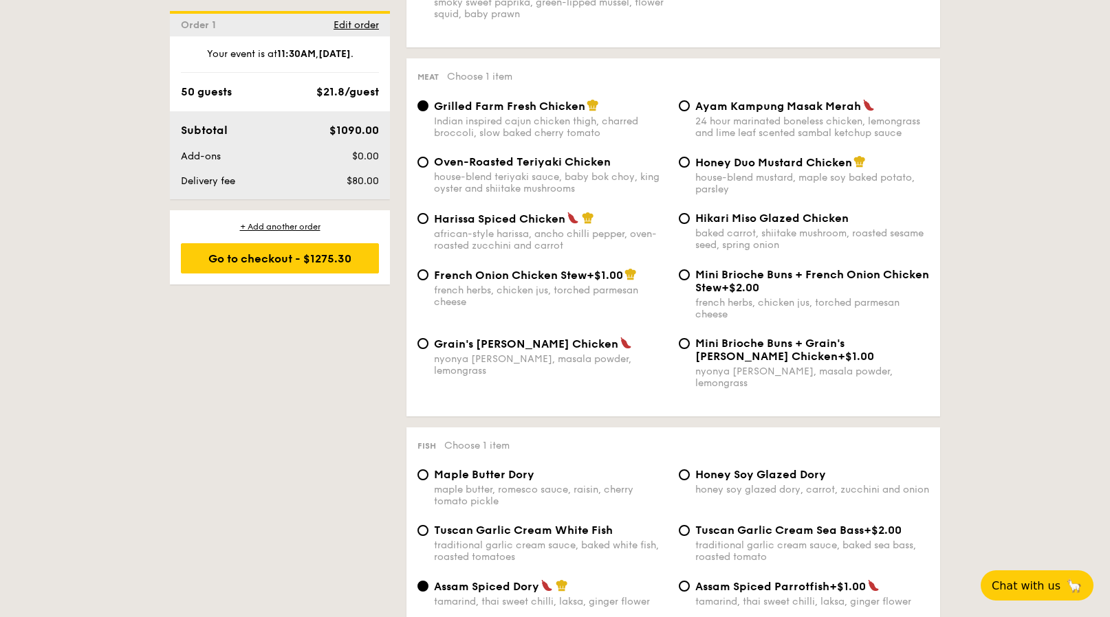
click at [695, 126] on div "24 hour marinated boneless chicken, lemongrass and lime leaf scented sambal ket…" at bounding box center [812, 126] width 234 height 23
click at [690, 111] on input "Ayam Kampung Masak Merah 24 hour marinated boneless chicken, lemongrass and lim…" at bounding box center [684, 105] width 11 height 11
radio input "true"
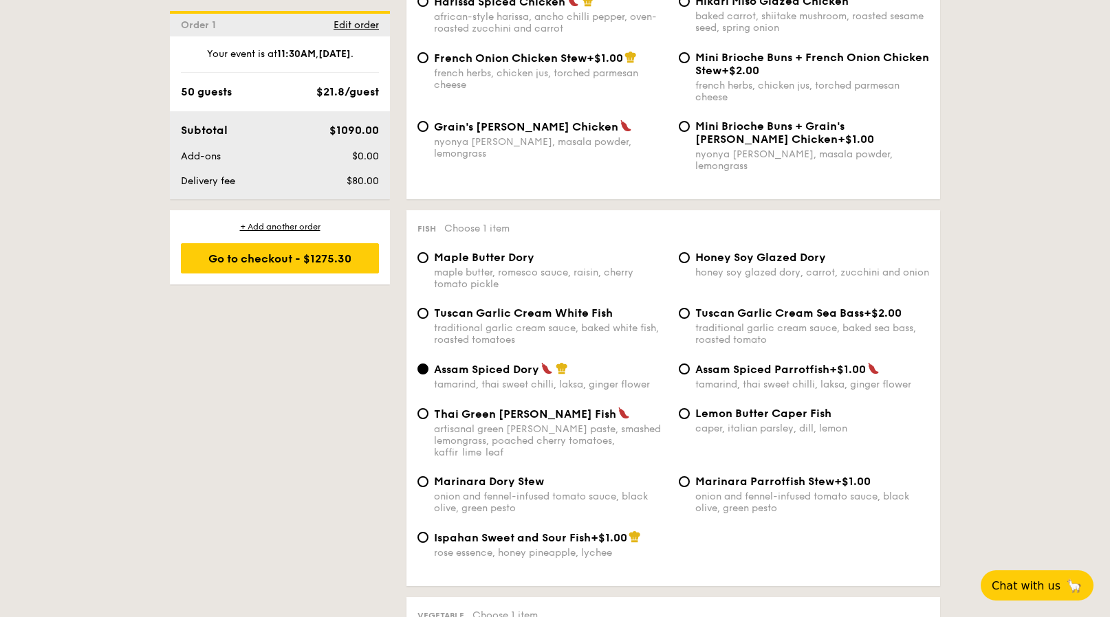
scroll to position [1198, 0]
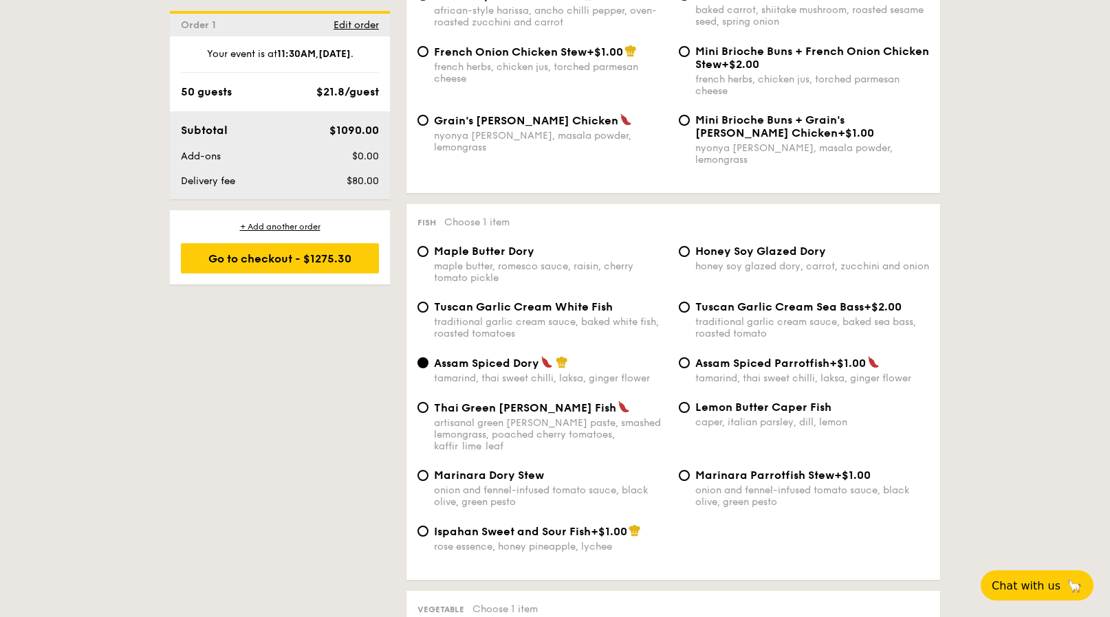
click at [684, 241] on div "Fish Choose 1 item Maple Butter Dory maple butter, romesco sauce, raisin, cherr…" at bounding box center [672, 392] width 533 height 376
click at [683, 250] on input "Honey Soy Glazed Dory honey soy glazed dory, carrot, zucchini and onion" at bounding box center [684, 251] width 11 height 11
radio input "true"
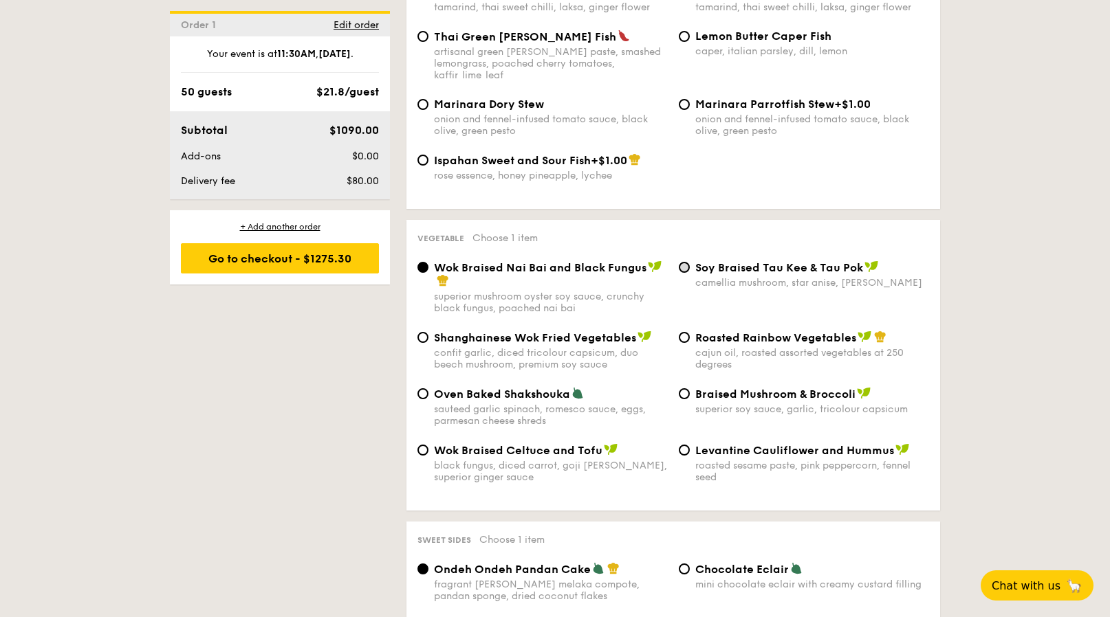
scroll to position [1571, 0]
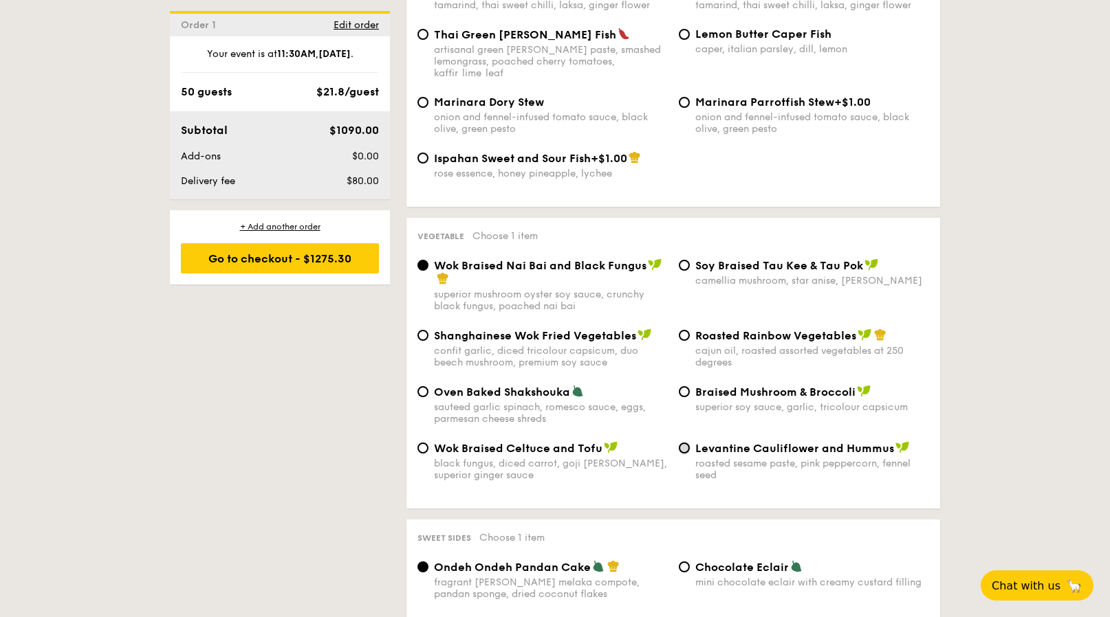
click at [679, 443] on input "Levantine Cauliflower and Hummus roasted sesame paste, pink peppercorn, fennel …" at bounding box center [684, 448] width 11 height 11
radio input "true"
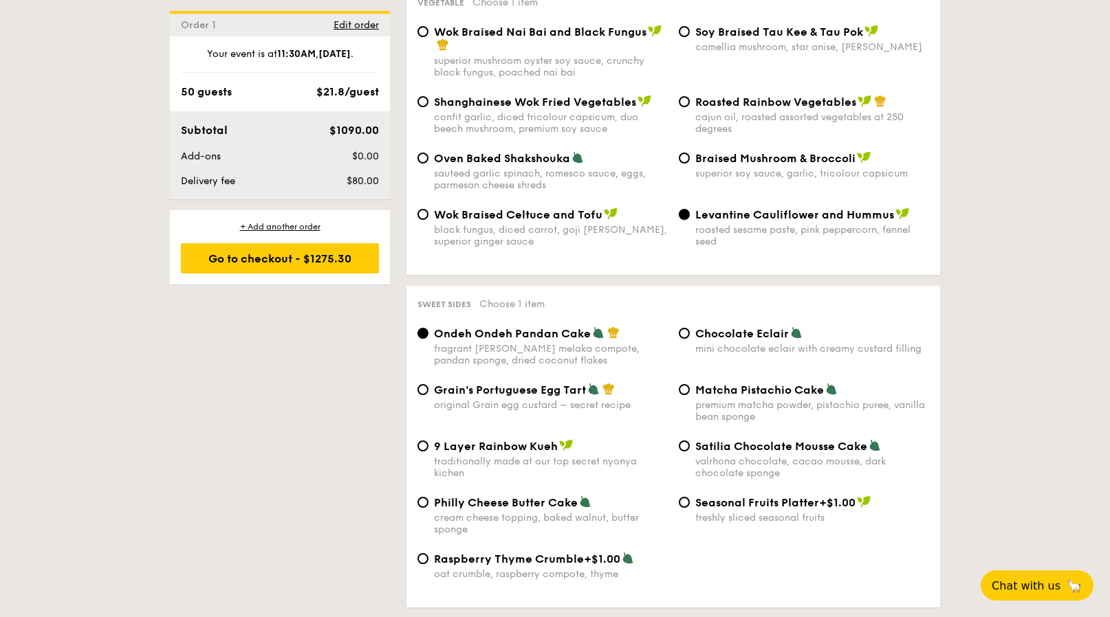
scroll to position [1896, 0]
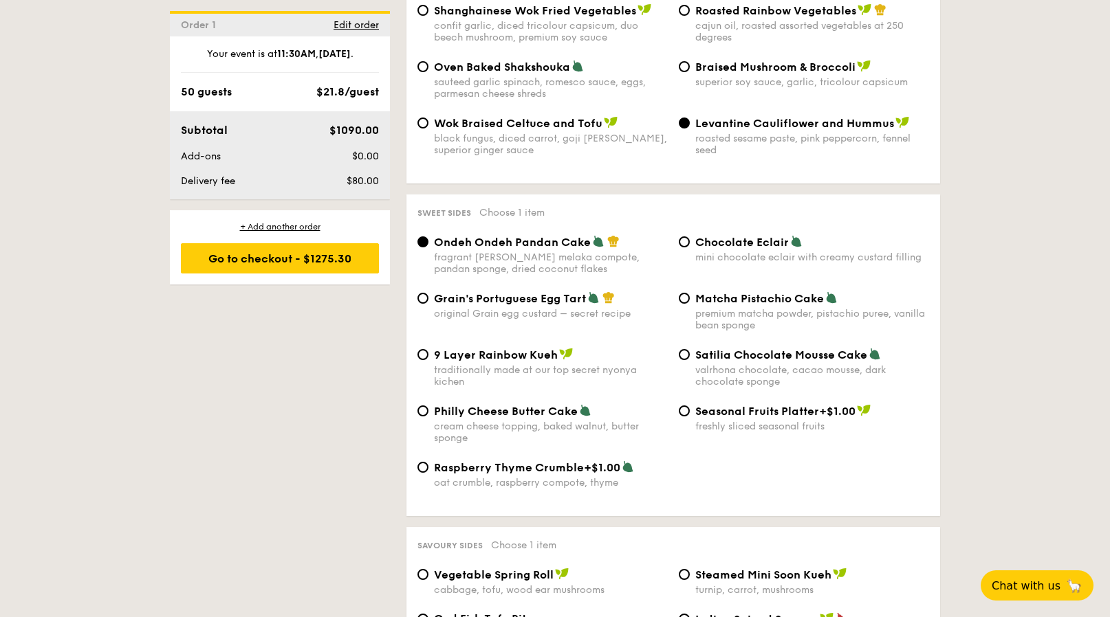
click at [547, 308] on div "original Grain egg custard – secret recipe" at bounding box center [551, 314] width 234 height 12
click at [428, 300] on input "Grain's Portuguese Egg Tart original Grain egg custard – secret recipe" at bounding box center [422, 298] width 11 height 11
radio input "true"
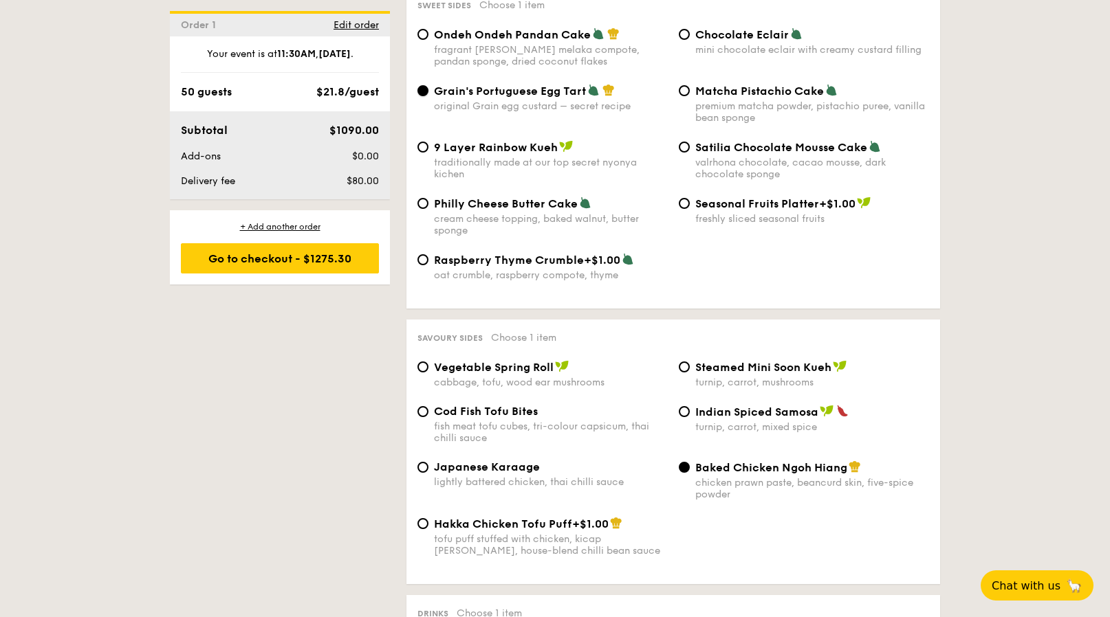
scroll to position [2267, 0]
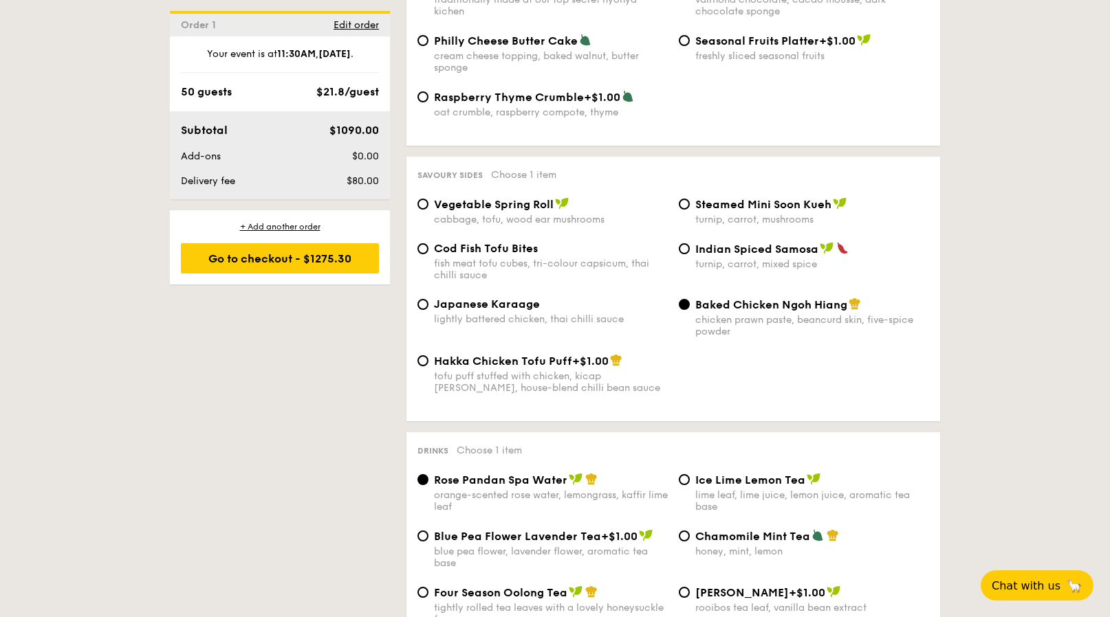
click at [503, 299] on span "Japanese Karaage" at bounding box center [487, 304] width 106 height 13
click at [428, 299] on input "Japanese Karaage lightly battered chicken, thai chilli sauce" at bounding box center [422, 304] width 11 height 11
radio input "true"
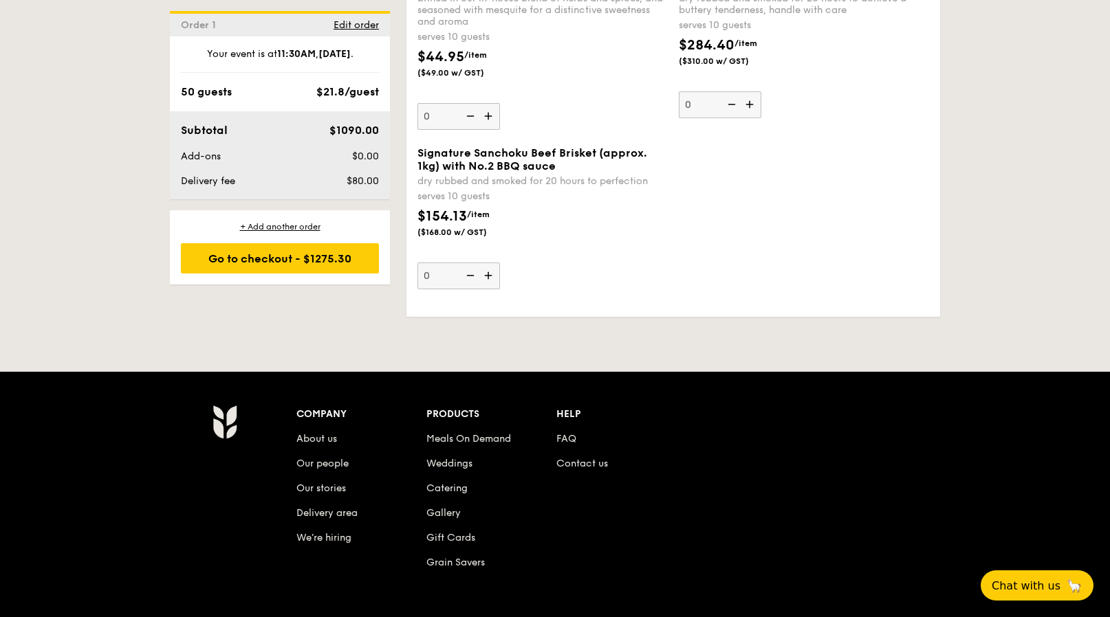
scroll to position [3072, 0]
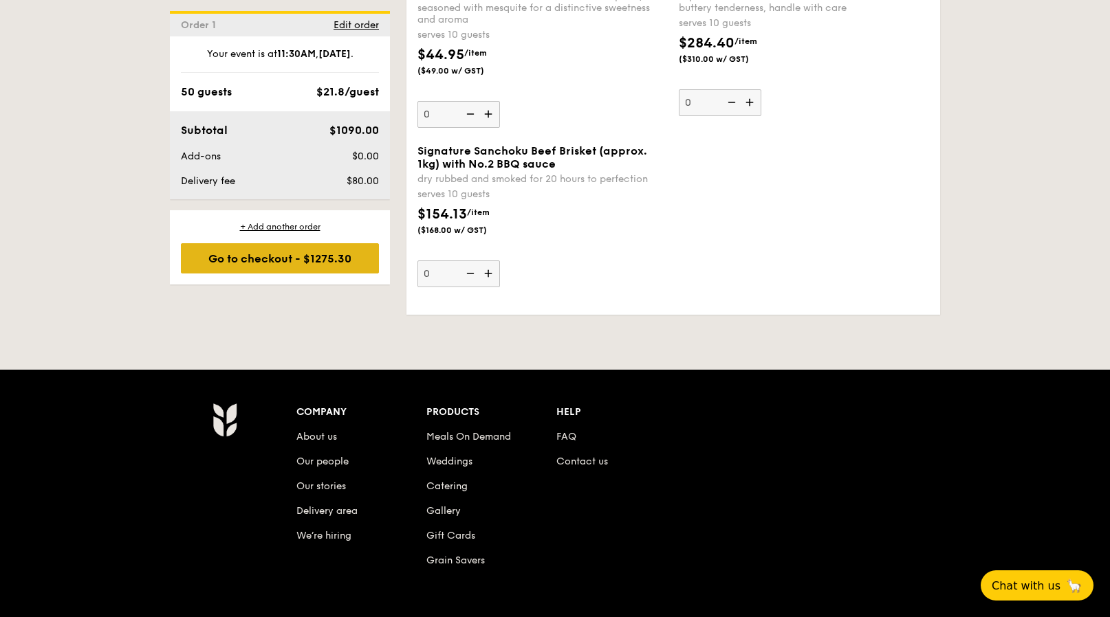
click at [305, 250] on div "Go to checkout - $1275.30" at bounding box center [280, 258] width 198 height 30
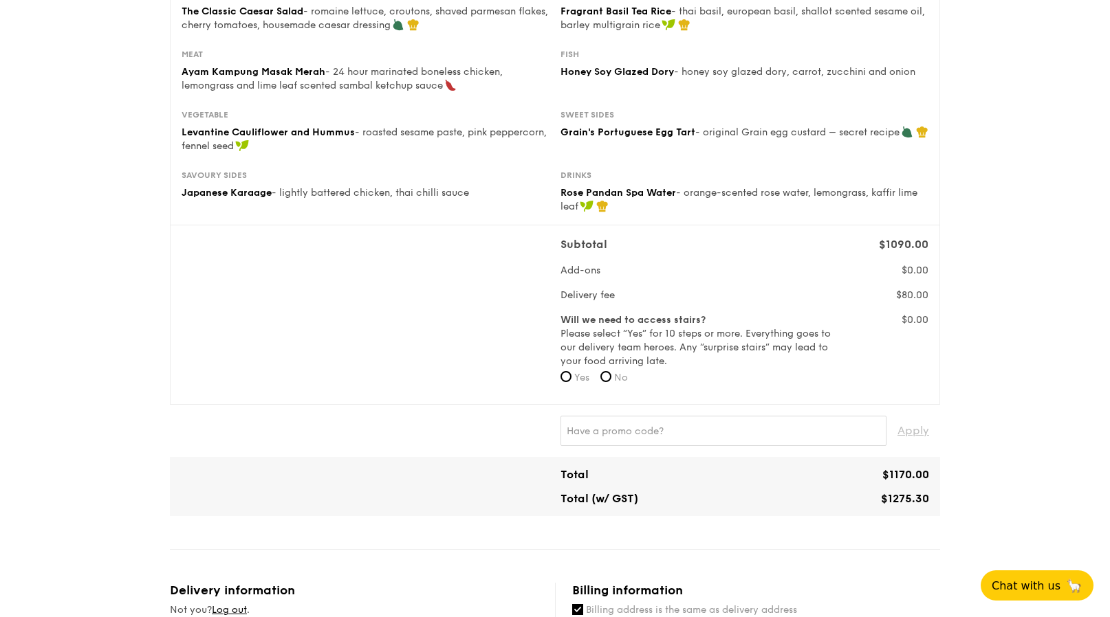
scroll to position [237, 0]
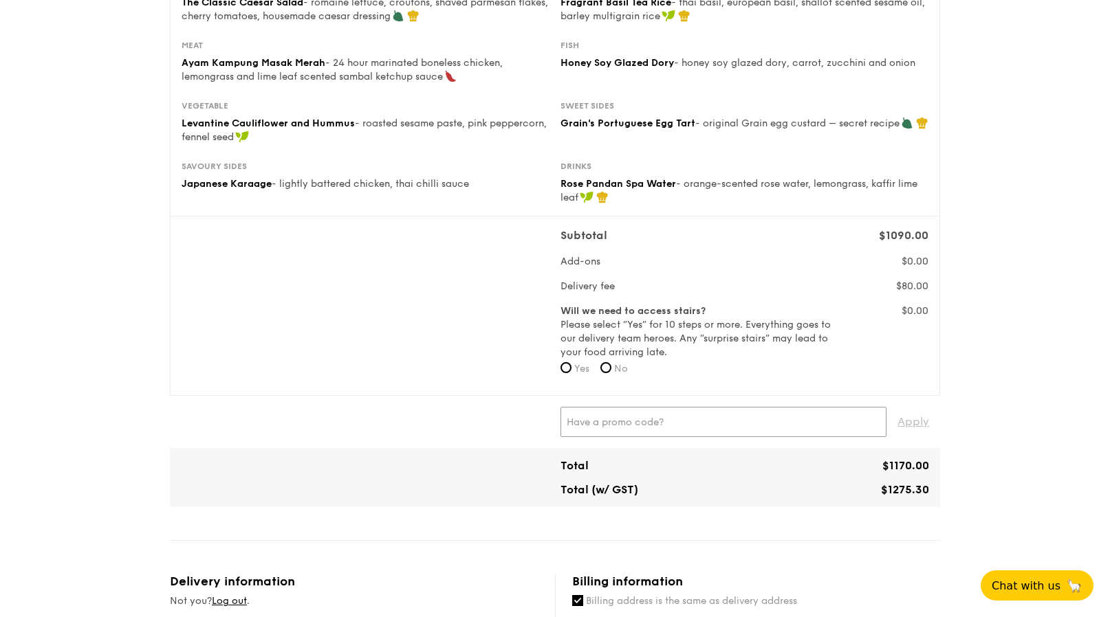
click at [584, 424] on input "text" at bounding box center [723, 422] width 326 height 30
paste input "GRX7G2"
type input "GRX7G2"
click at [909, 428] on span "Apply" at bounding box center [913, 422] width 32 height 30
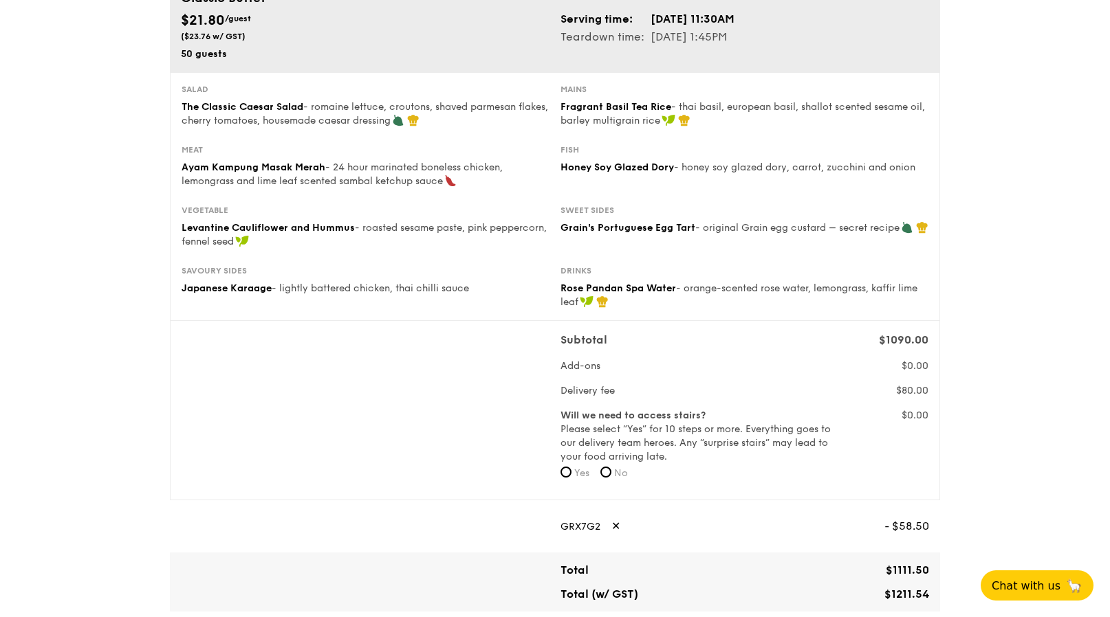
scroll to position [118, 0]
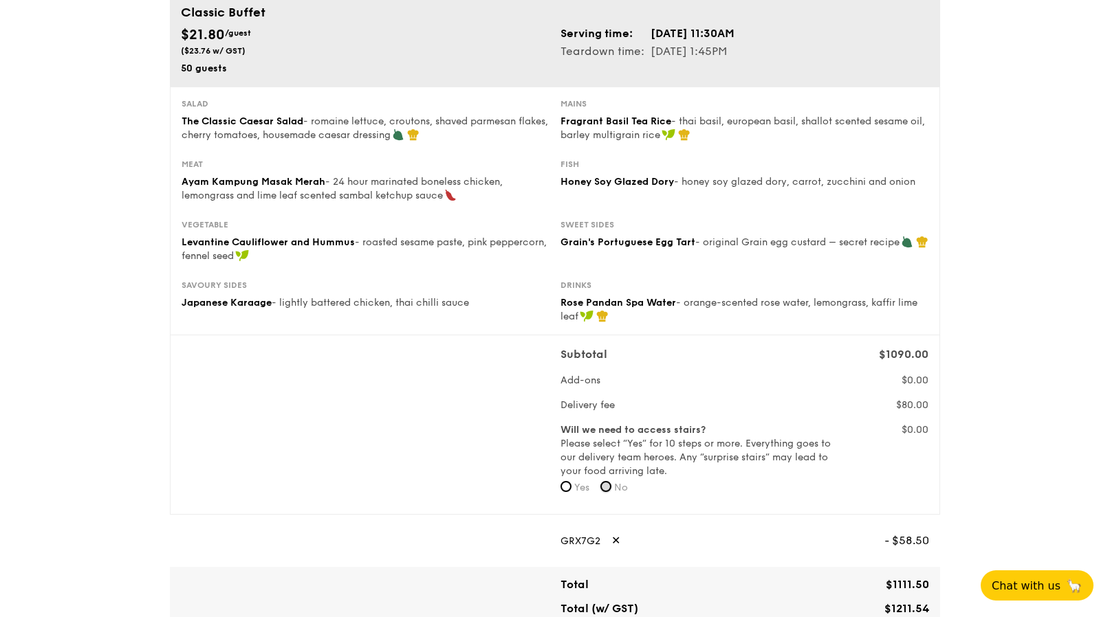
click at [608, 483] on input "No" at bounding box center [605, 486] width 11 height 11
radio input "true"
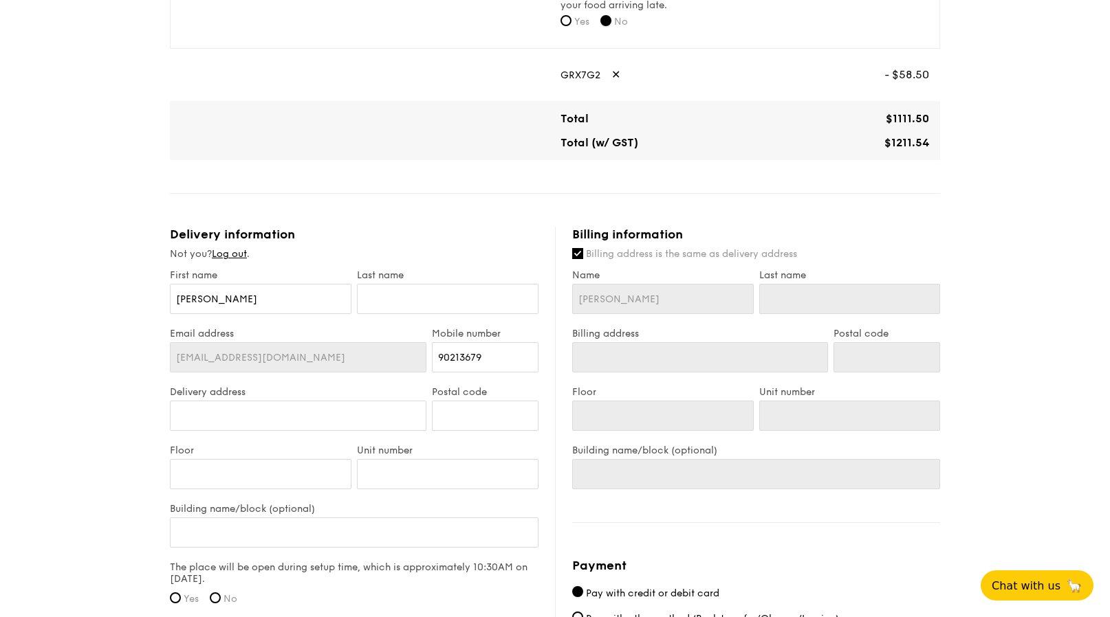
scroll to position [585, 0]
click at [382, 300] on input "text" at bounding box center [447, 298] width 181 height 30
type input "C"
type input "Ch"
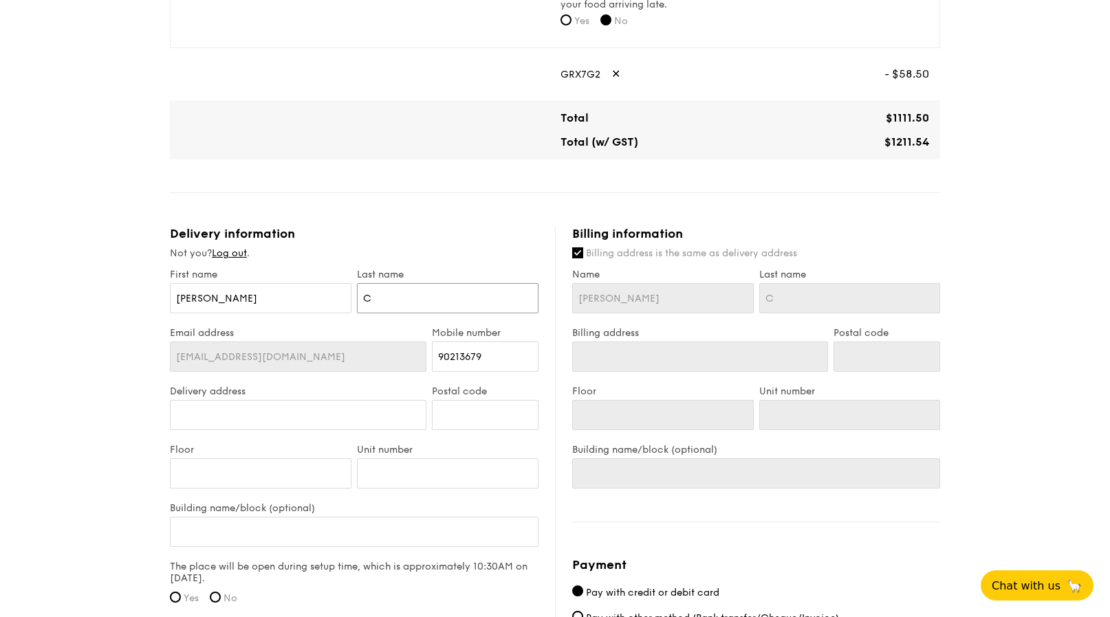
type input "Ch"
type input "Chi"
type input "Chia"
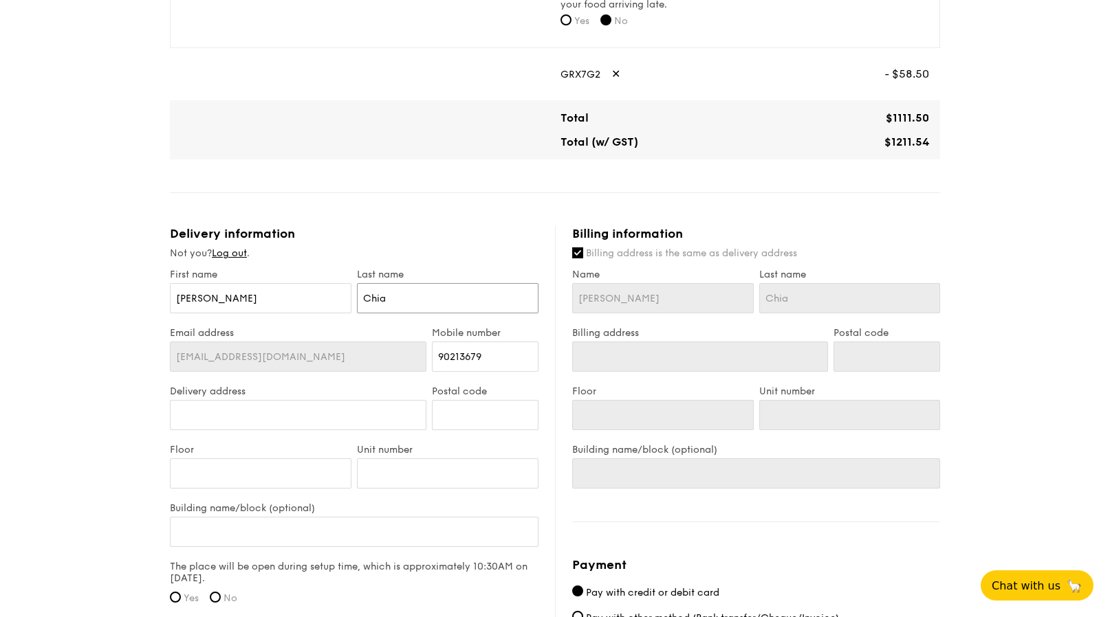
type input "Chia"
click at [335, 408] on input "Delivery address" at bounding box center [298, 415] width 256 height 30
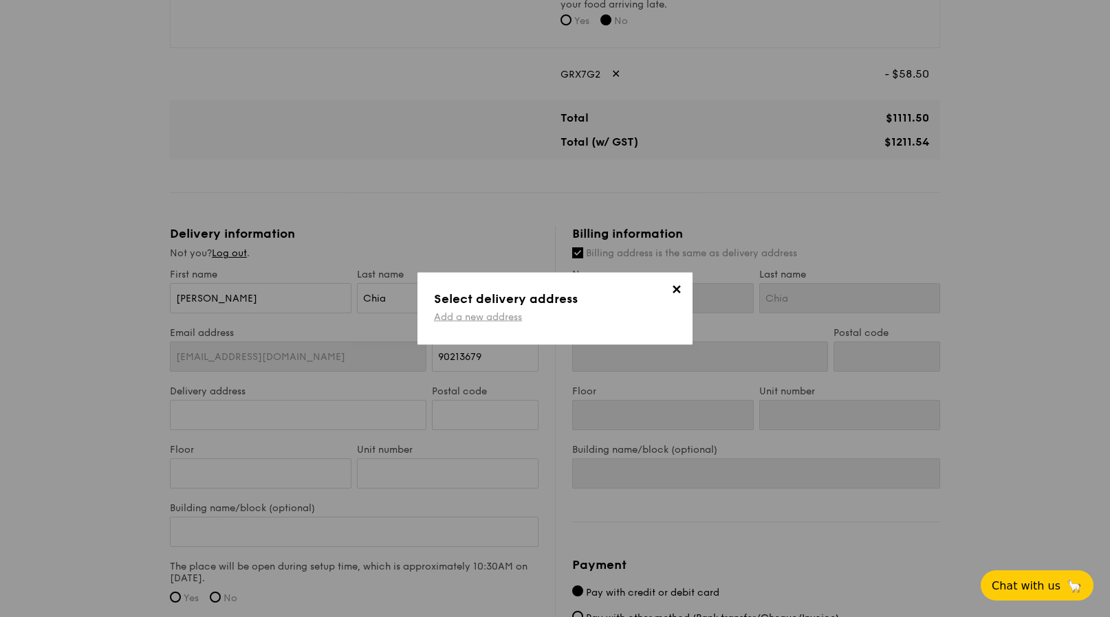
click at [463, 320] on link "Add a new address" at bounding box center [478, 317] width 88 height 12
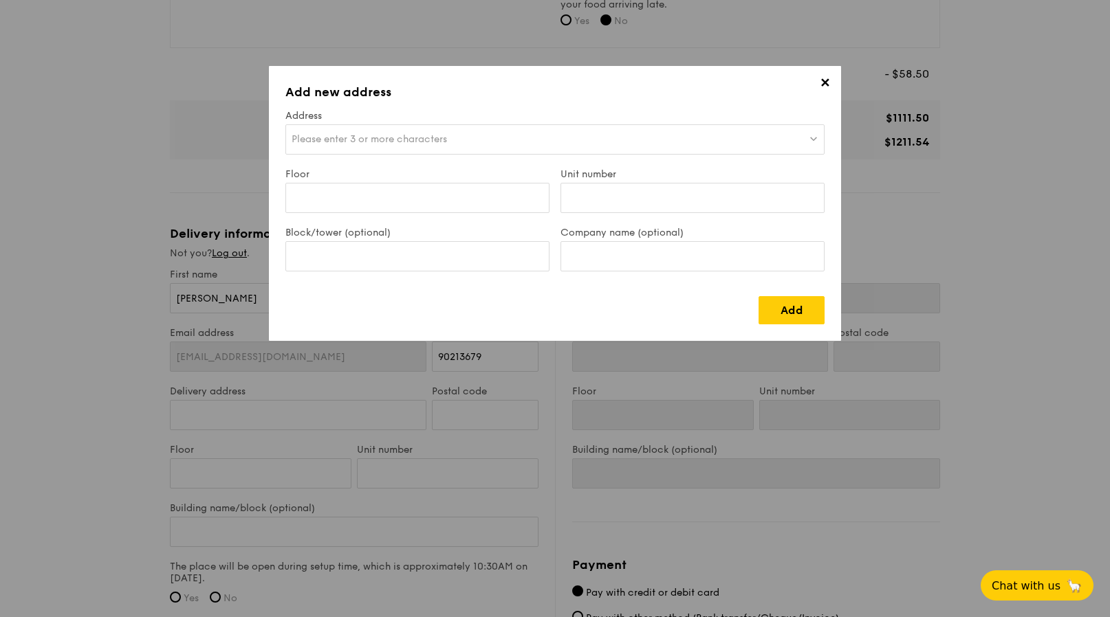
click at [414, 140] on span "Please enter 3 or more characters" at bounding box center [368, 139] width 155 height 12
click at [365, 198] on input "Floor" at bounding box center [417, 198] width 264 height 30
click at [822, 85] on span "✕" at bounding box center [824, 85] width 19 height 19
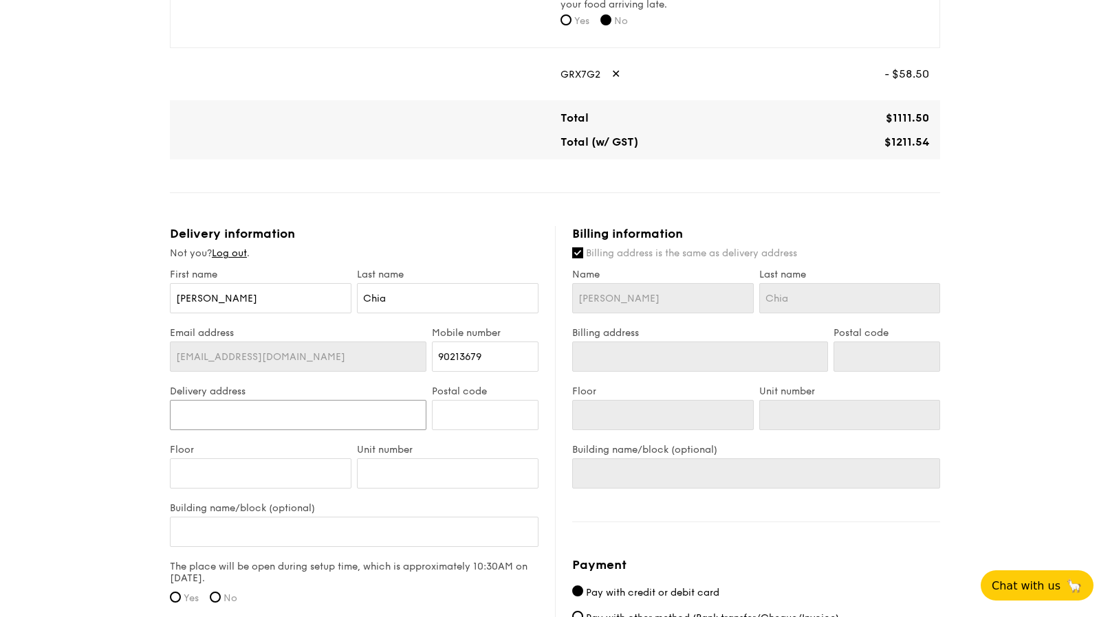
click at [274, 414] on input "Delivery address" at bounding box center [298, 415] width 256 height 30
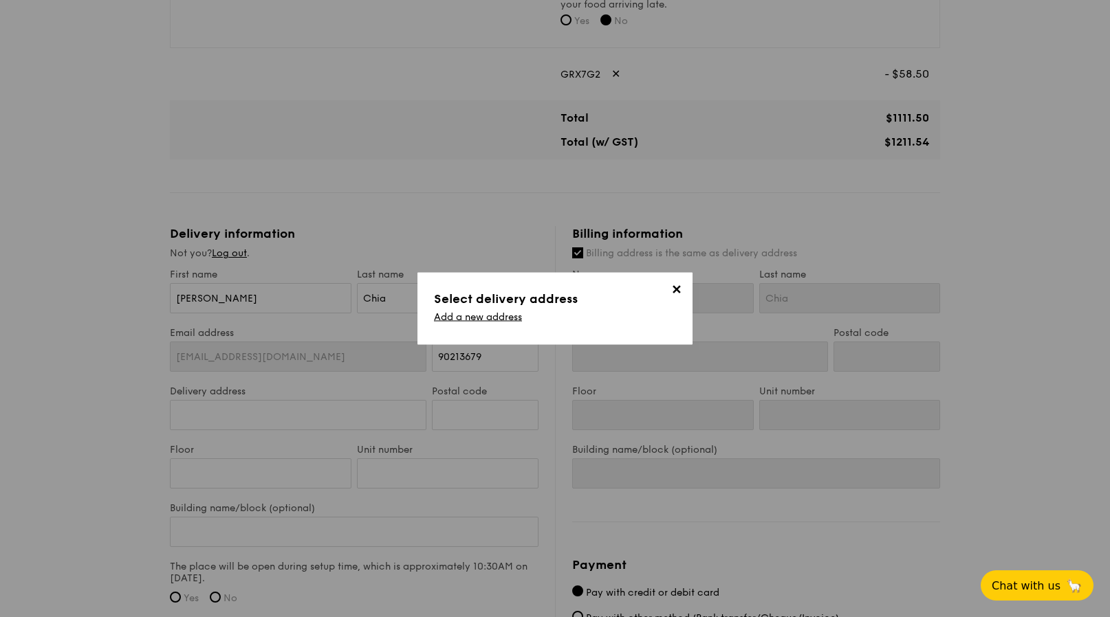
click at [525, 313] on div "Add a new address" at bounding box center [555, 319] width 242 height 17
click at [516, 316] on link "Add a new address" at bounding box center [478, 317] width 88 height 12
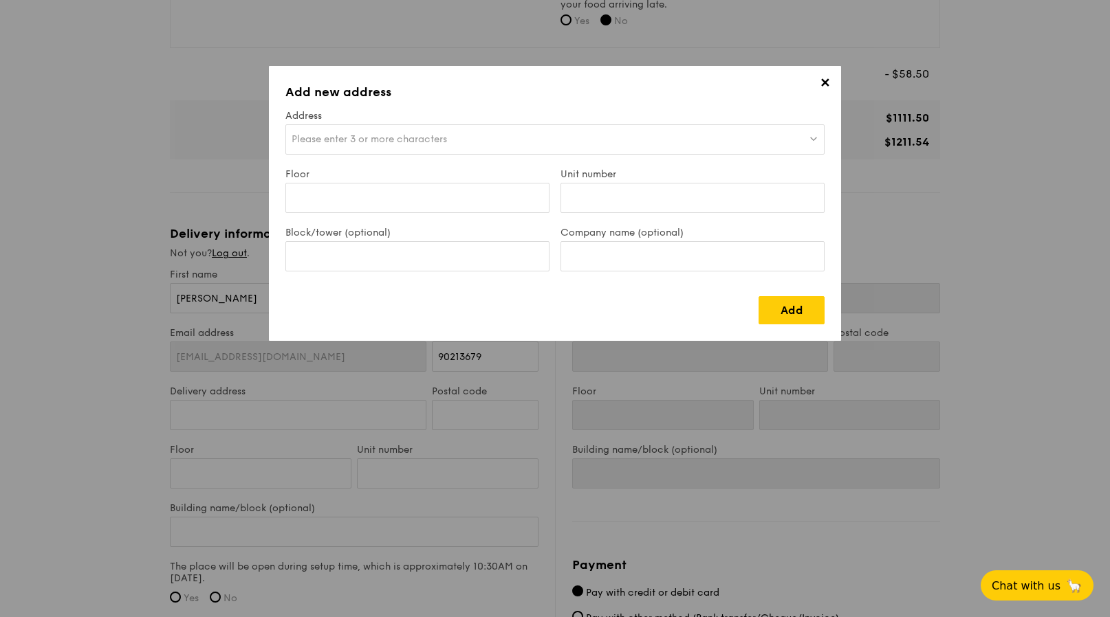
click at [407, 145] on div "Please enter 3 or more characters" at bounding box center [554, 139] width 539 height 30
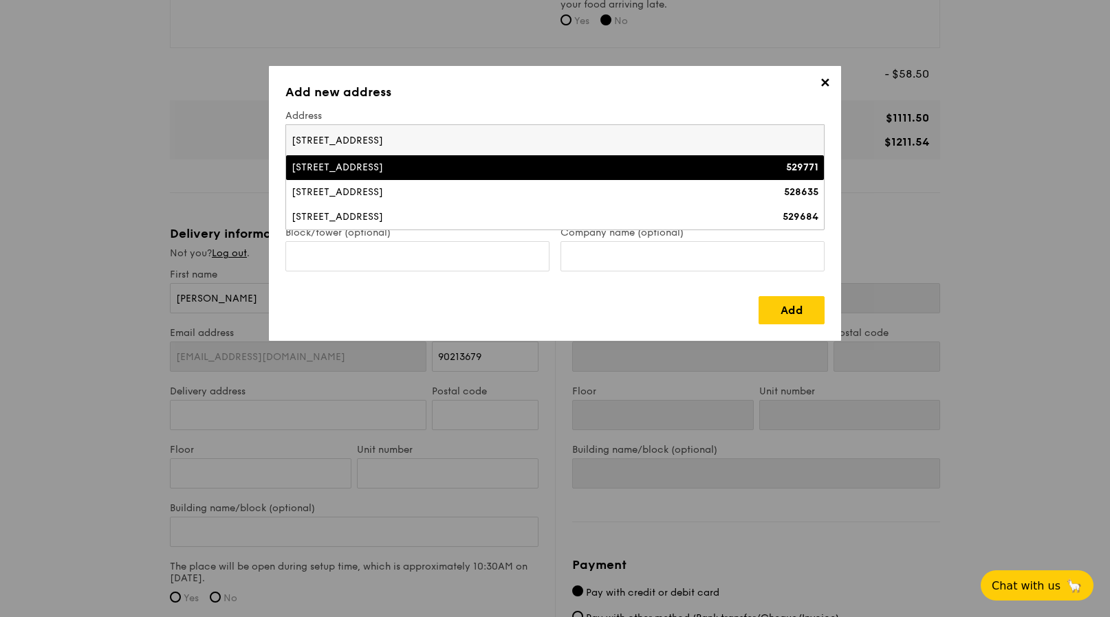
type input "[STREET_ADDRESS]"
click at [386, 165] on div "[STREET_ADDRESS]" at bounding box center [488, 168] width 395 height 14
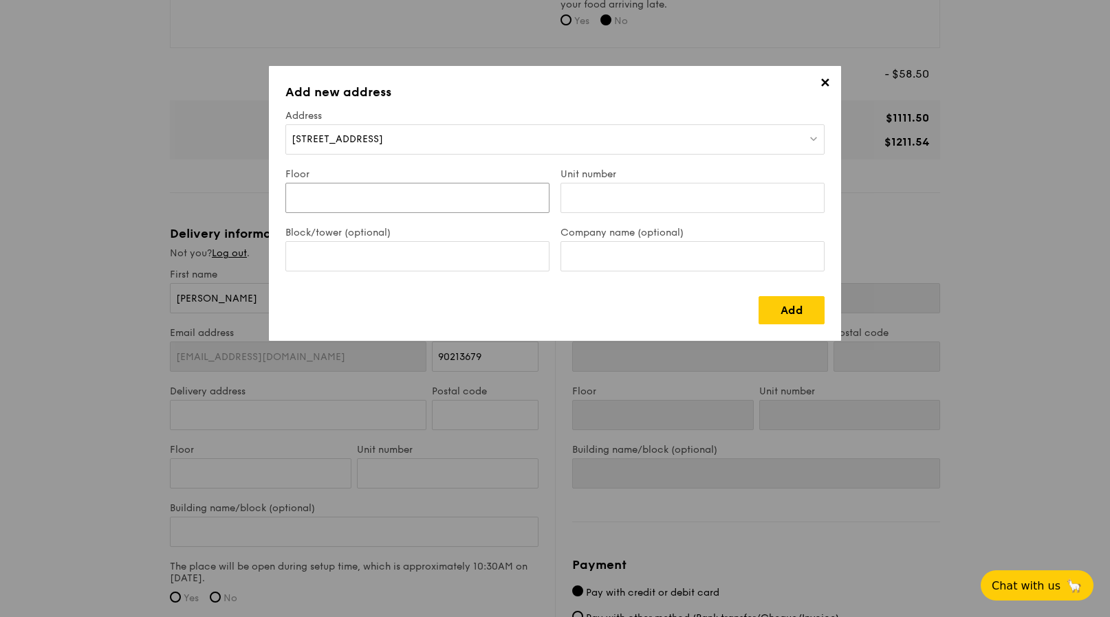
click at [428, 200] on input "Floor" at bounding box center [417, 198] width 264 height 30
click at [575, 190] on input "Unit number" at bounding box center [692, 198] width 264 height 30
click at [472, 262] on input "Block/tower (optional)" at bounding box center [417, 256] width 264 height 30
type input "Function Room"
click at [529, 132] on div "[STREET_ADDRESS]" at bounding box center [554, 139] width 539 height 30
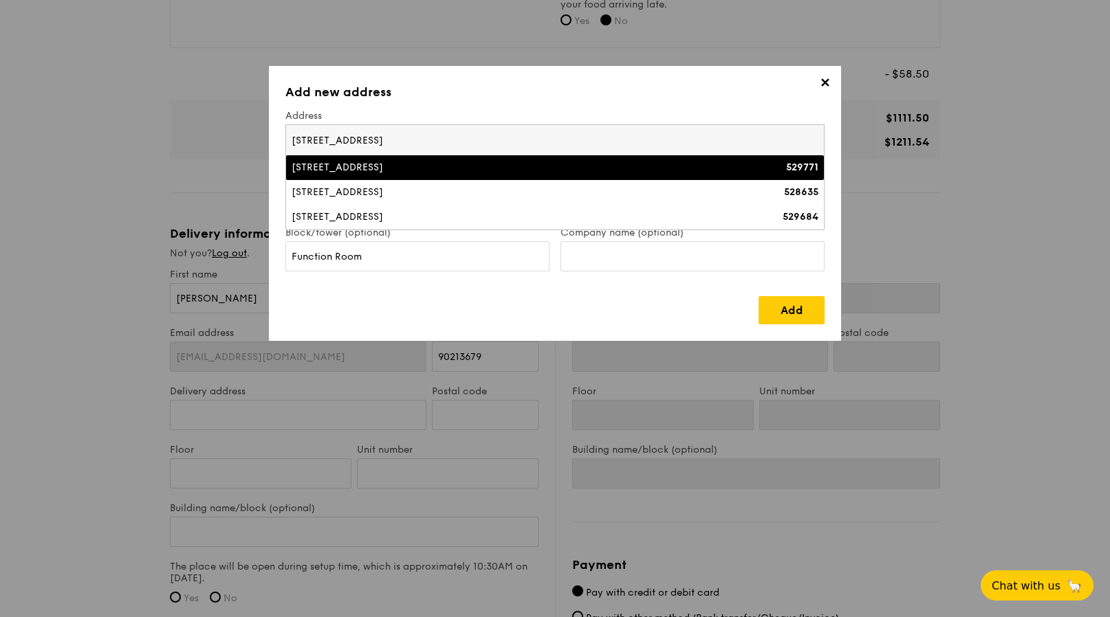
click at [492, 168] on div "[STREET_ADDRESS]" at bounding box center [488, 168] width 395 height 14
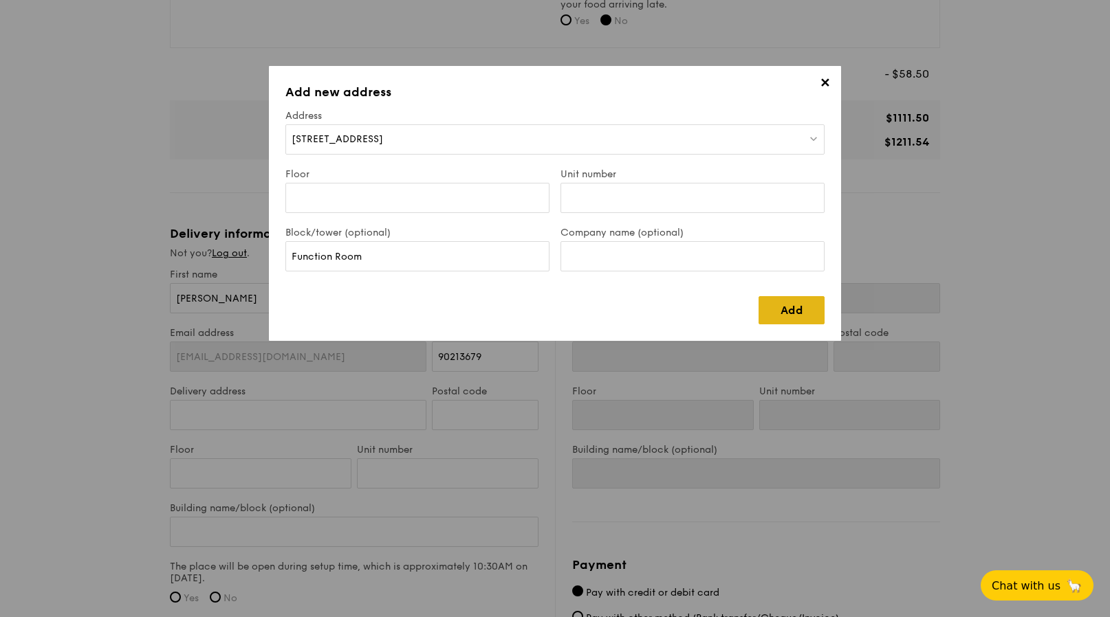
click at [786, 316] on link "Add" at bounding box center [791, 310] width 66 height 28
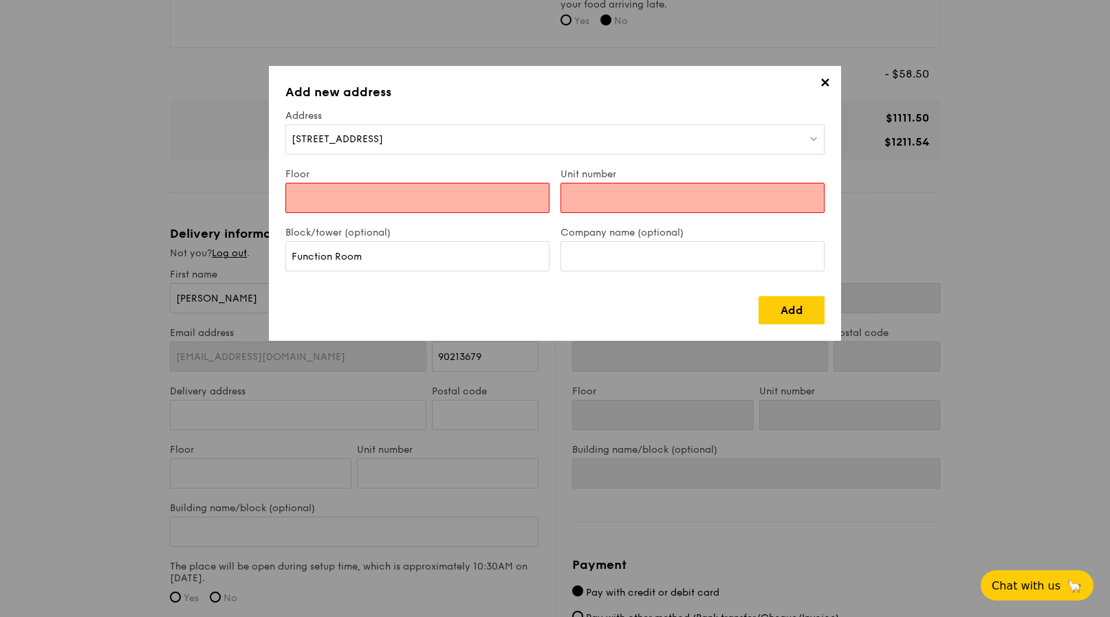
click at [508, 199] on input "Floor" at bounding box center [417, 198] width 264 height 30
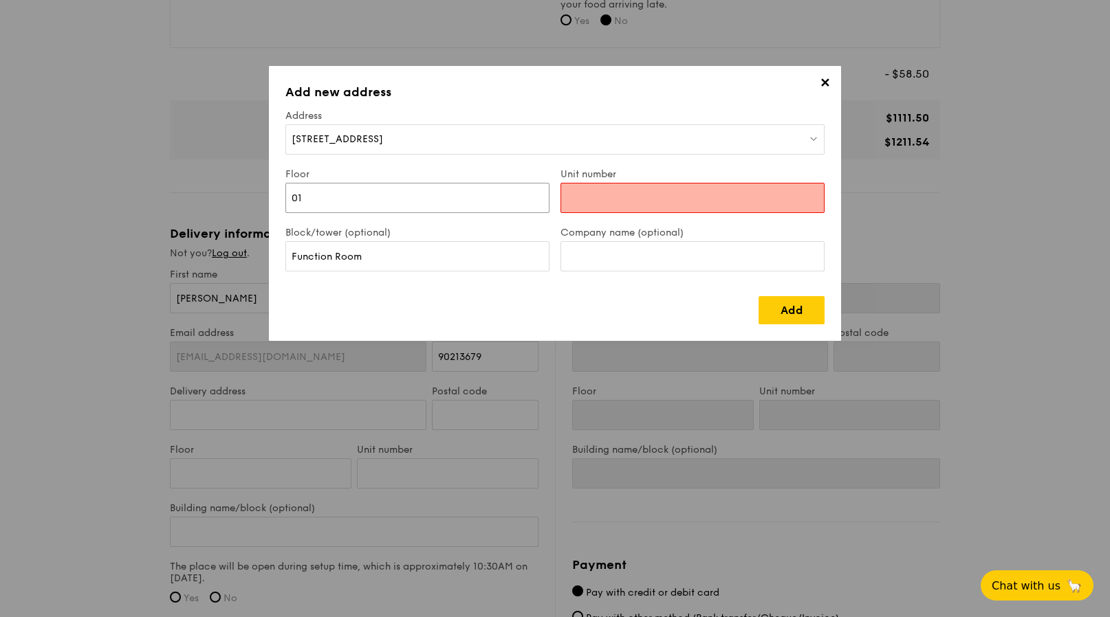
type input "01"
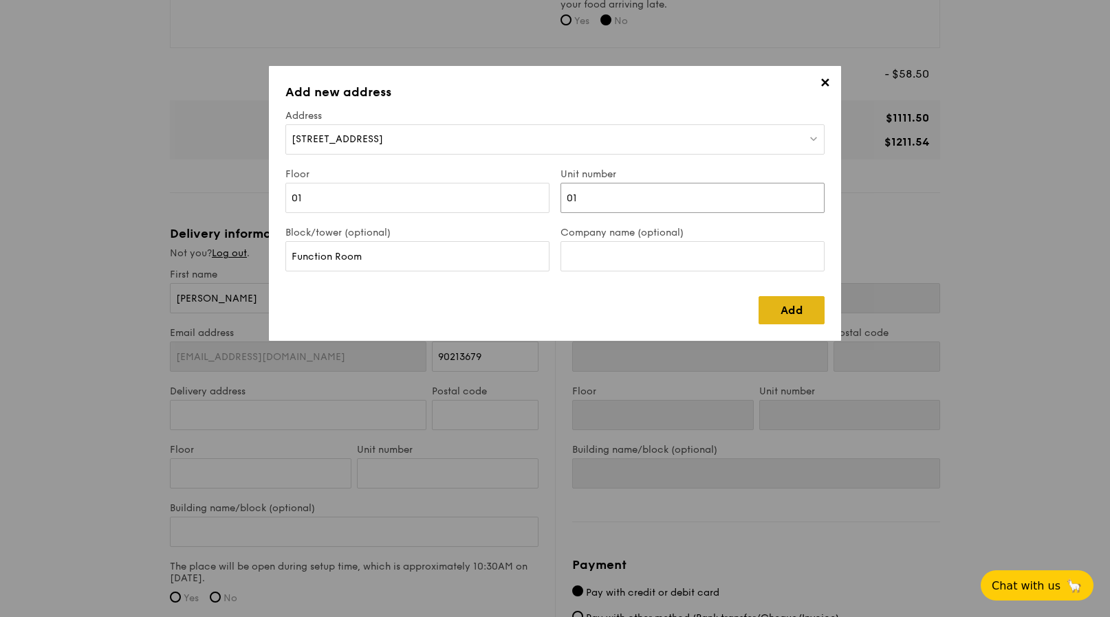
type input "01"
click at [775, 311] on link "Add" at bounding box center [791, 310] width 66 height 28
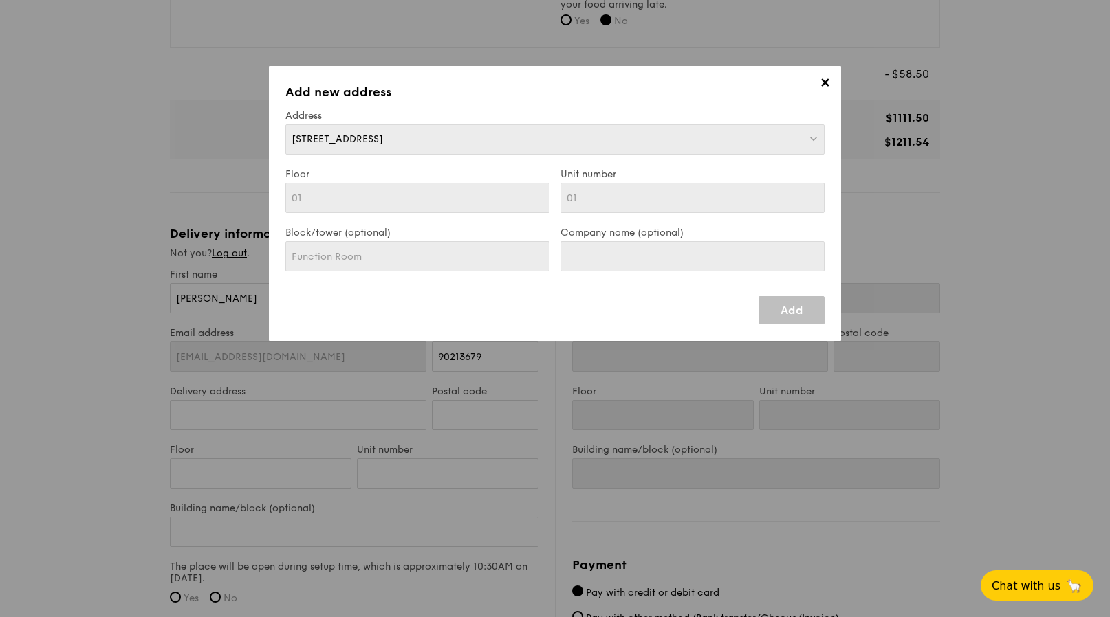
type input "[STREET_ADDRESS]"
type input "529771"
type input "01"
type input "Function Room"
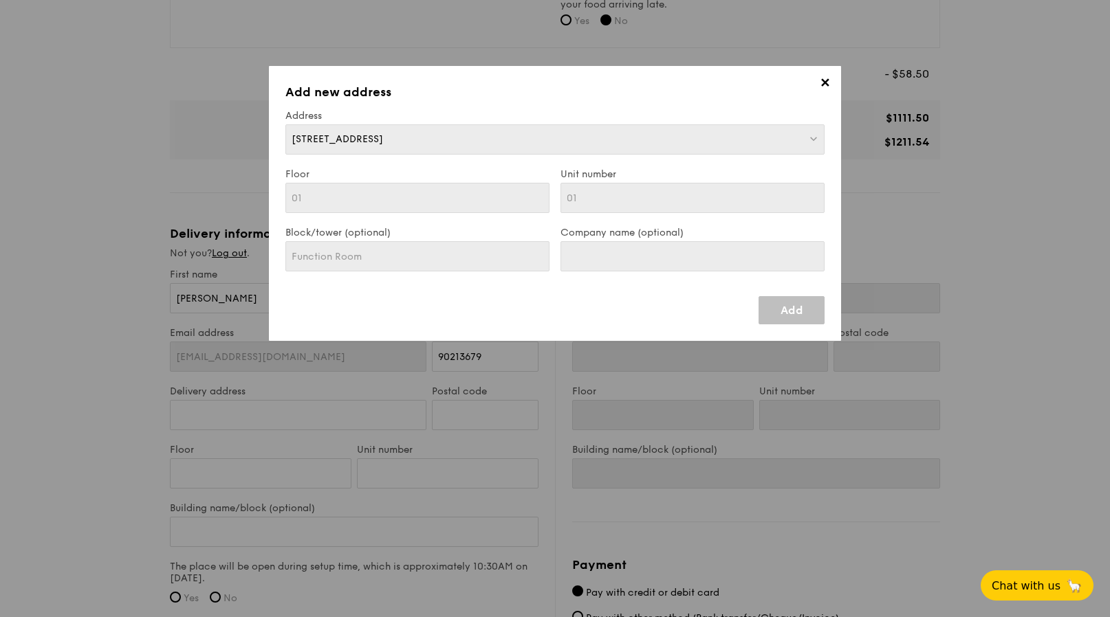
type input "[STREET_ADDRESS]"
type input "529771"
type input "01"
type input "Function Room"
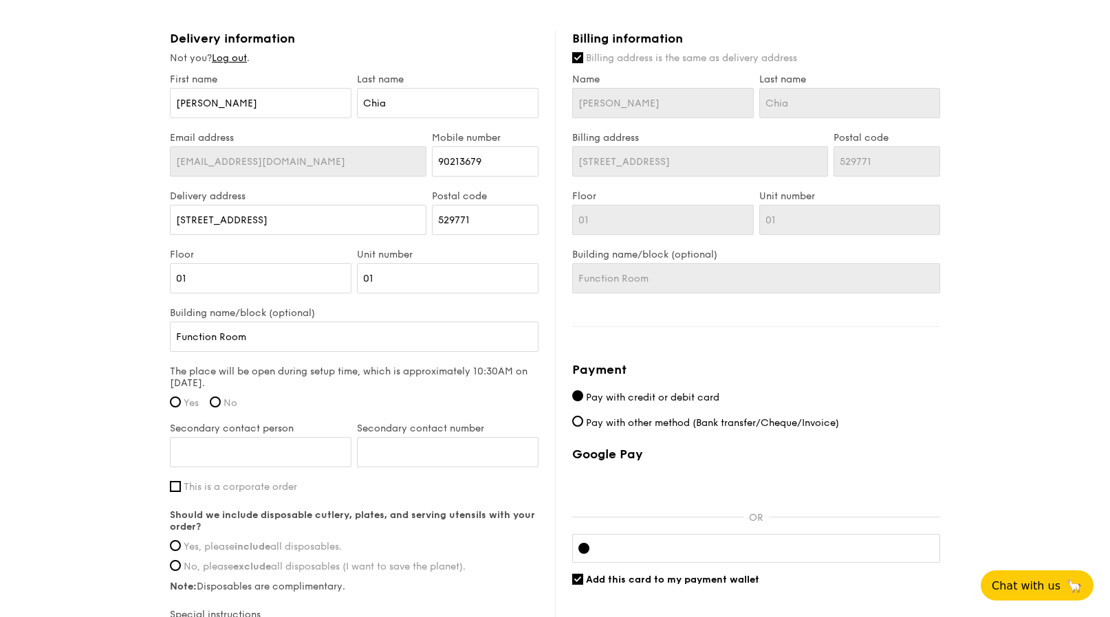
scroll to position [782, 0]
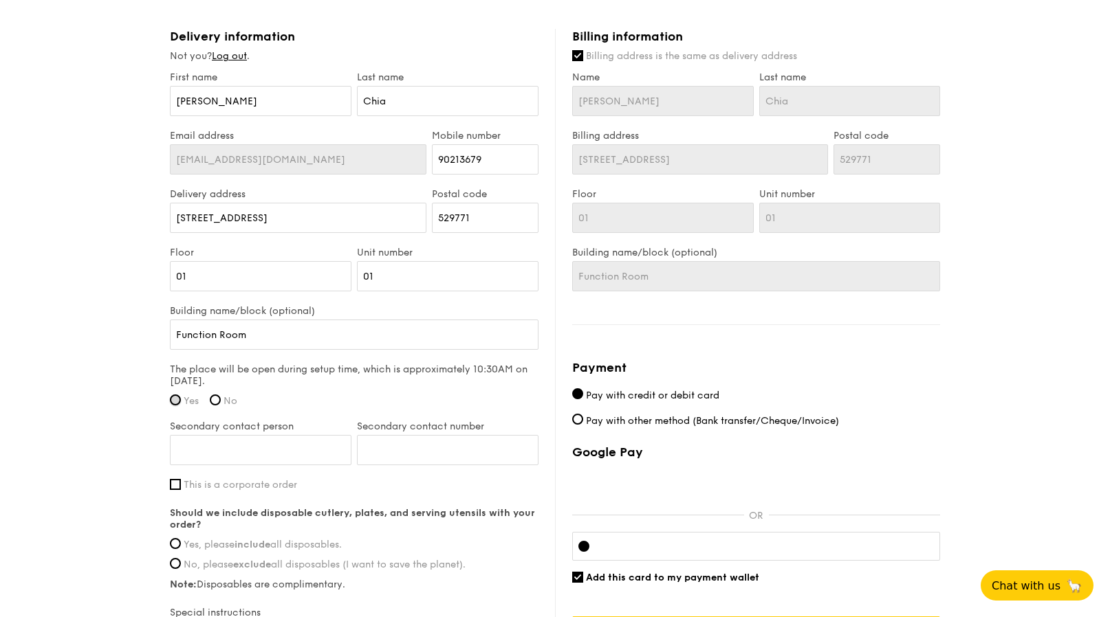
click at [176, 403] on input "Yes" at bounding box center [175, 400] width 11 height 11
radio input "true"
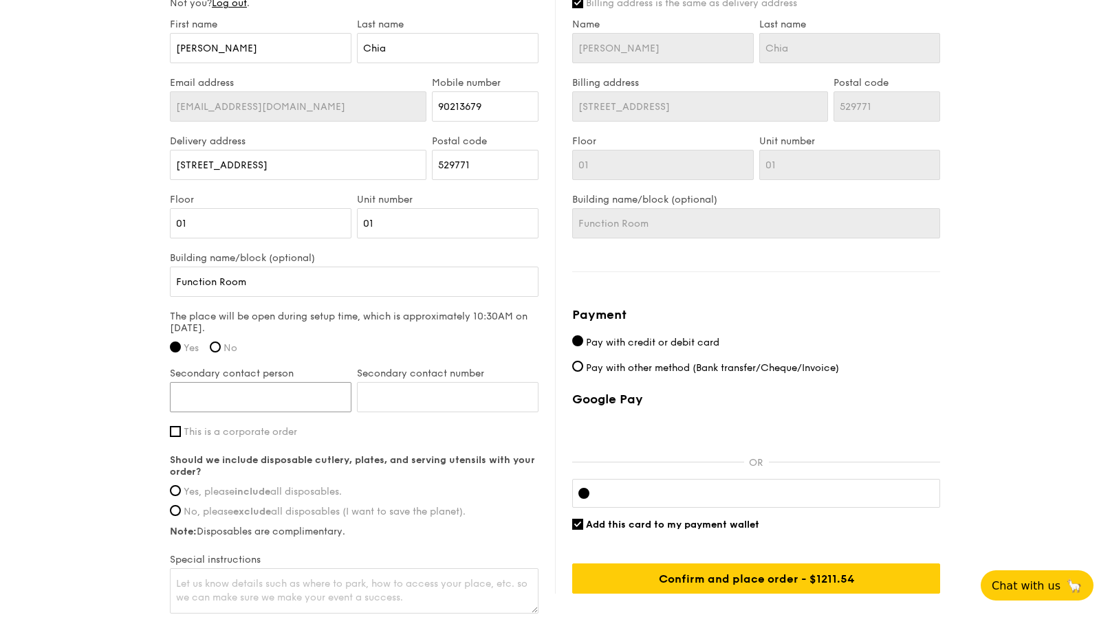
click at [206, 404] on input "Secondary contact person" at bounding box center [260, 397] width 181 height 30
type input "[PERSON_NAME]"
click at [422, 404] on input "Secondary contact number" at bounding box center [447, 397] width 181 height 30
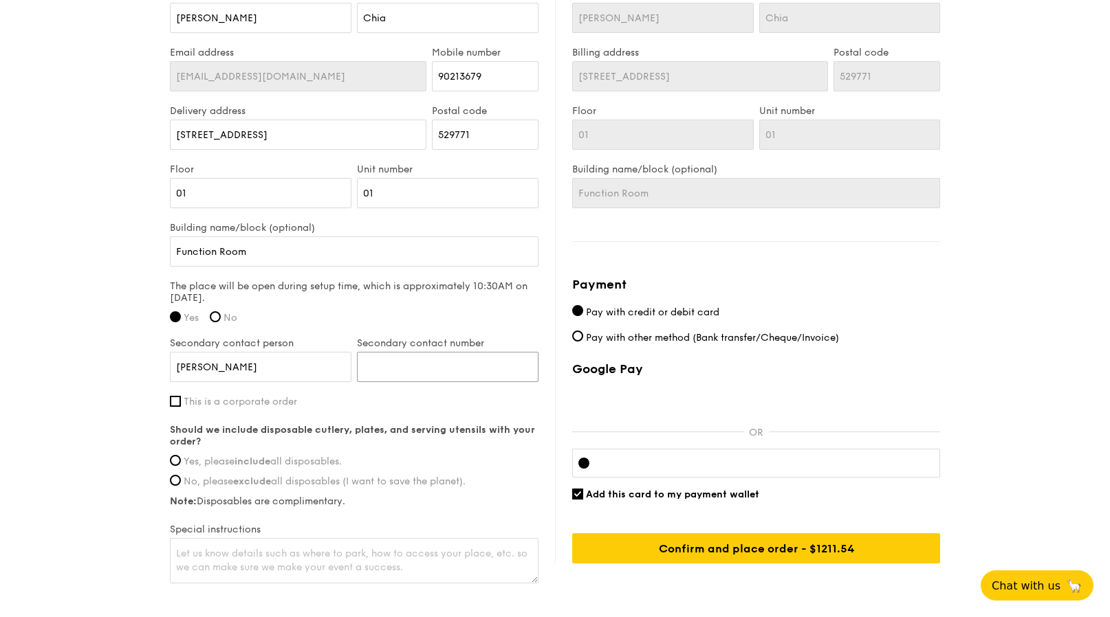
scroll to position [868, 0]
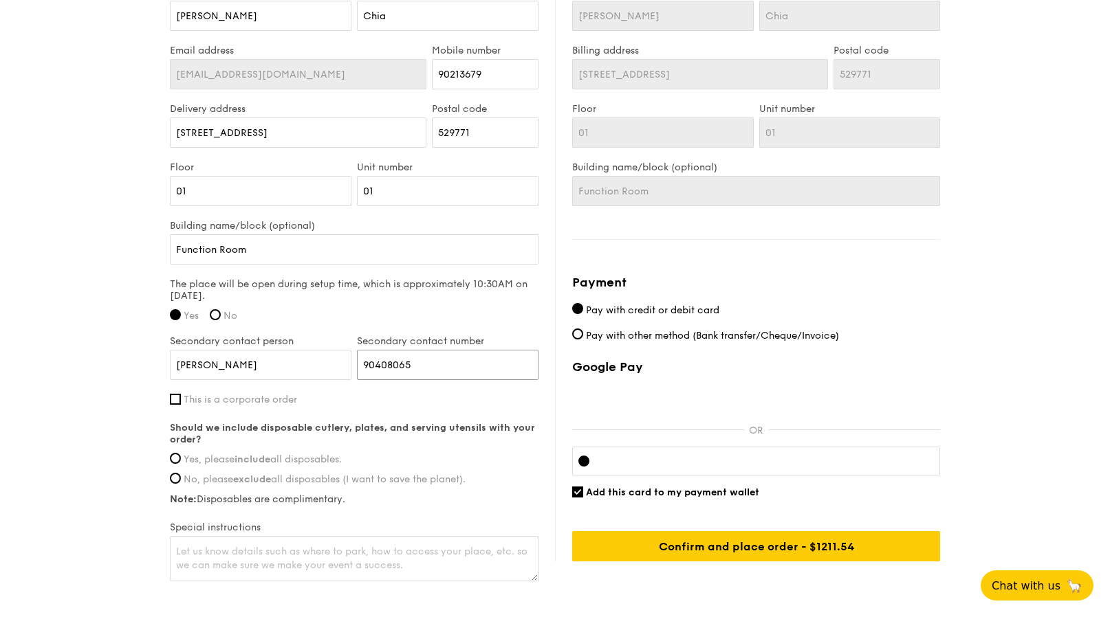
type input "90408065"
click at [225, 457] on span "Yes, please include all disposables." at bounding box center [263, 460] width 158 height 12
click at [181, 457] on input "Yes, please include all disposables." at bounding box center [175, 458] width 11 height 11
radio input "true"
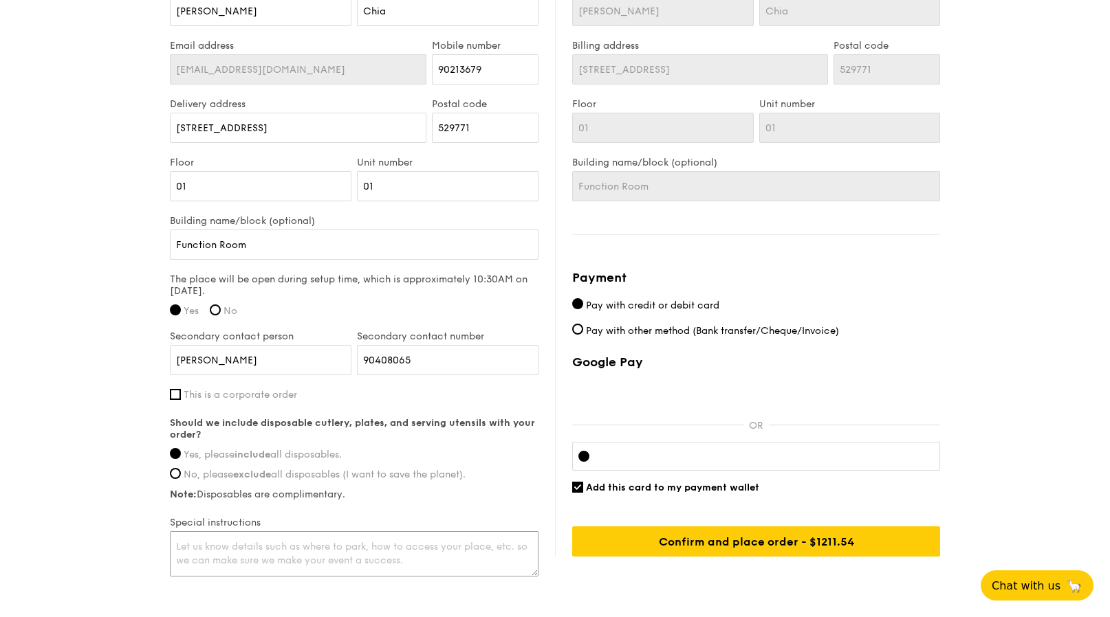
click at [312, 546] on textarea at bounding box center [354, 553] width 368 height 45
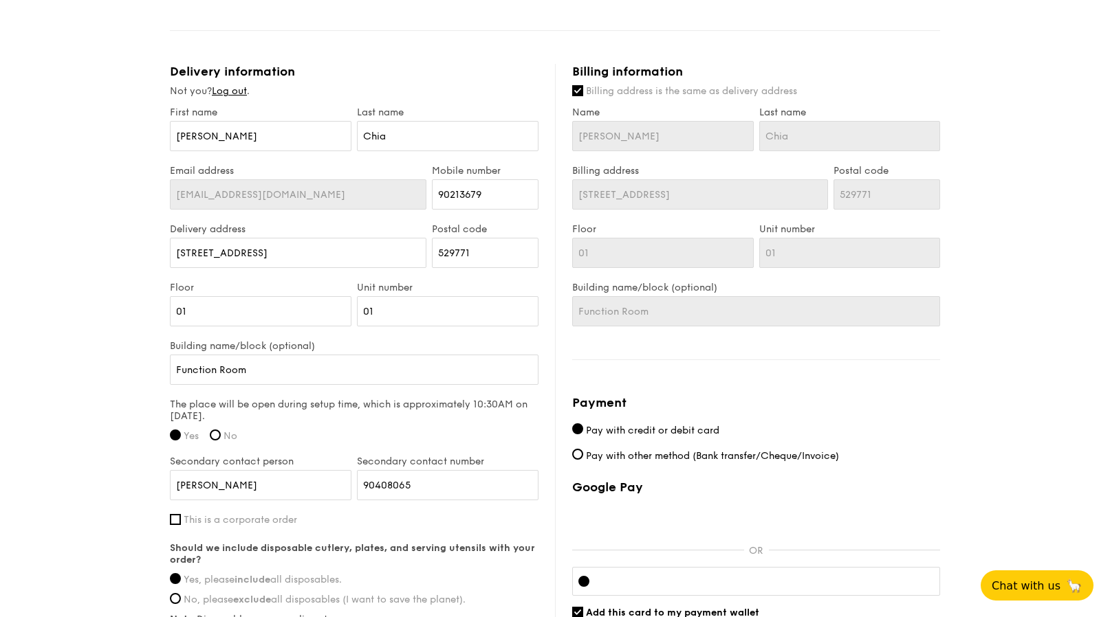
scroll to position [749, 0]
type textarea "Buffet set up will be at the function room near the swimming pool."
click at [663, 87] on span "Billing address is the same as delivery address" at bounding box center [691, 90] width 211 height 12
click at [583, 87] on input "Billing address is the same as delivery address" at bounding box center [577, 89] width 11 height 11
checkbox input "false"
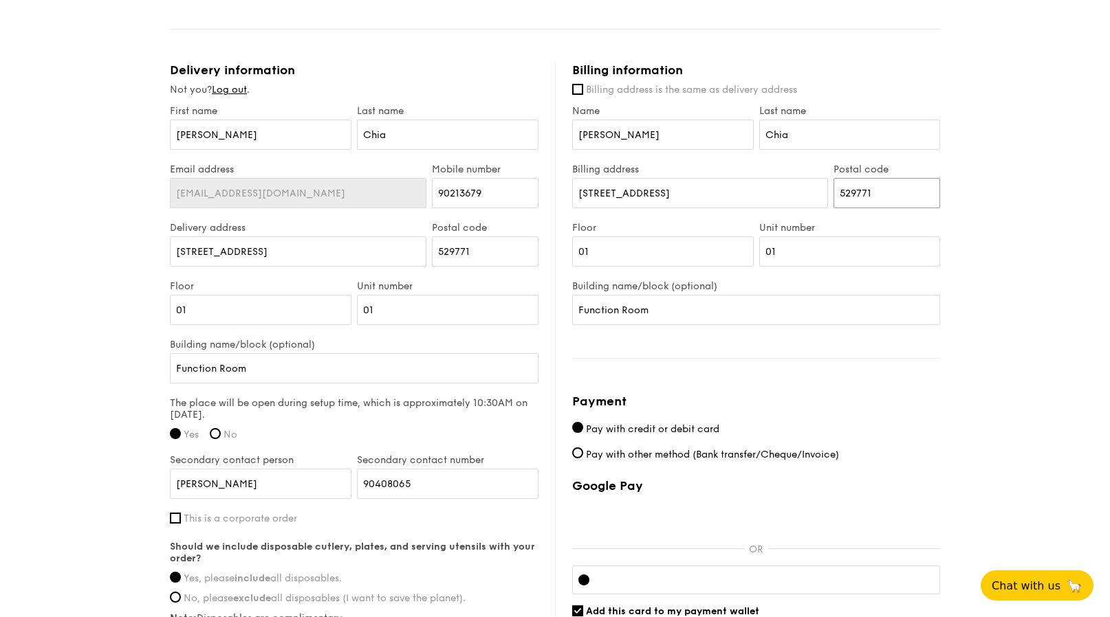
click at [853, 194] on input "529771" at bounding box center [886, 193] width 107 height 30
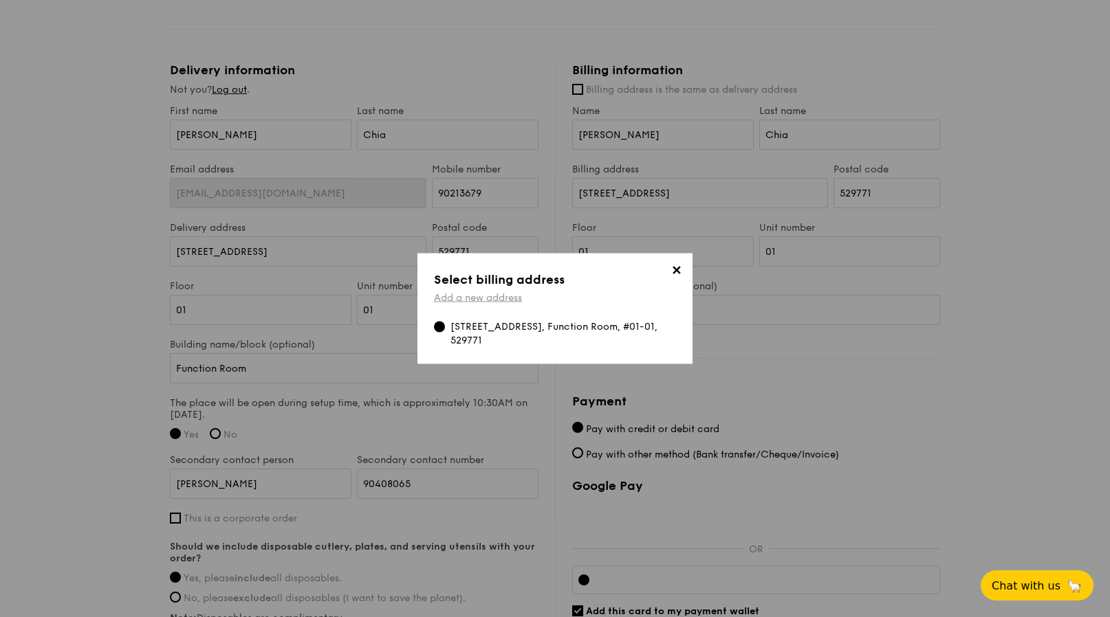
click at [506, 302] on link "Add a new address" at bounding box center [478, 298] width 88 height 12
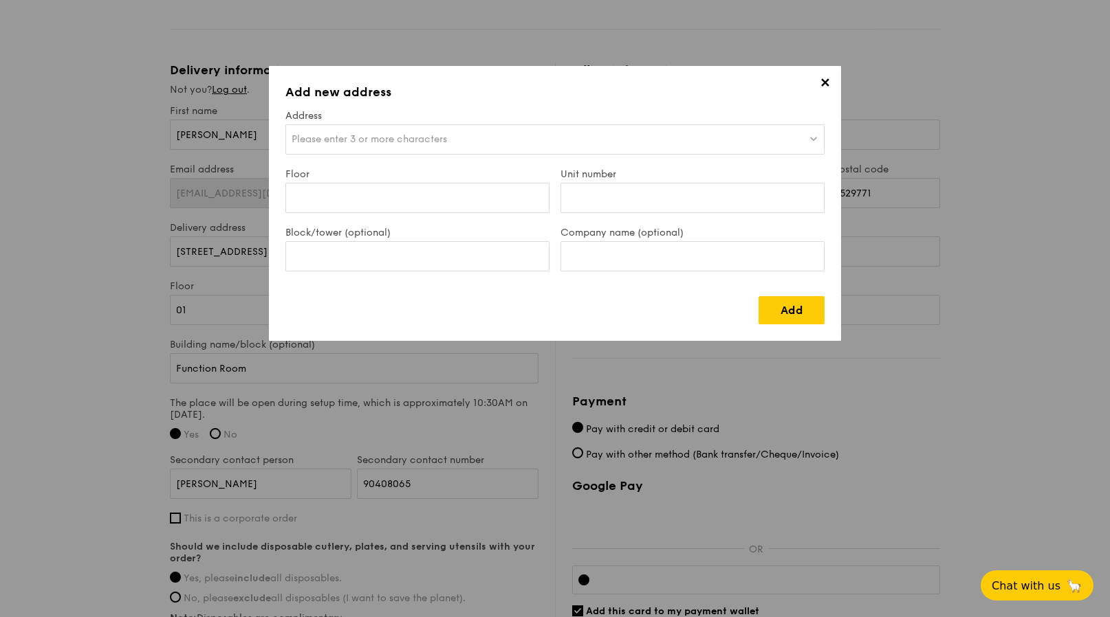
click at [551, 132] on div "Please enter 3 or more characters" at bounding box center [554, 139] width 539 height 30
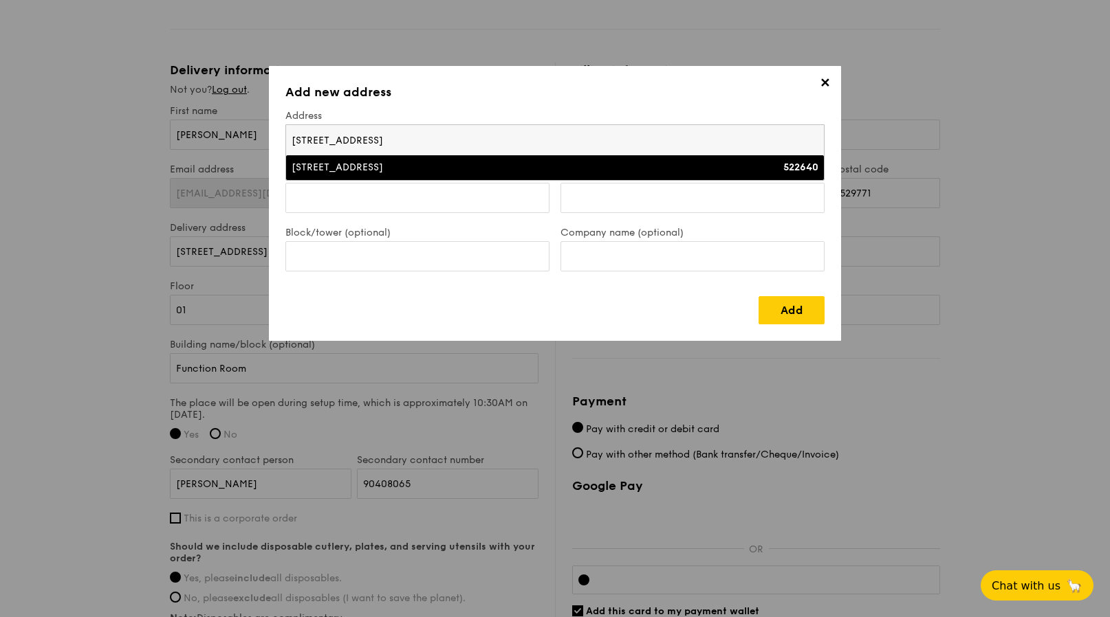
type input "[STREET_ADDRESS]"
click at [499, 167] on div "[STREET_ADDRESS]" at bounding box center [488, 168] width 395 height 14
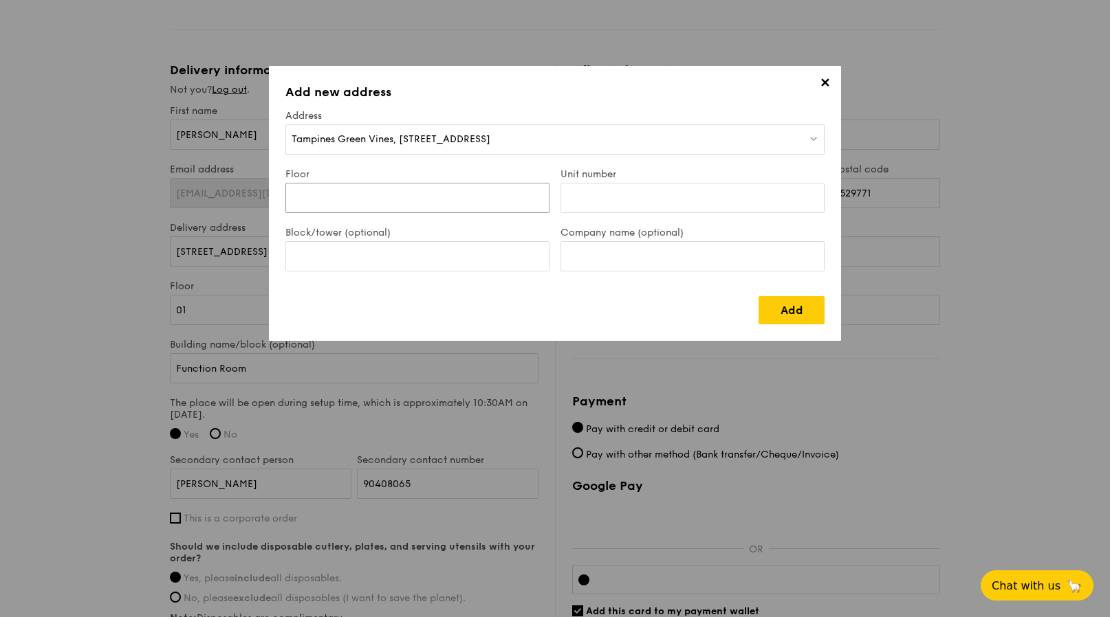
click at [452, 199] on input "Floor" at bounding box center [417, 198] width 264 height 30
type input "03"
type input "156"
click at [330, 252] on input "Block/tower (optional)" at bounding box center [417, 256] width 264 height 30
click at [565, 261] on input "Company name (optional)" at bounding box center [692, 256] width 264 height 30
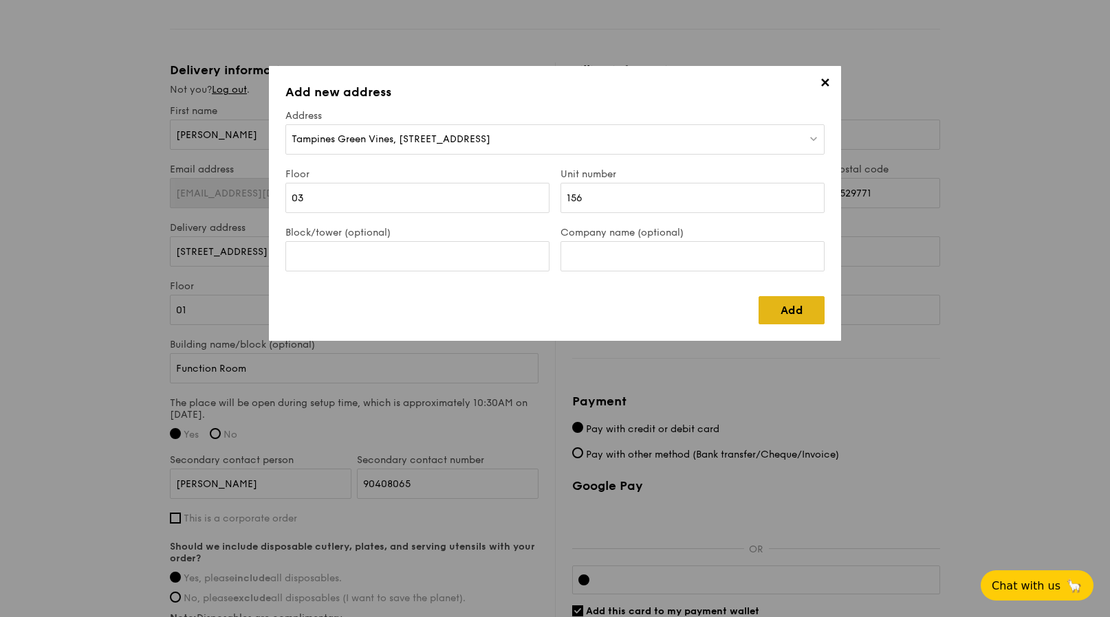
click at [797, 307] on link "Add" at bounding box center [791, 310] width 66 height 28
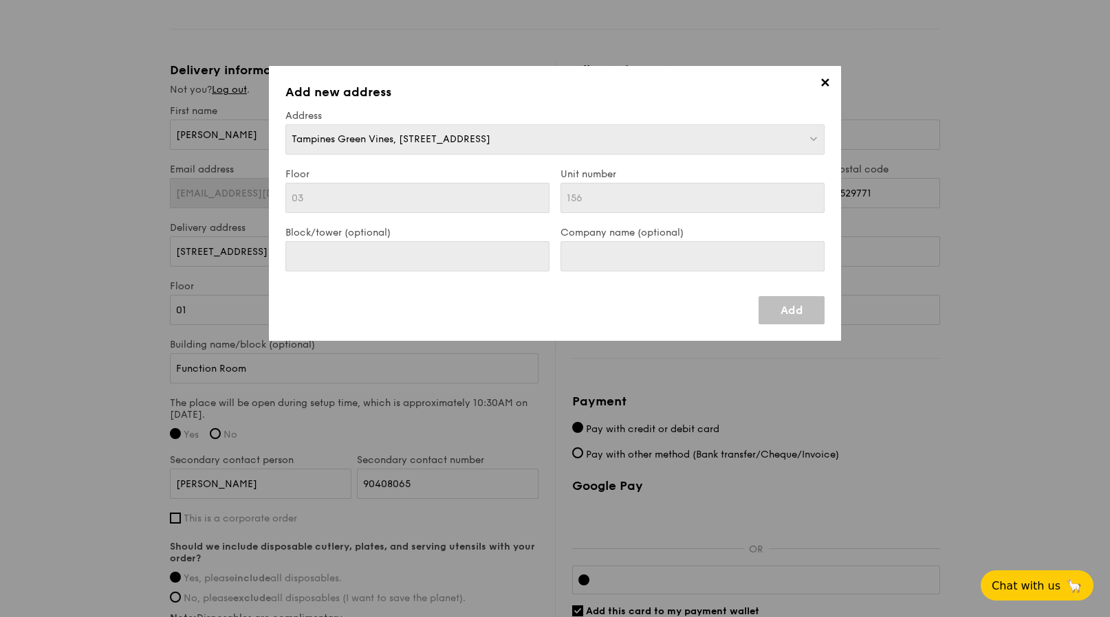
type input "[STREET_ADDRESS]"
type input "522640"
type input "03"
type input "156"
type input "[STREET_ADDRESS]"
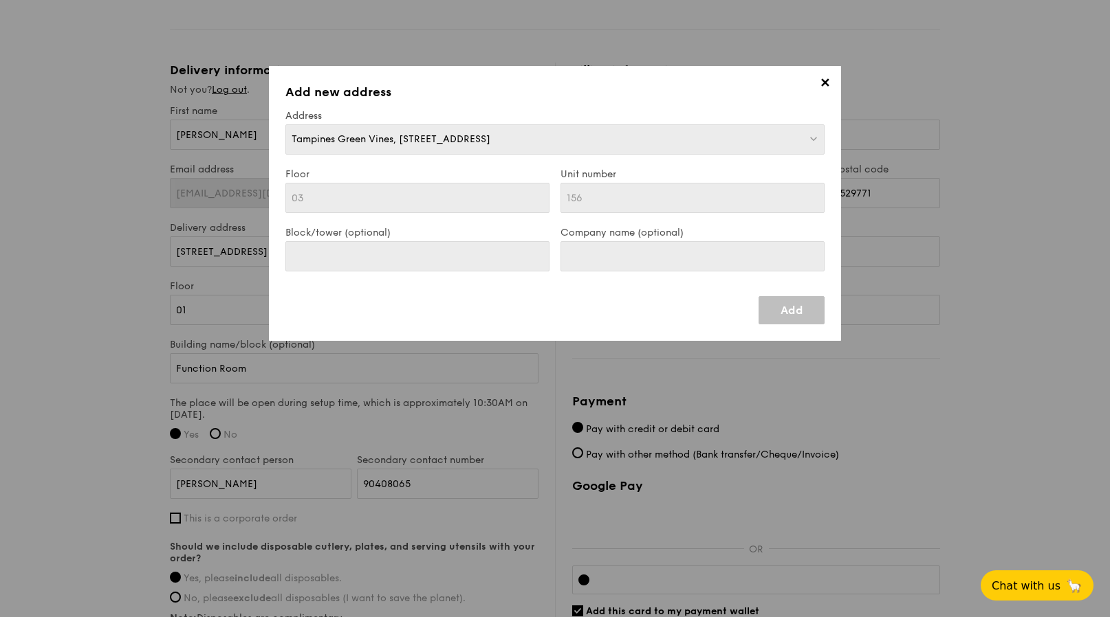
type input "522640"
type input "03"
type input "156"
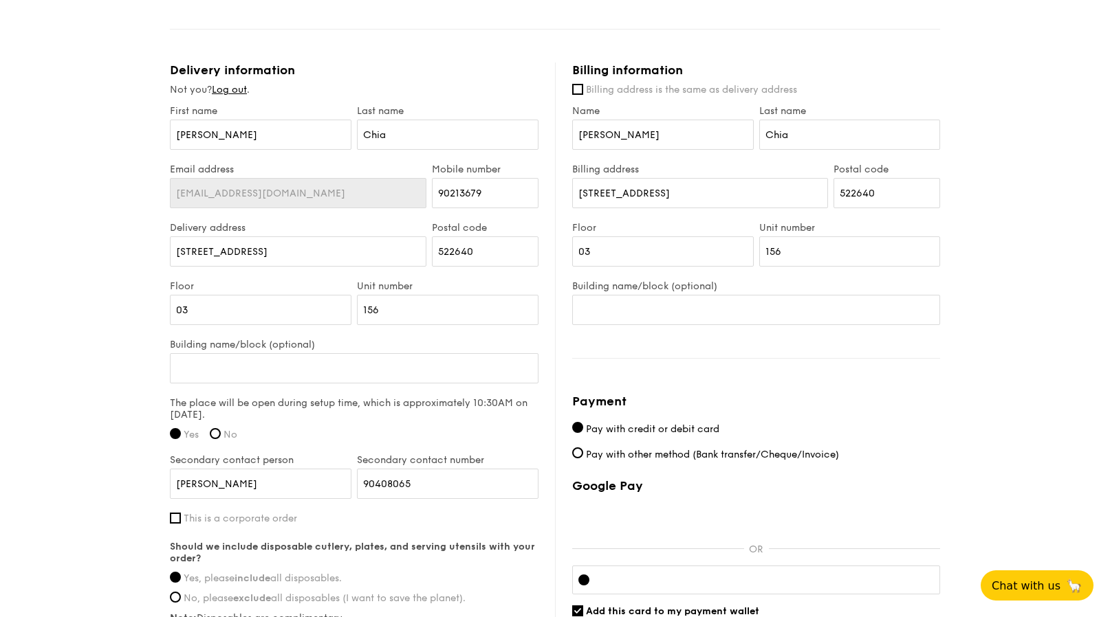
click at [753, 346] on div "Billing information Billing address is the same as delivery address Name [PERSO…" at bounding box center [747, 372] width 385 height 618
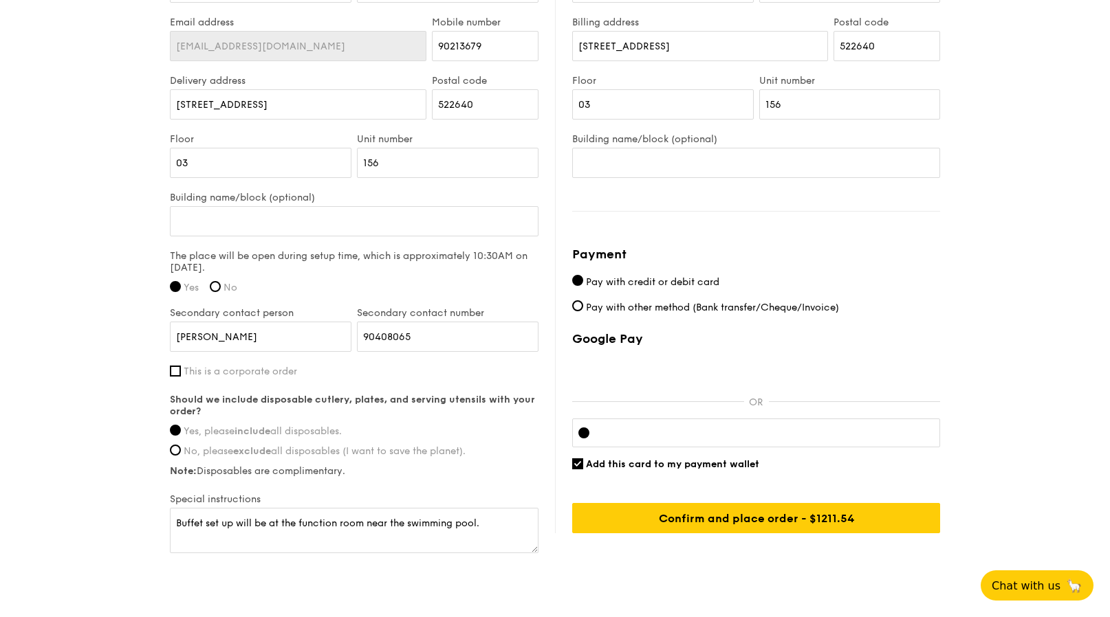
scroll to position [945, 0]
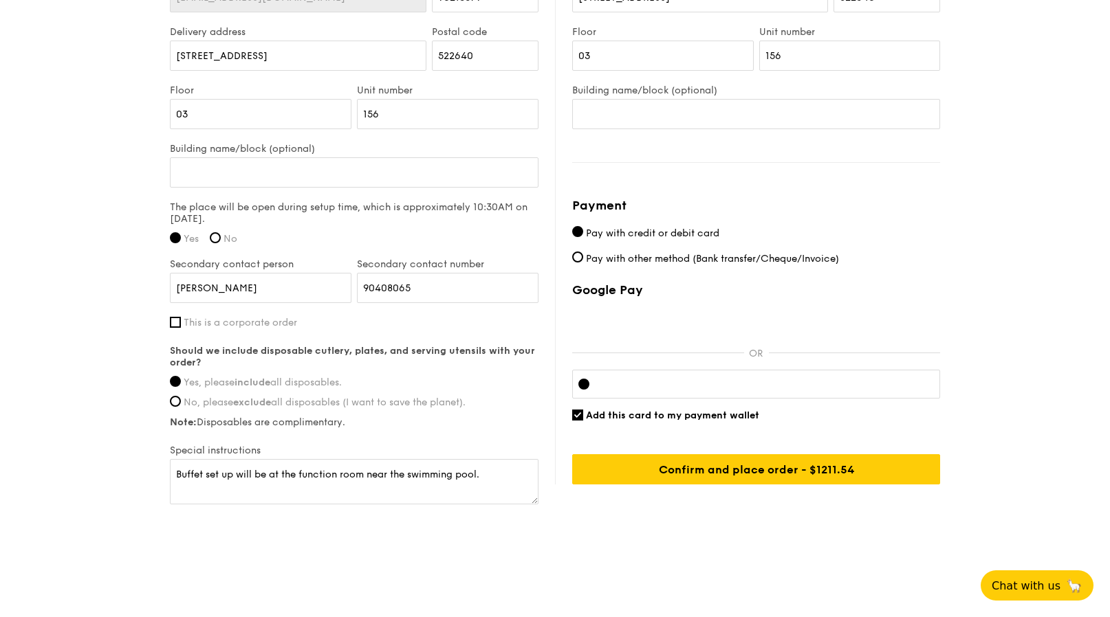
click at [639, 423] on div "Google Pay OR Add this card to my payment wallet Confirm and place order - $127…" at bounding box center [756, 384] width 368 height 202
click at [637, 417] on span "Add this card to my payment wallet" at bounding box center [672, 416] width 173 height 12
click at [583, 417] on input "Add this card to my payment wallet" at bounding box center [577, 415] width 11 height 11
checkbox input "false"
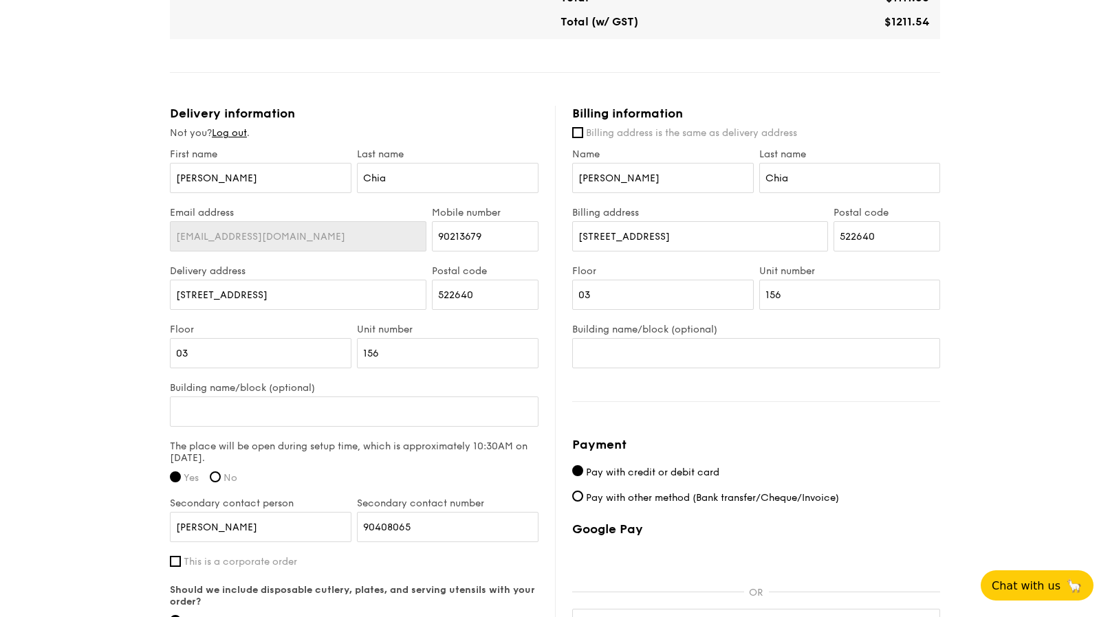
scroll to position [693, 0]
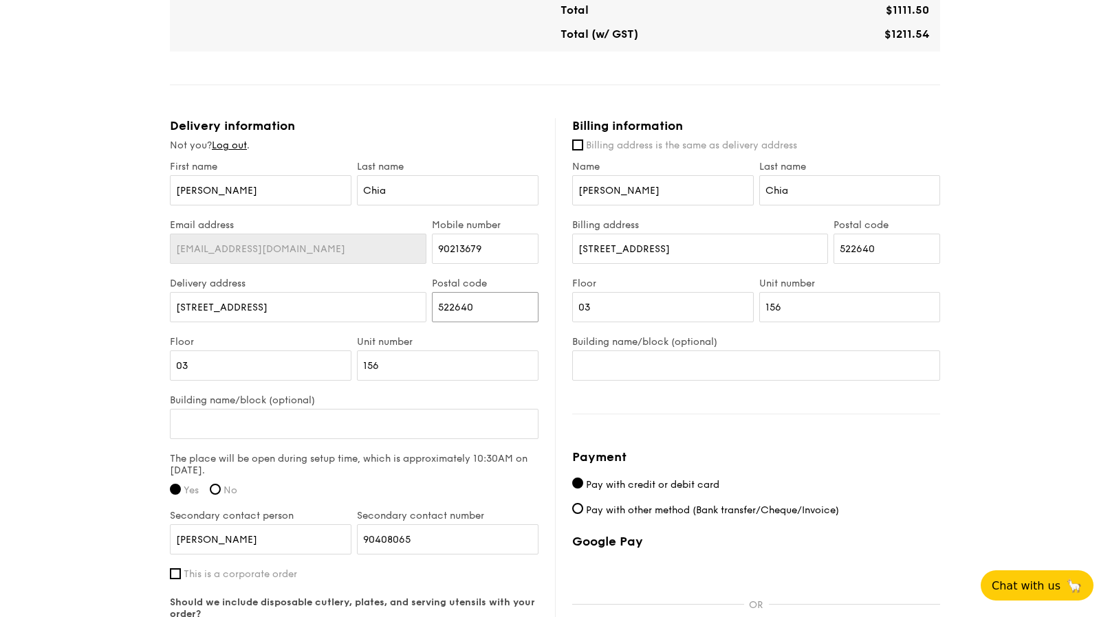
click at [470, 311] on input "522640" at bounding box center [485, 307] width 107 height 30
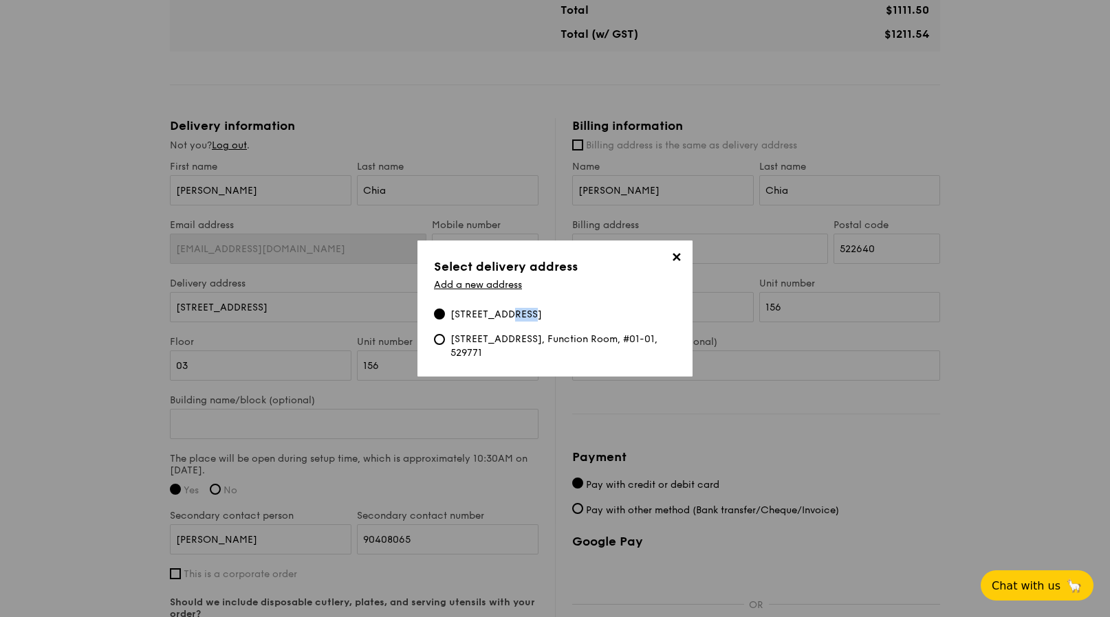
click at [470, 311] on div "[STREET_ADDRESS]" at bounding box center [495, 315] width 91 height 14
click at [445, 311] on input "[STREET_ADDRESS]" at bounding box center [439, 314] width 11 height 11
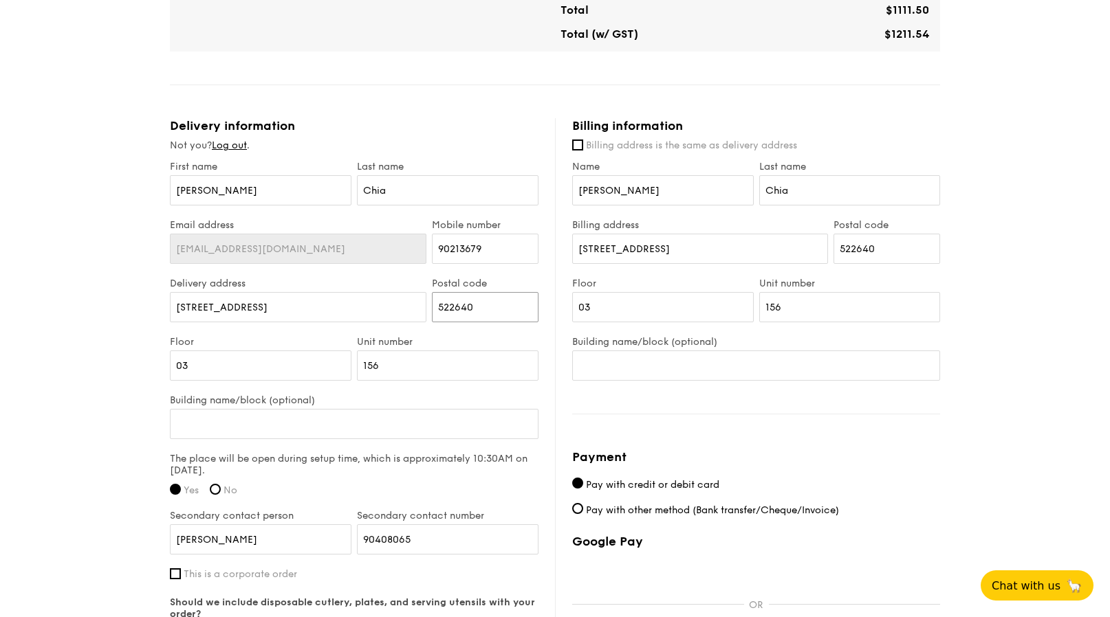
click at [470, 311] on input "522640" at bounding box center [485, 307] width 107 height 30
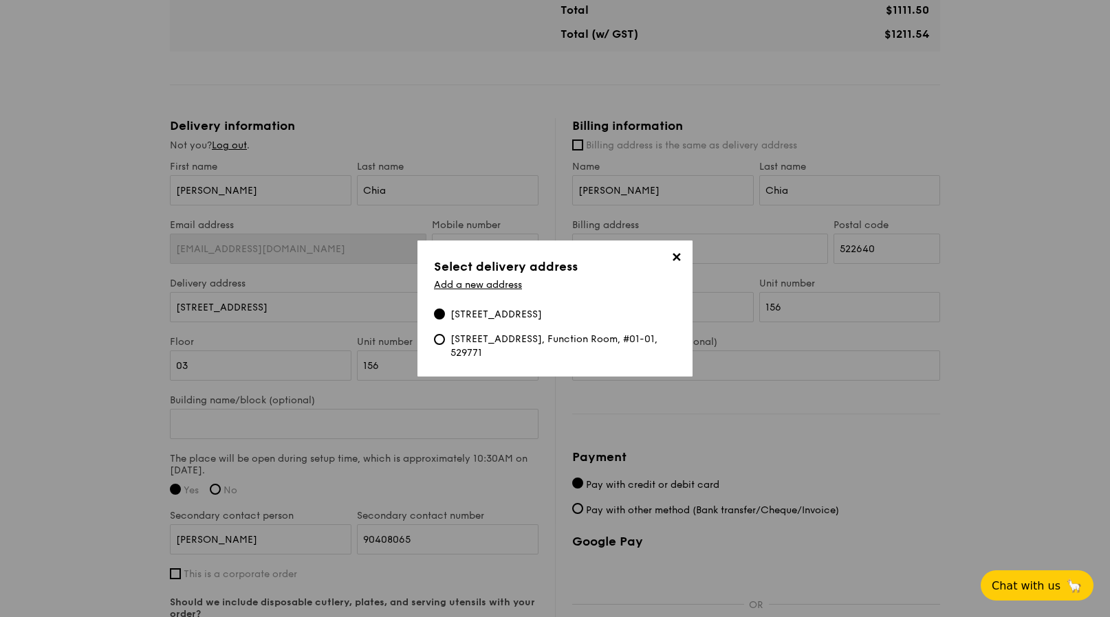
click at [463, 343] on div "[STREET_ADDRESS], Function Room, #01-01, 529771" at bounding box center [562, 346] width 225 height 27
click at [445, 343] on input "[STREET_ADDRESS], Function Room, #01-01, 529771" at bounding box center [439, 339] width 11 height 11
type input "[STREET_ADDRESS]"
type input "529771"
type input "01"
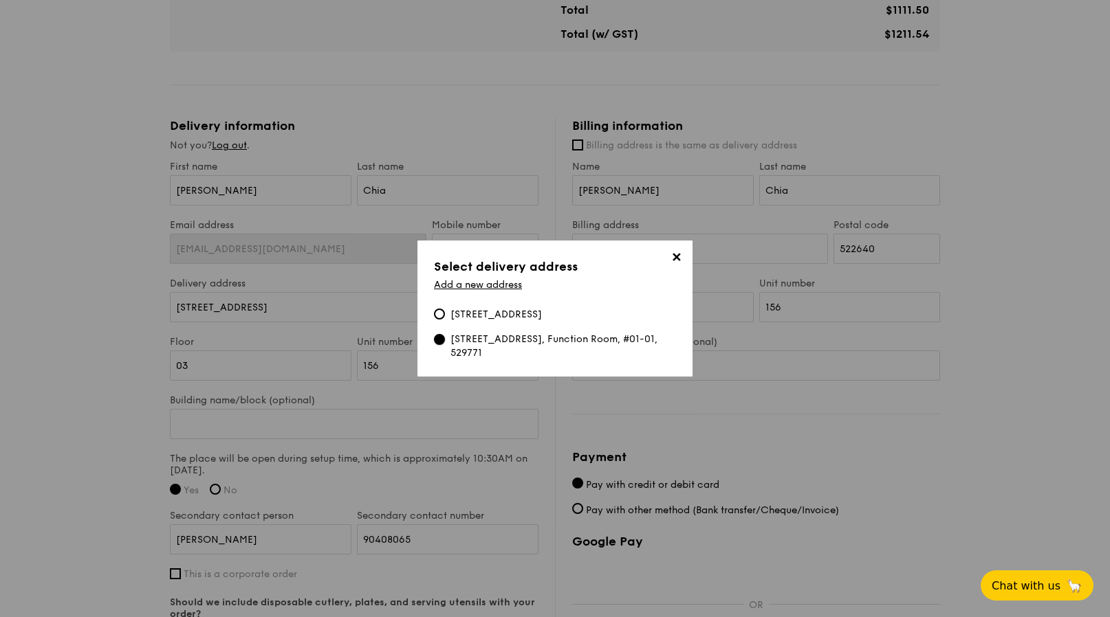
type input "01"
type input "Function Room"
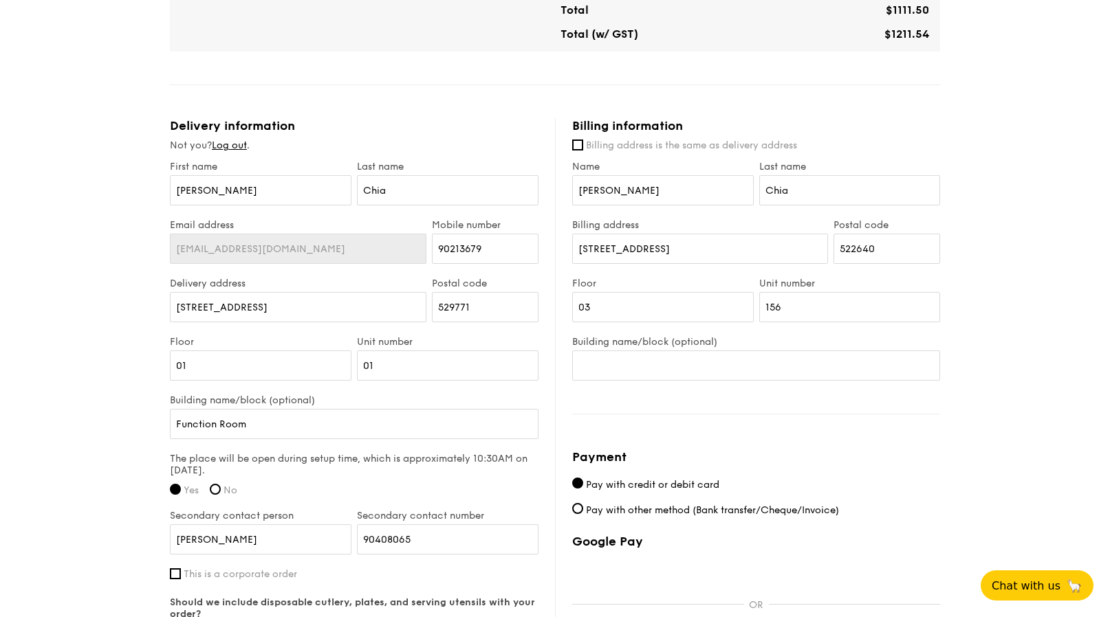
click at [562, 375] on div "Billing information Billing address is the same as delivery address Name [PERSO…" at bounding box center [747, 427] width 385 height 618
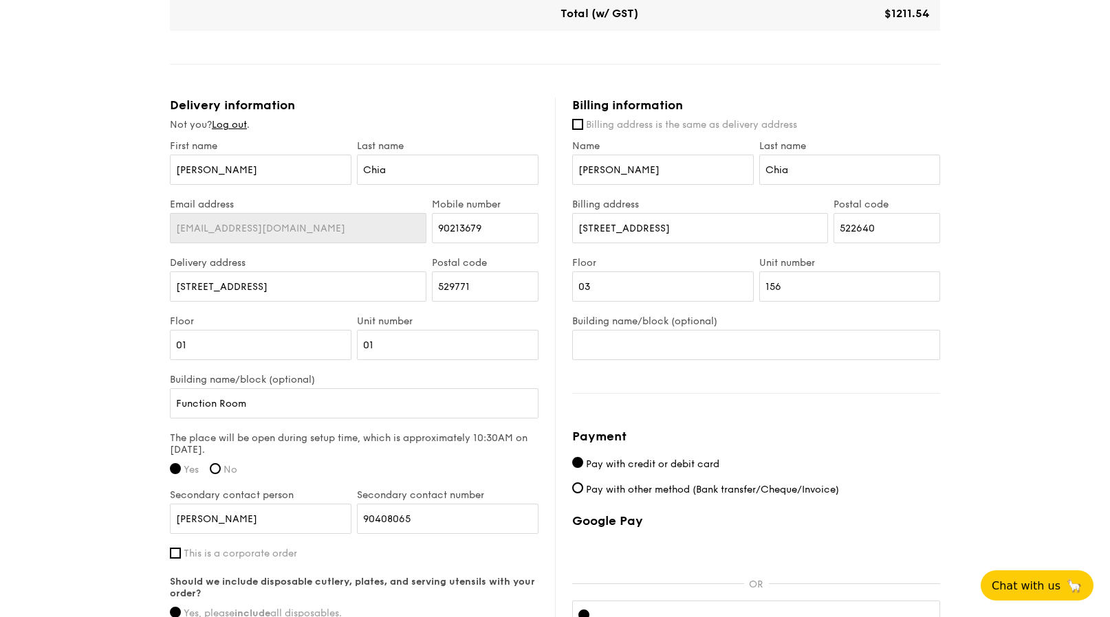
scroll to position [945, 0]
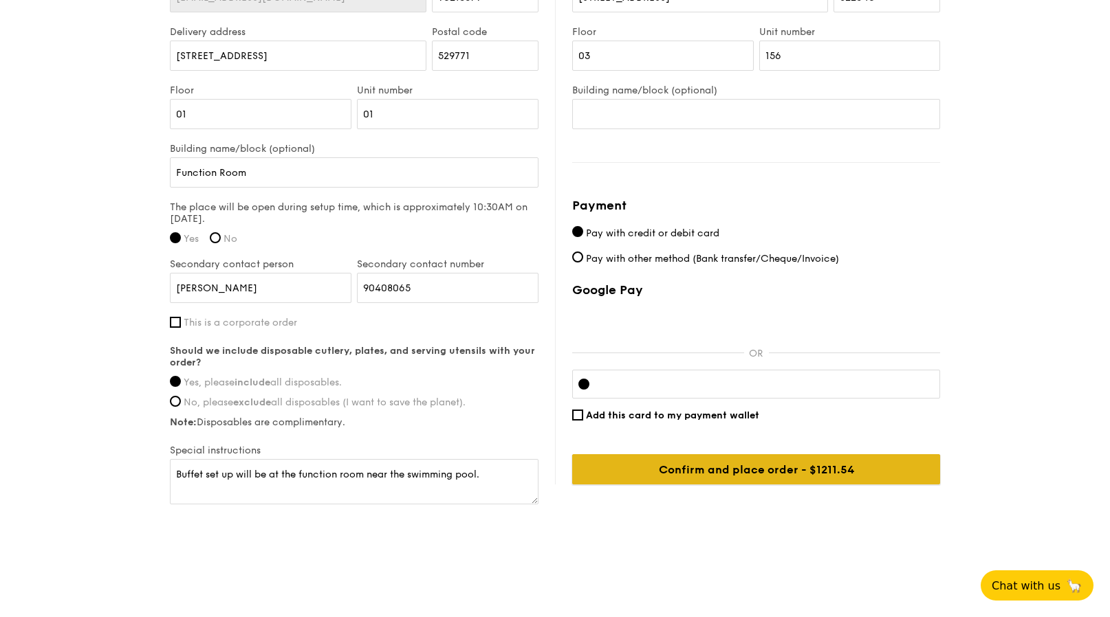
click at [765, 471] on input "Confirm and place order - $1275.30" at bounding box center [756, 469] width 368 height 30
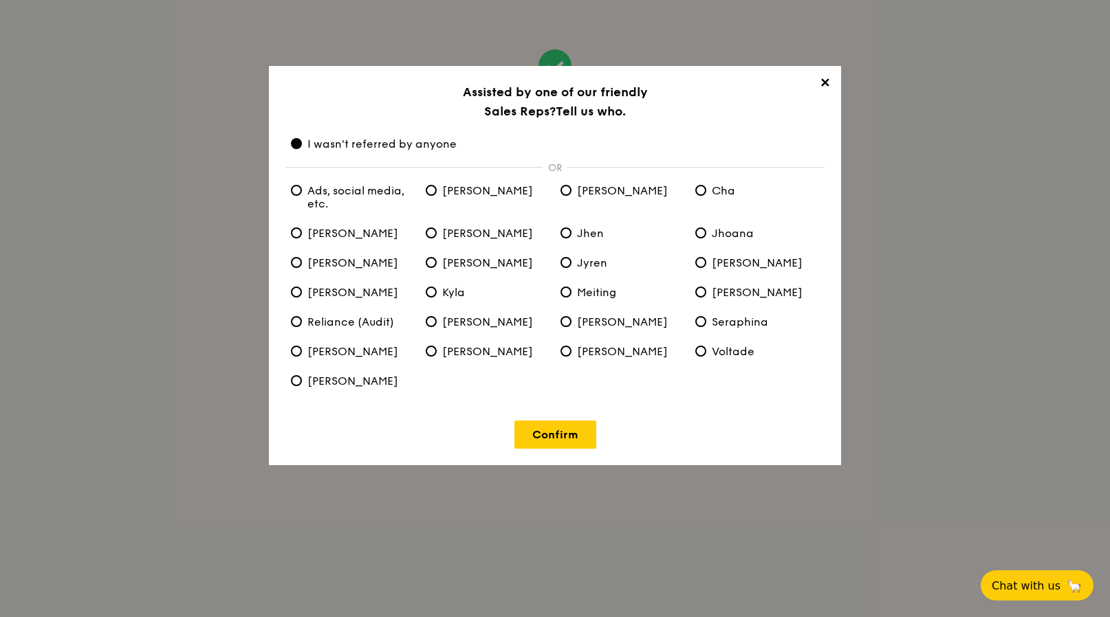
click at [826, 80] on span "✕" at bounding box center [824, 85] width 19 height 19
